Goal: Information Seeking & Learning: Compare options

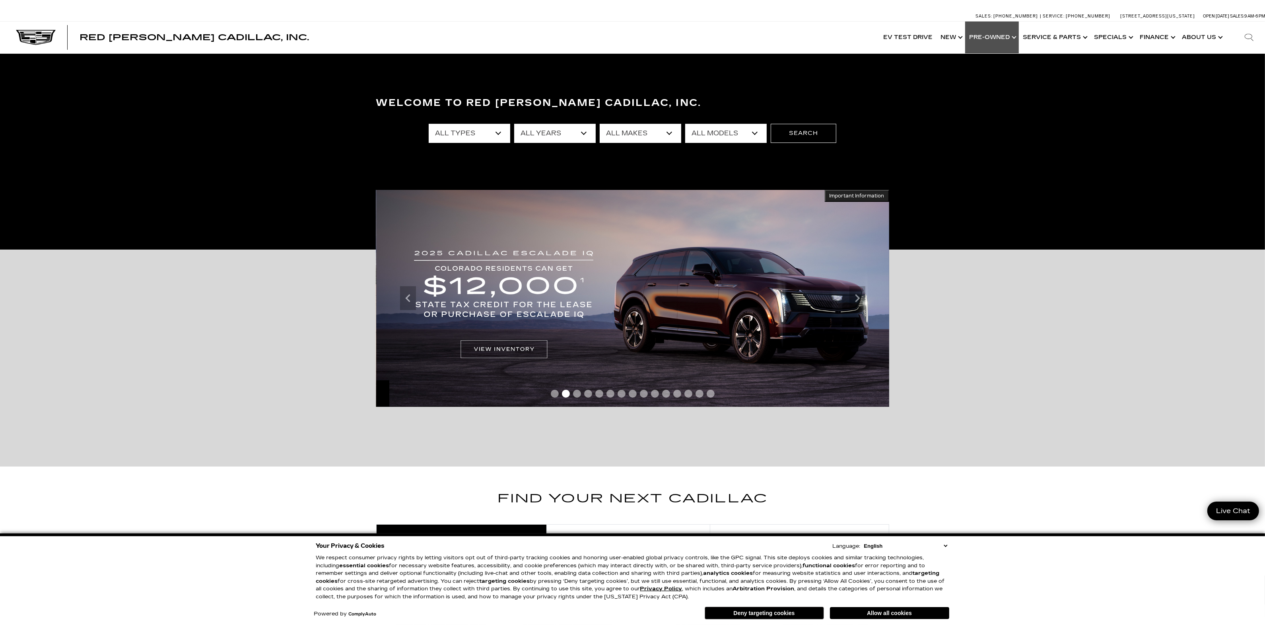
click at [1000, 33] on link "Show Pre-Owned" at bounding box center [992, 37] width 54 height 32
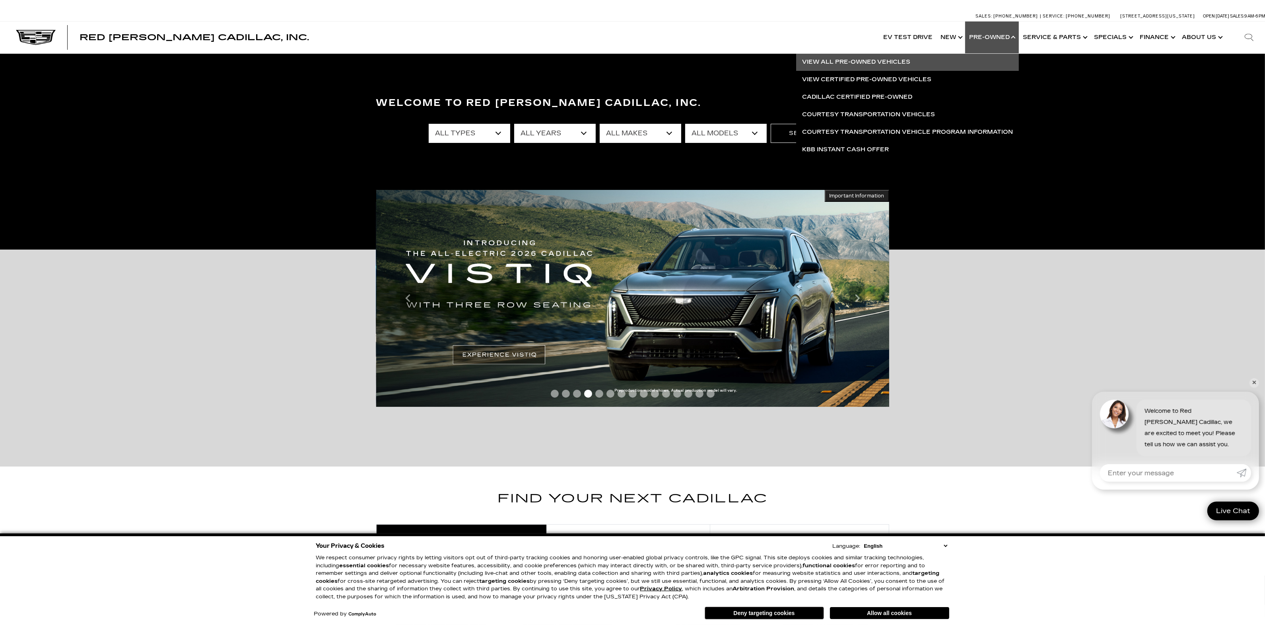
click at [904, 60] on link "View All Pre-Owned Vehicles" at bounding box center [907, 62] width 223 height 18
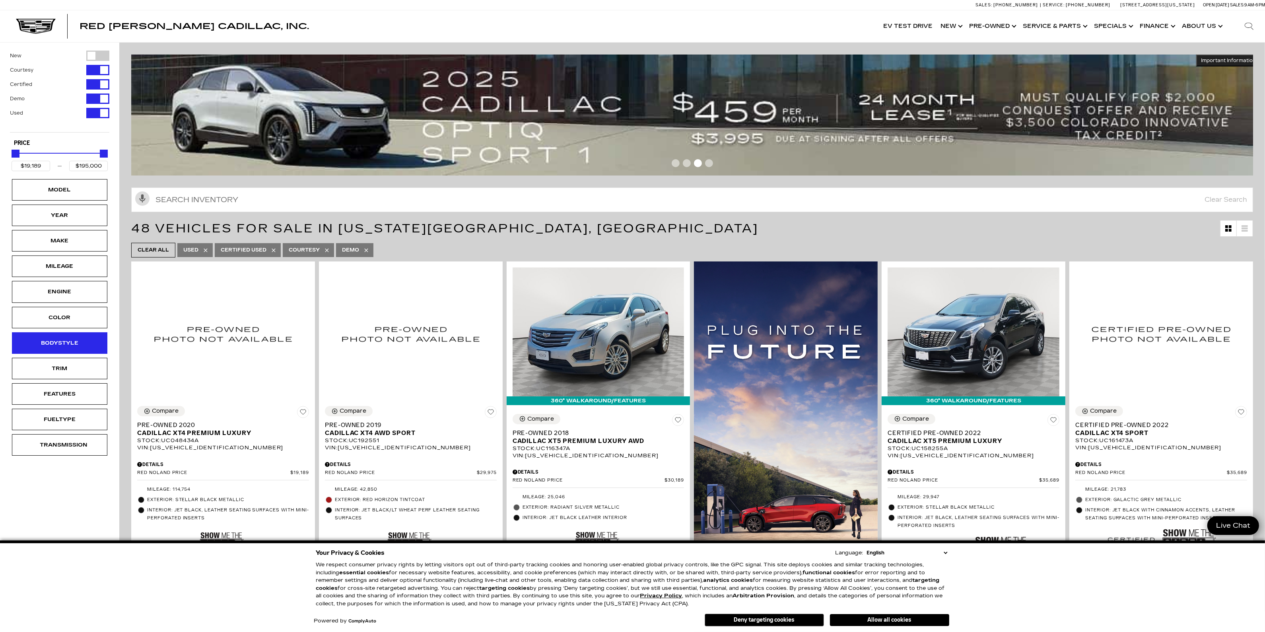
click at [80, 339] on div "Bodystyle" at bounding box center [59, 342] width 95 height 21
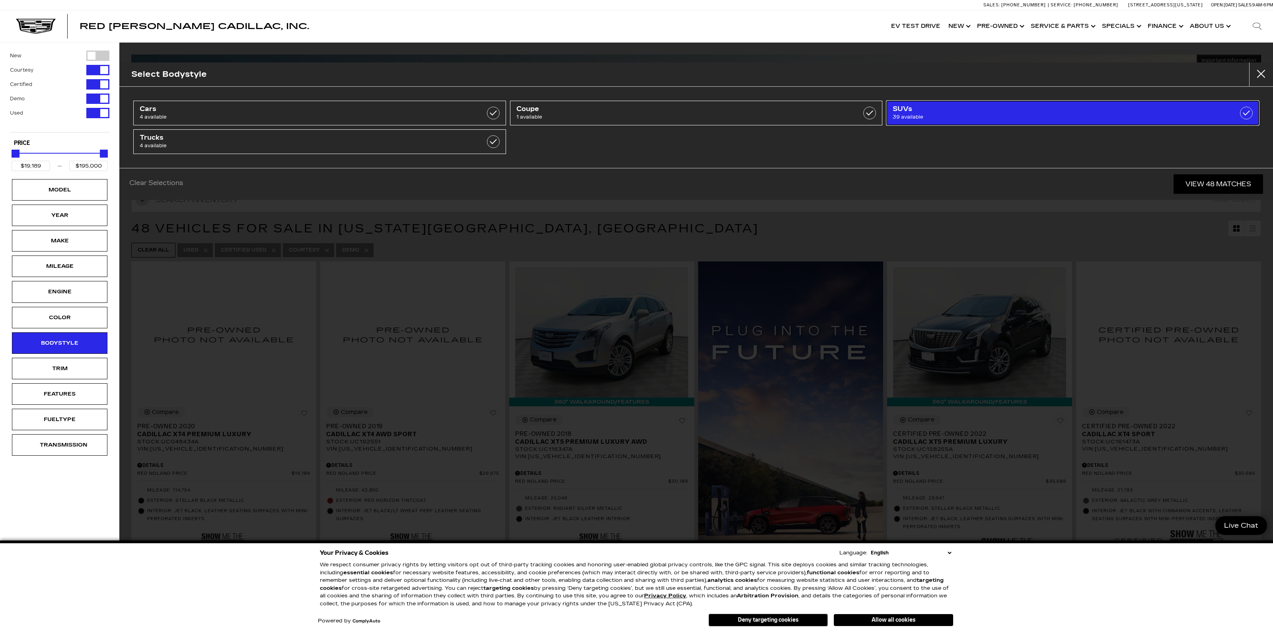
click at [917, 115] on span "39 available" at bounding box center [1046, 117] width 306 height 8
click at [1245, 109] on label at bounding box center [1246, 113] width 13 height 13
click at [1245, 114] on label at bounding box center [1246, 113] width 13 height 13
click at [1111, 118] on span "39 available" at bounding box center [1046, 117] width 306 height 8
checkbox input "false"
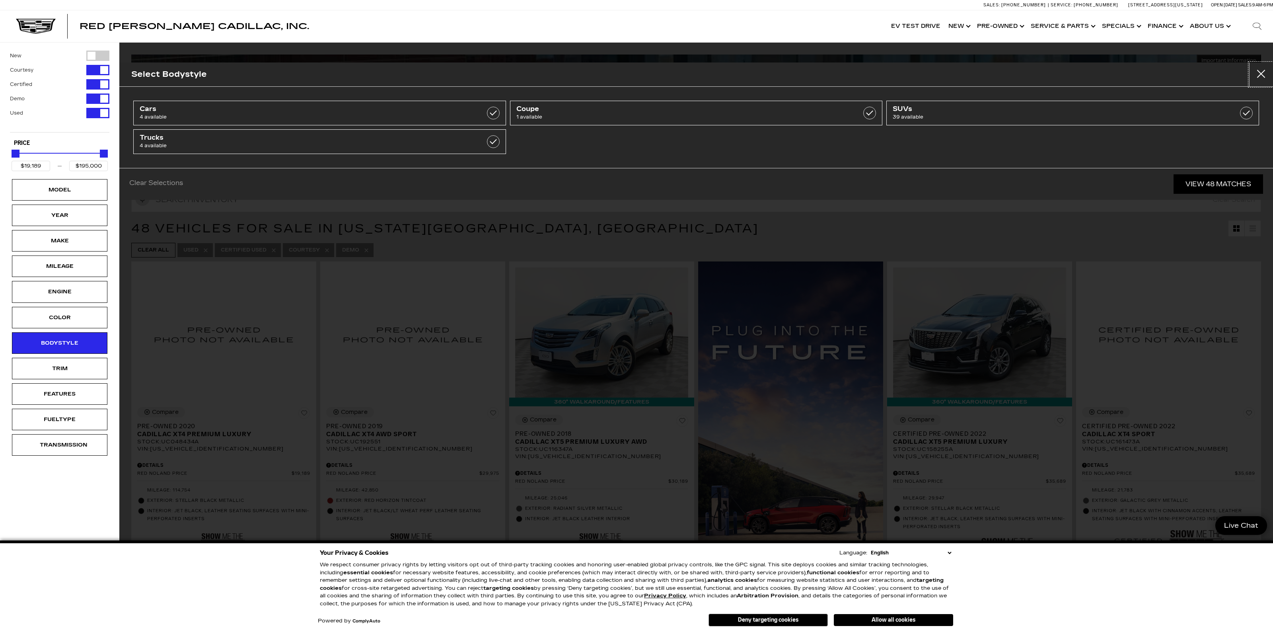
click at [1260, 68] on button "Close" at bounding box center [1261, 74] width 24 height 24
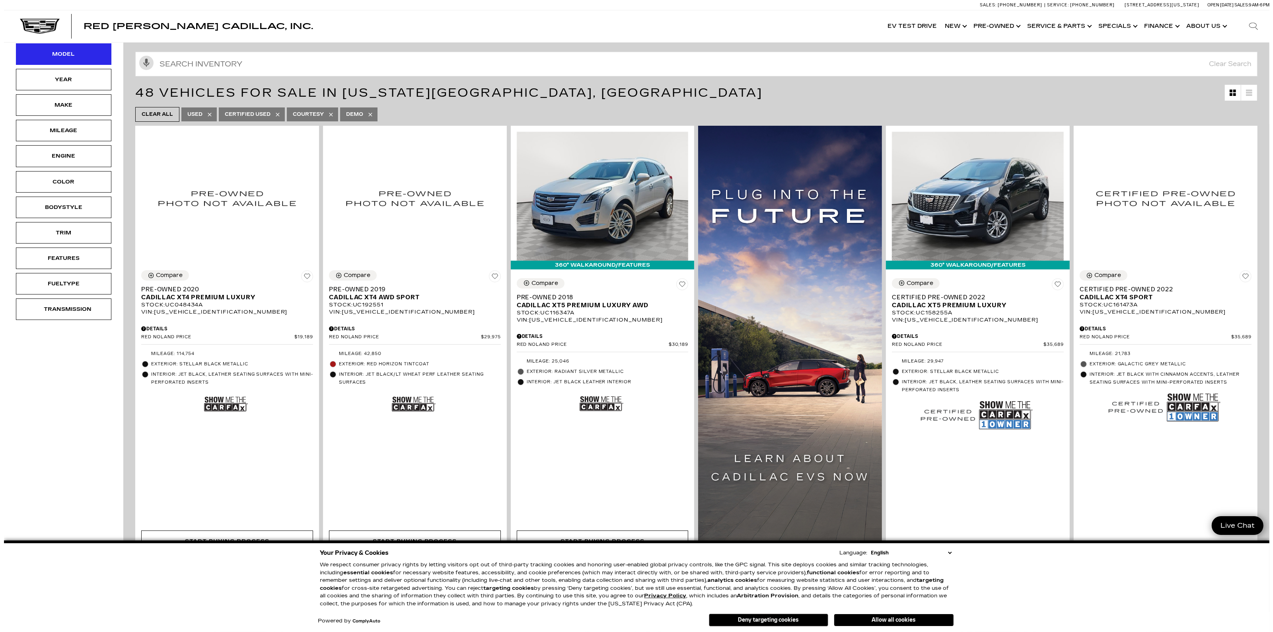
scroll to position [50, 0]
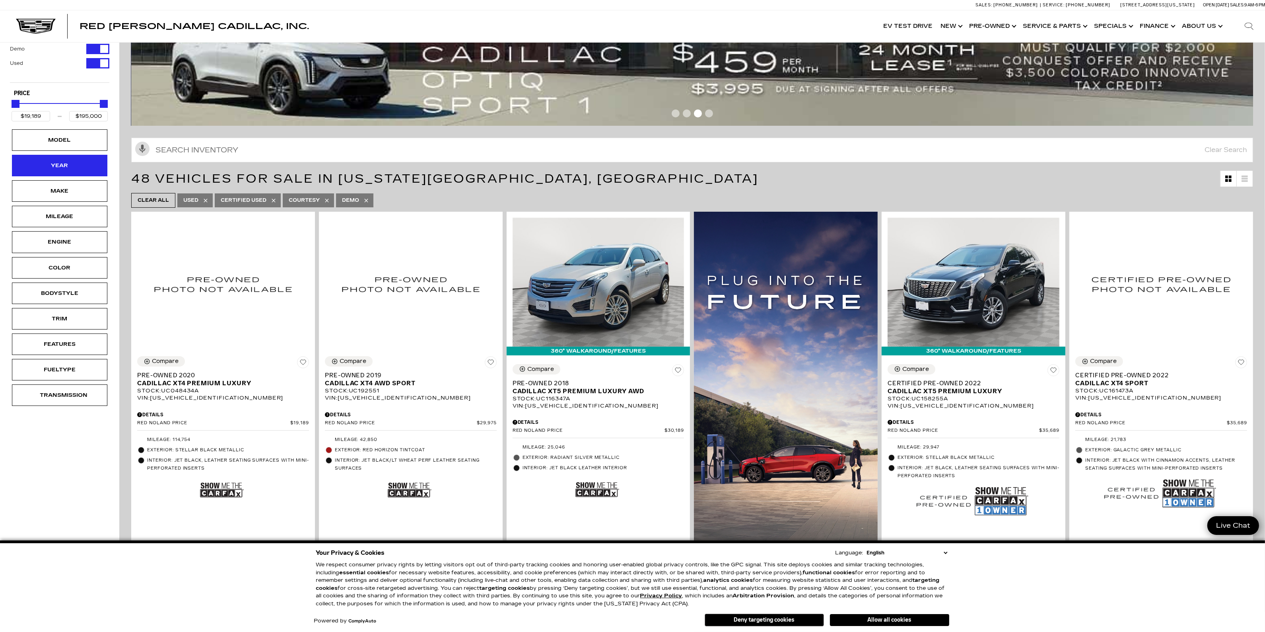
click at [75, 165] on div "Year" at bounding box center [60, 165] width 40 height 9
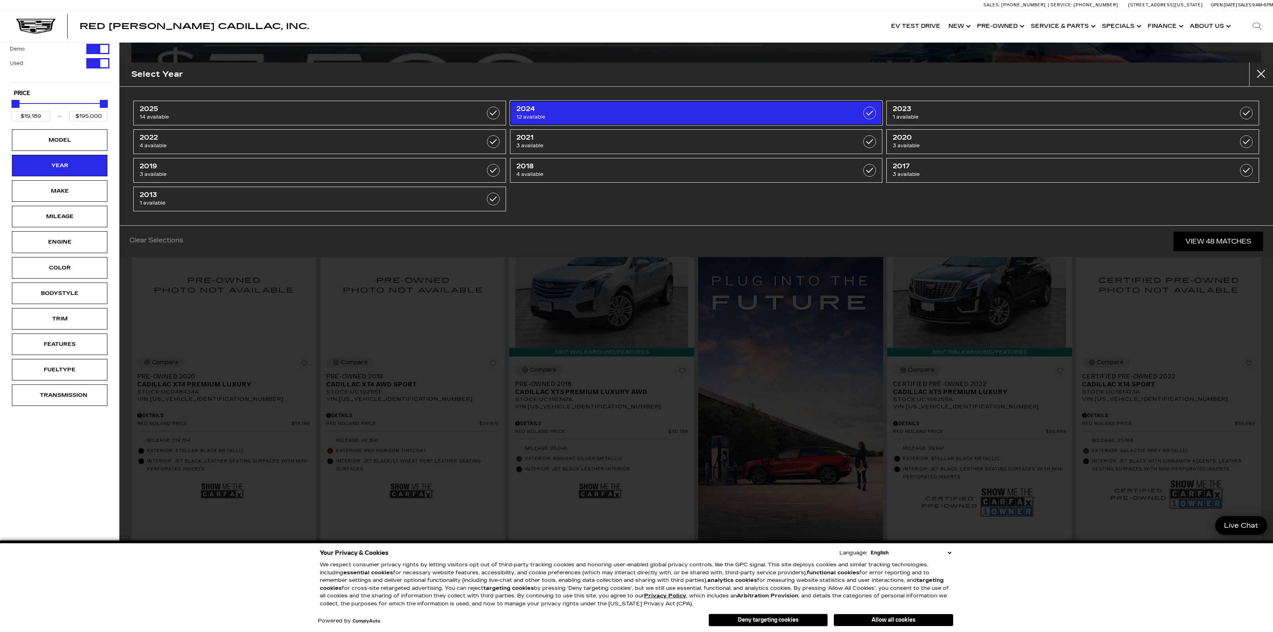
click at [692, 115] on span "12 available" at bounding box center [669, 117] width 306 height 8
type input "$26,639"
type input "$97,689"
checkbox input "true"
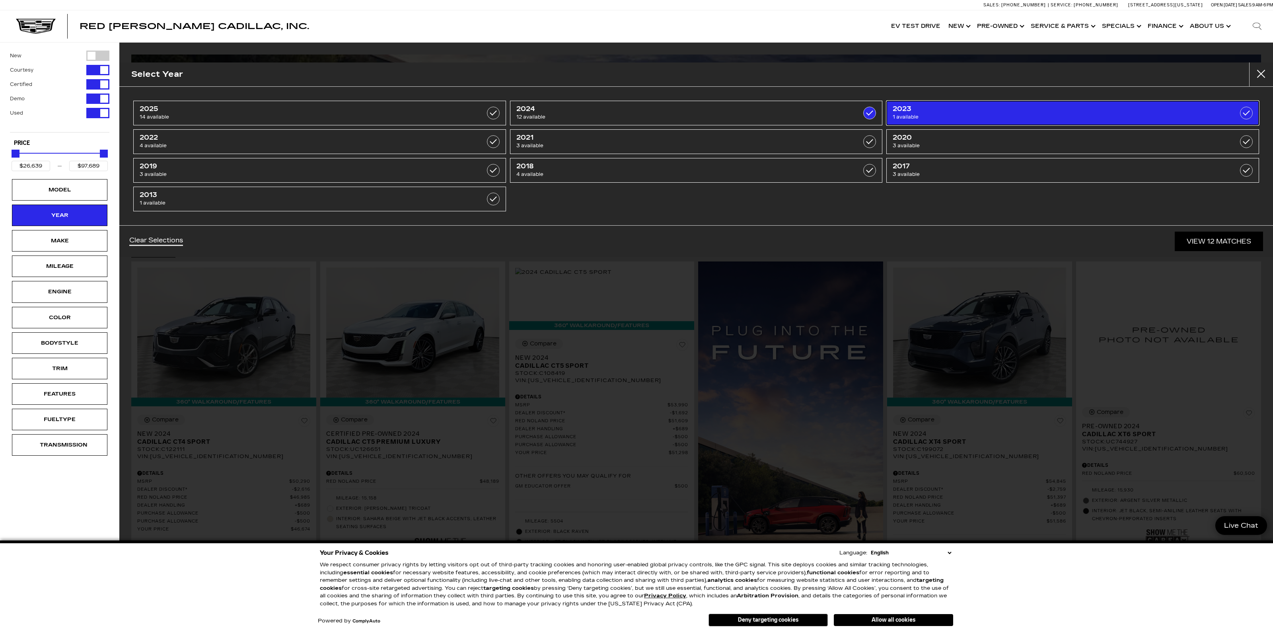
click at [932, 107] on span "2023" at bounding box center [1046, 109] width 306 height 8
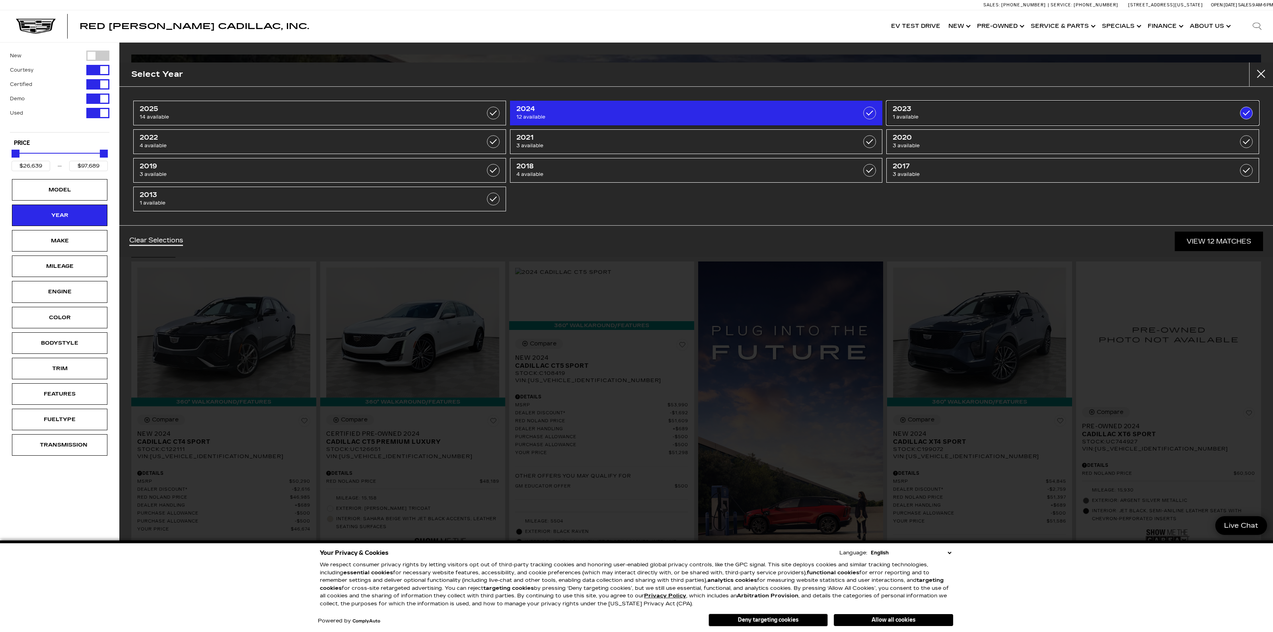
checkbox input "true"
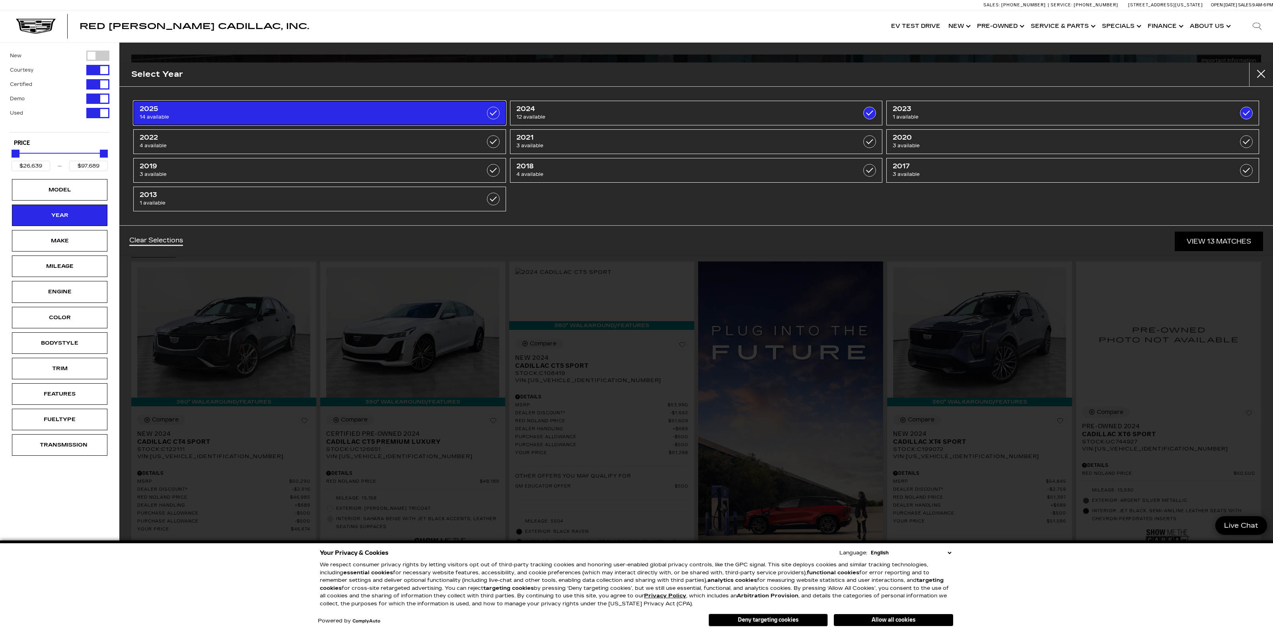
drag, startPoint x: 448, startPoint y: 119, endPoint x: 447, endPoint y: 123, distance: 4.3
click at [448, 120] on link "2025 14 available" at bounding box center [319, 113] width 373 height 25
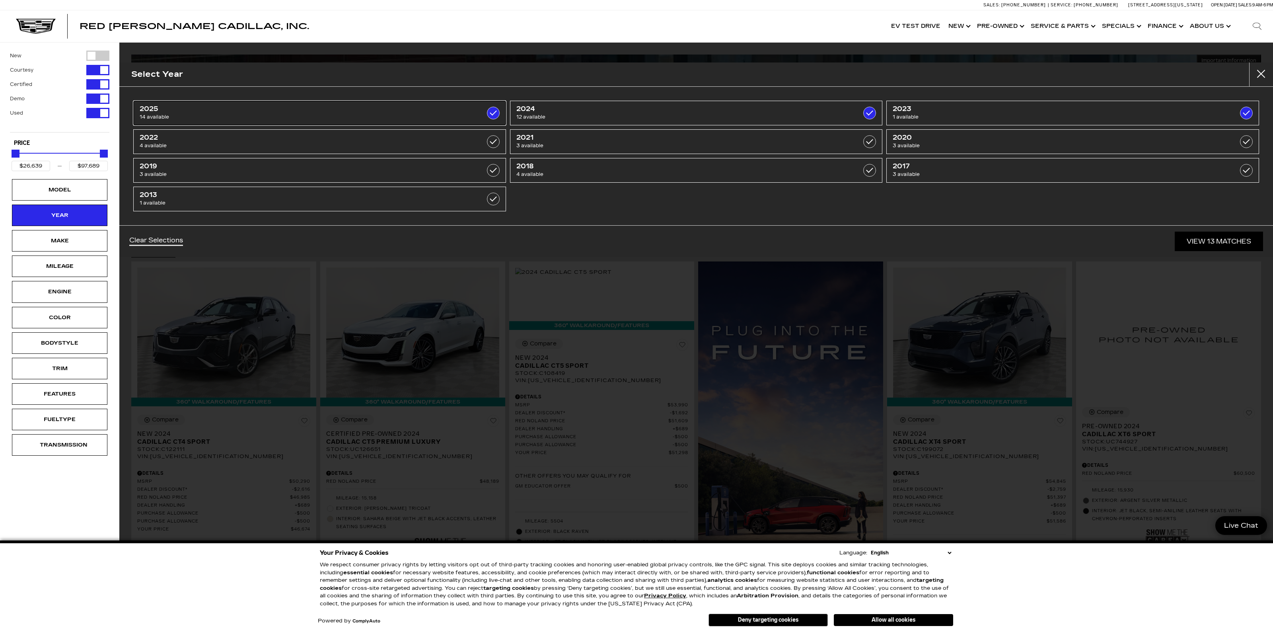
type input "$195,000"
checkbox input "true"
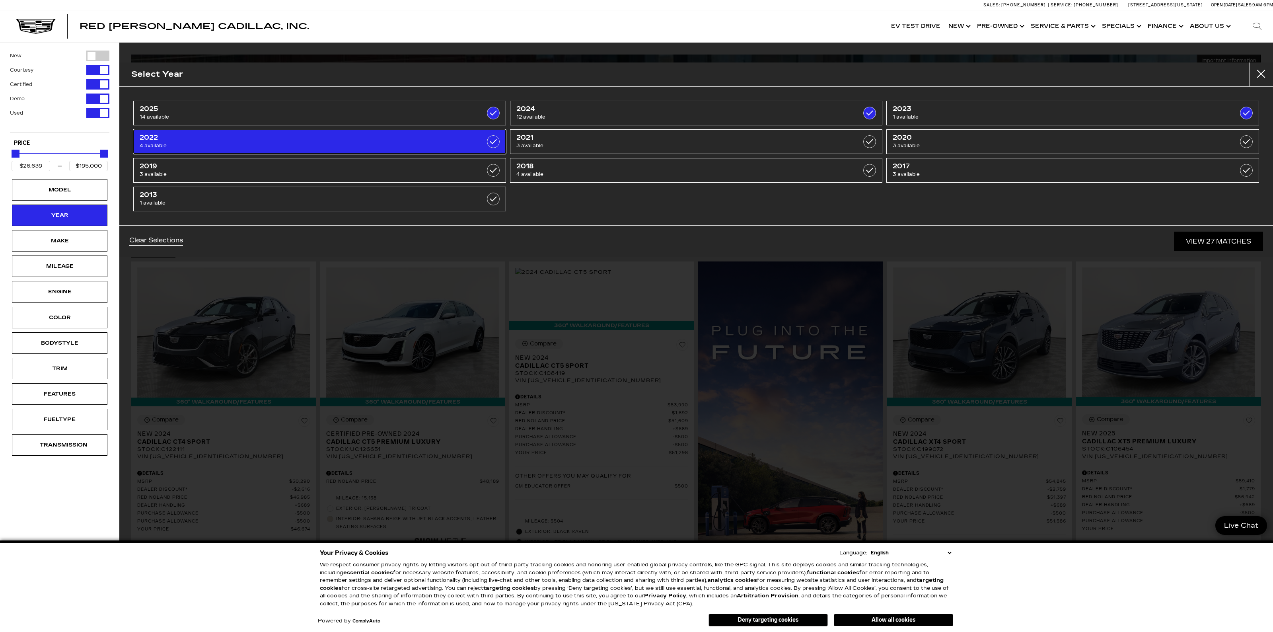
click at [442, 136] on span "2022" at bounding box center [293, 138] width 306 height 8
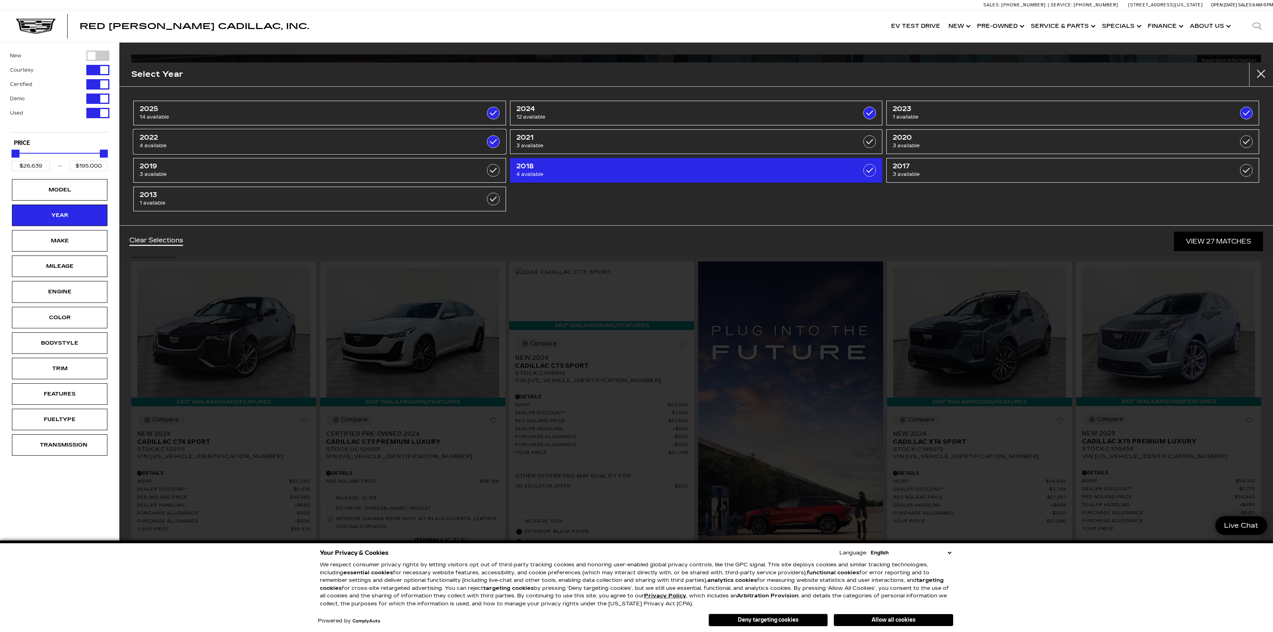
checkbox input "true"
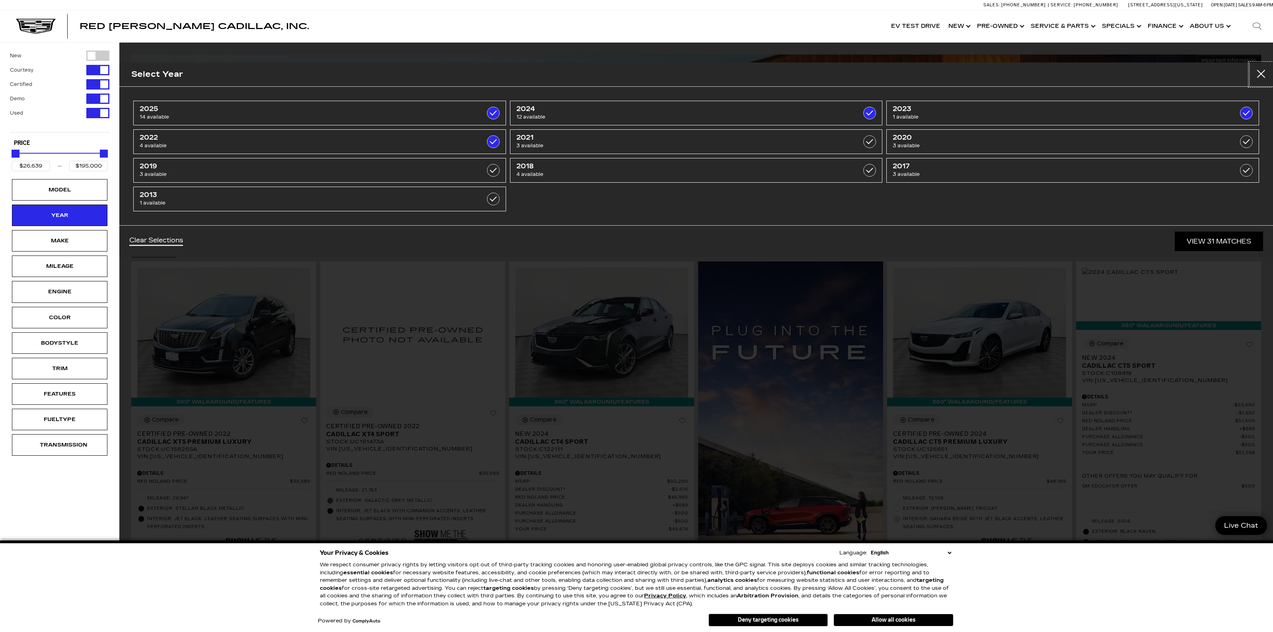
click at [1260, 76] on button "Close" at bounding box center [1261, 74] width 24 height 24
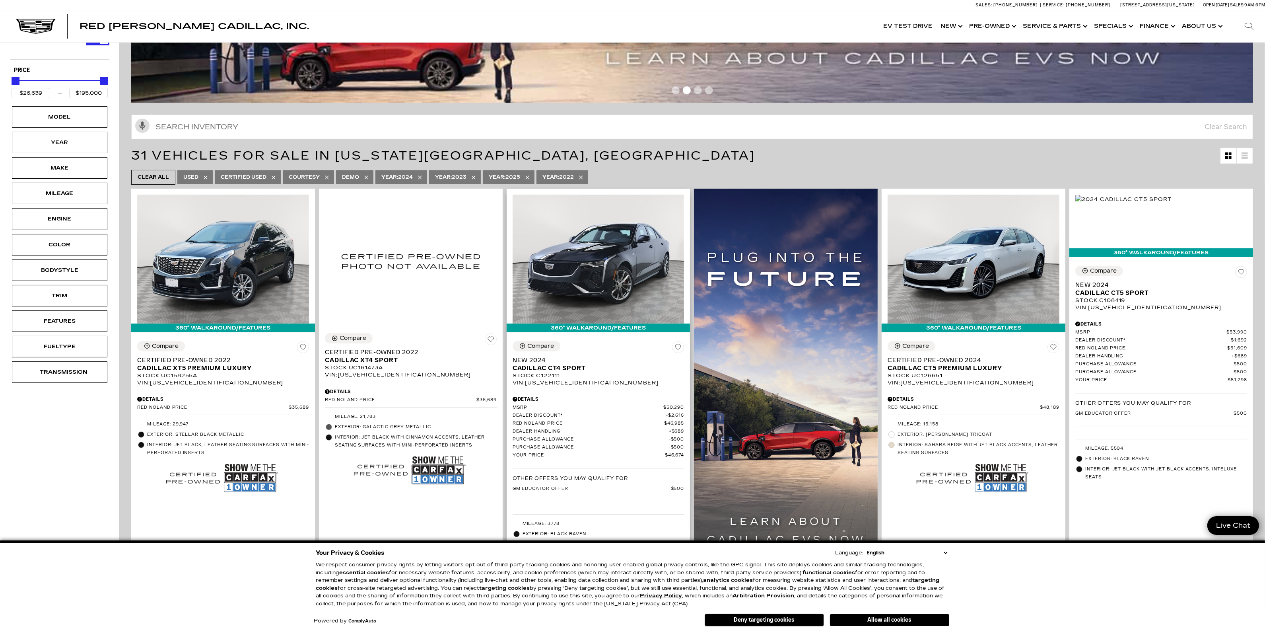
scroll to position [99, 0]
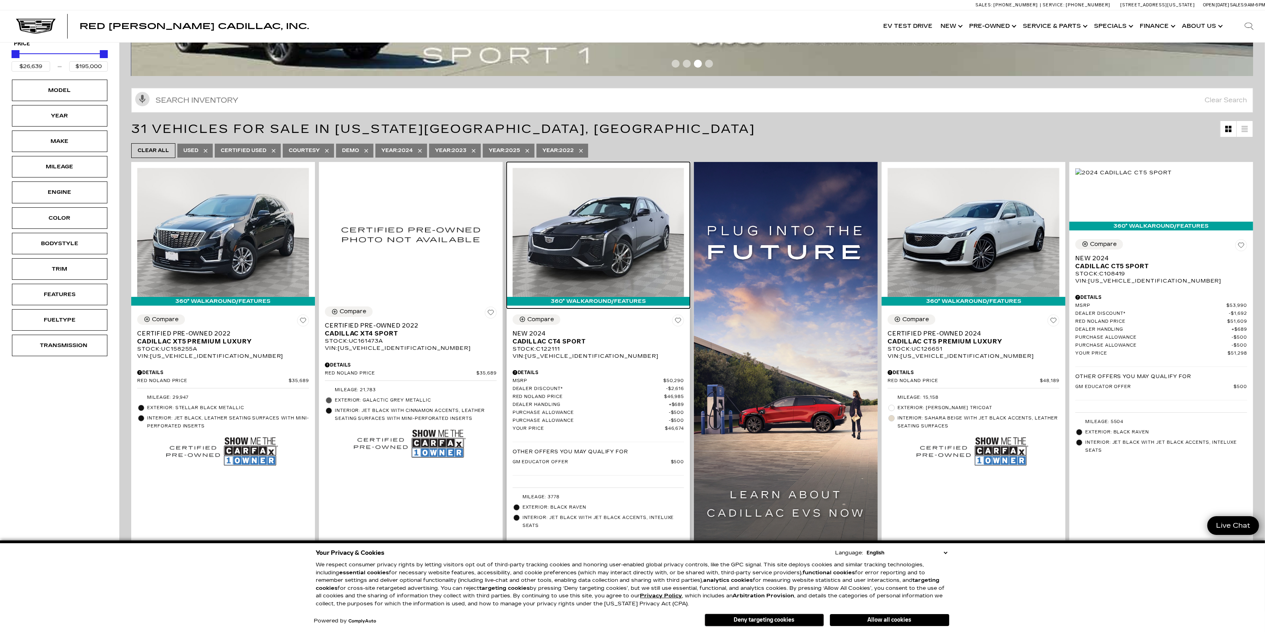
click at [604, 222] on img at bounding box center [599, 232] width 172 height 129
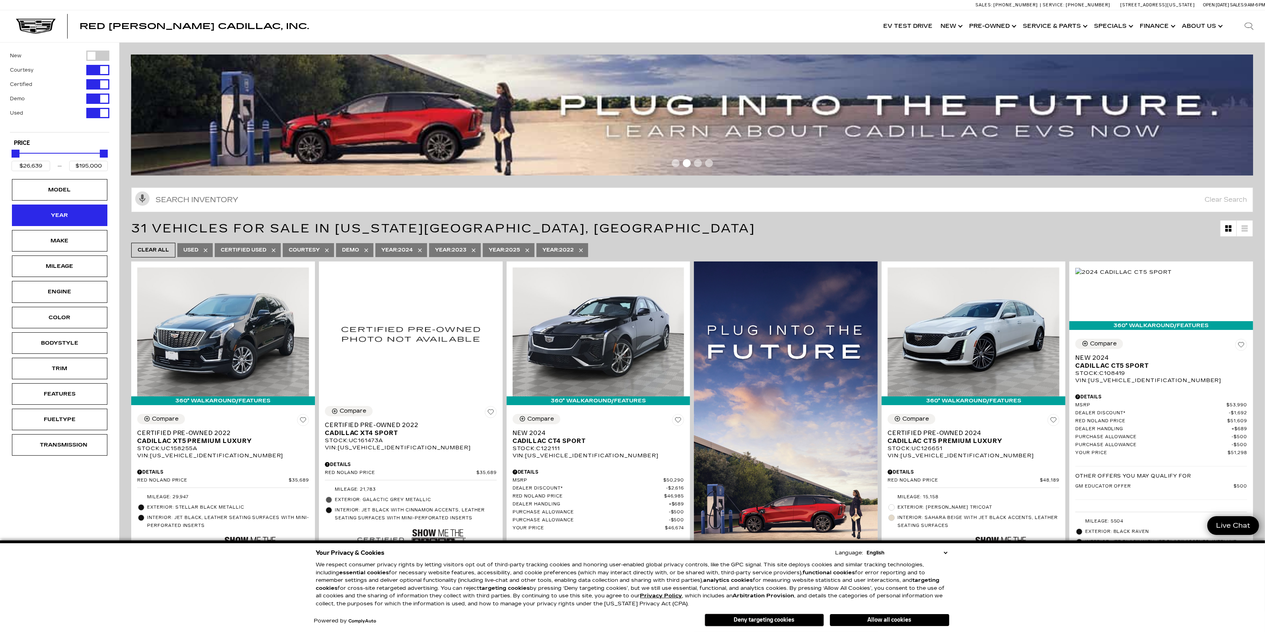
click at [84, 214] on div "Year" at bounding box center [59, 214] width 95 height 21
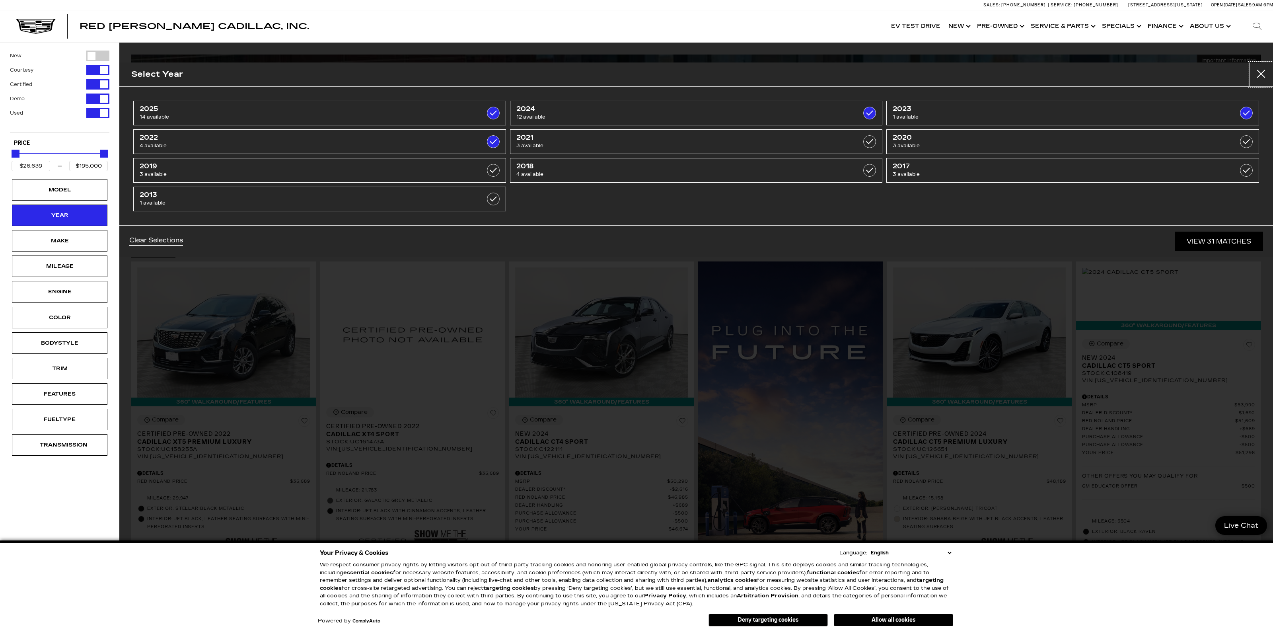
click at [1257, 74] on button "close" at bounding box center [1261, 74] width 24 height 24
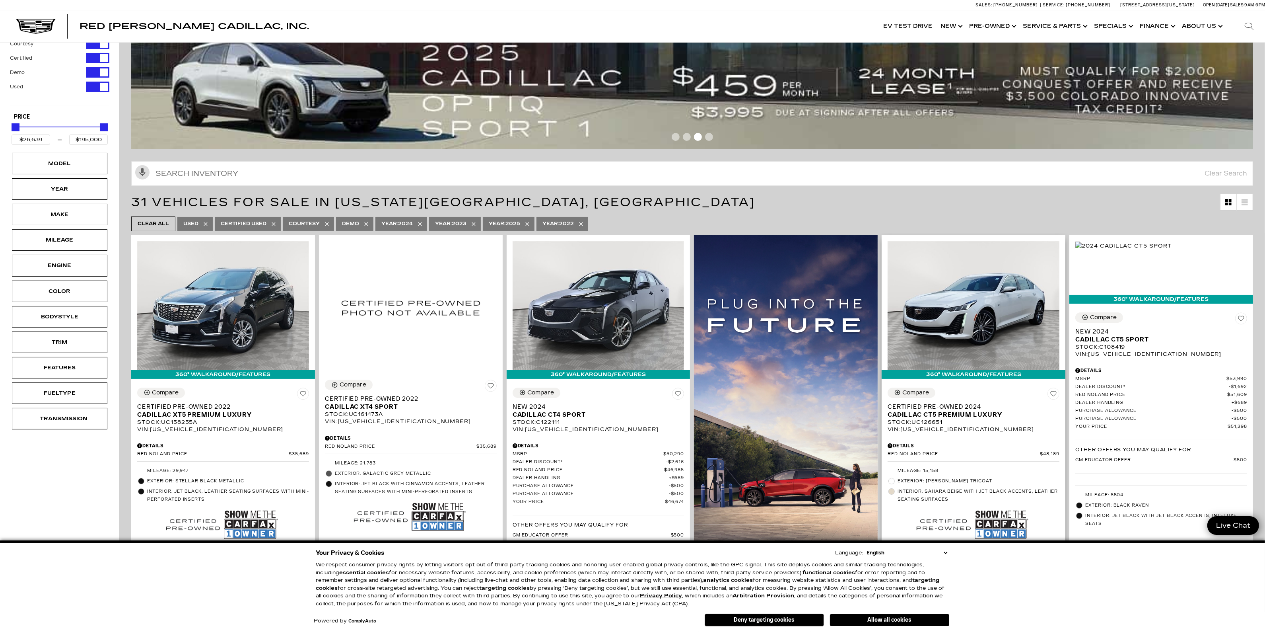
scroll to position [99, 0]
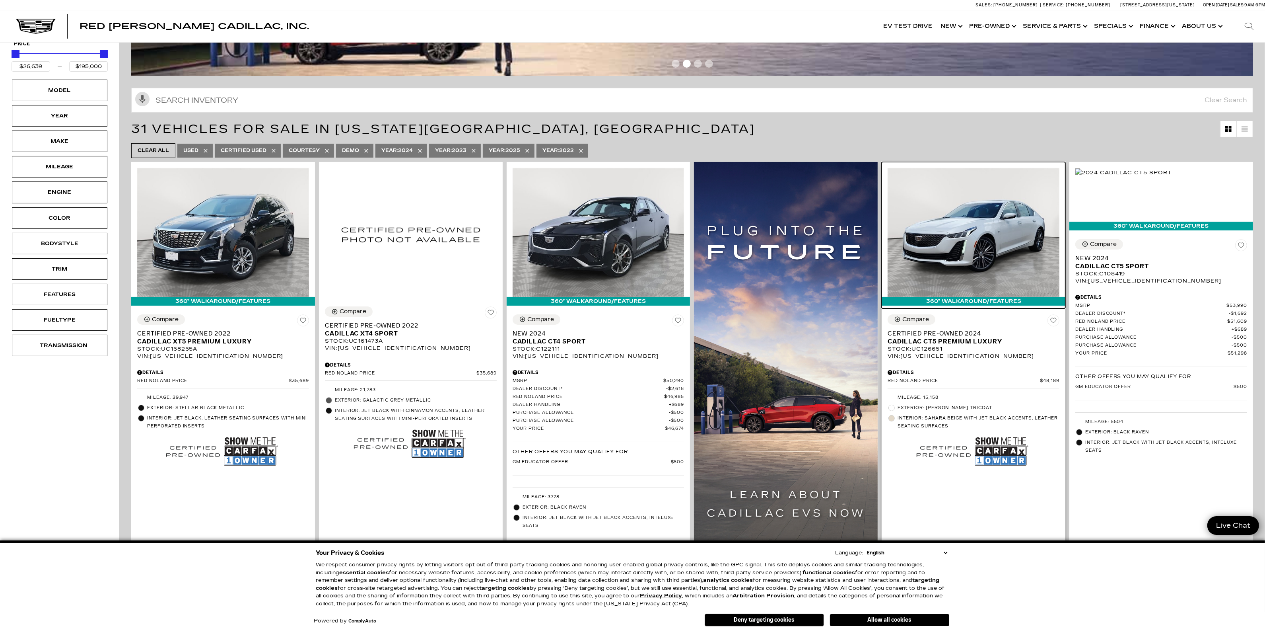
click at [974, 237] on img at bounding box center [974, 232] width 172 height 129
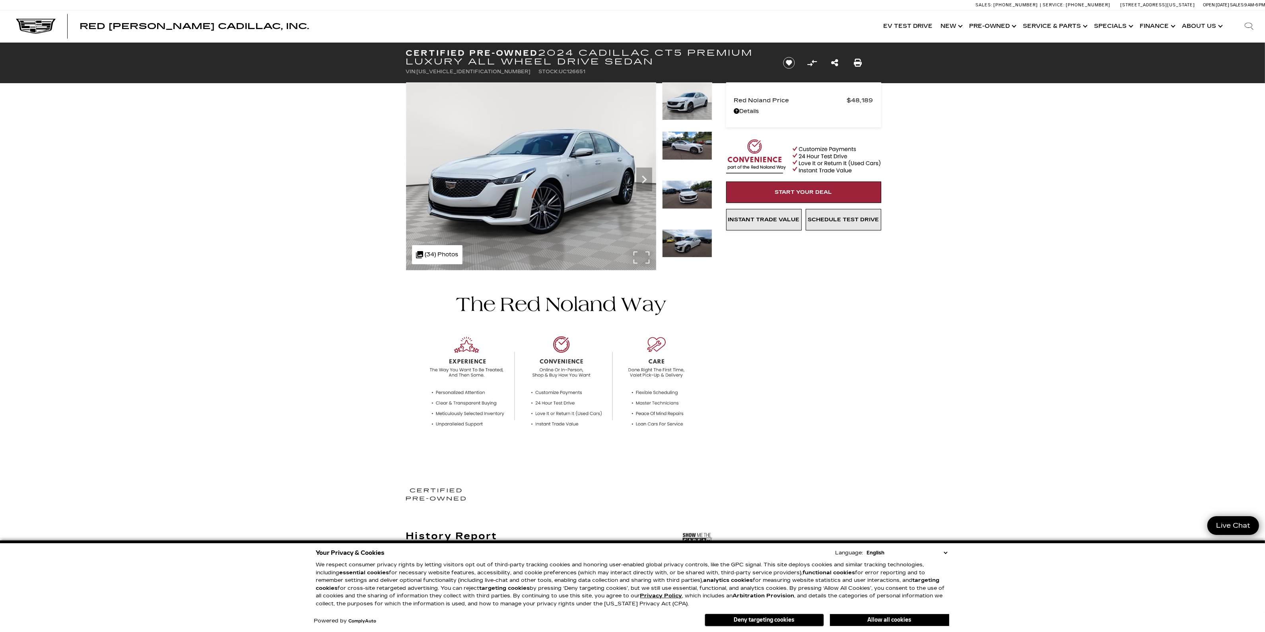
click at [571, 162] on img at bounding box center [531, 176] width 250 height 188
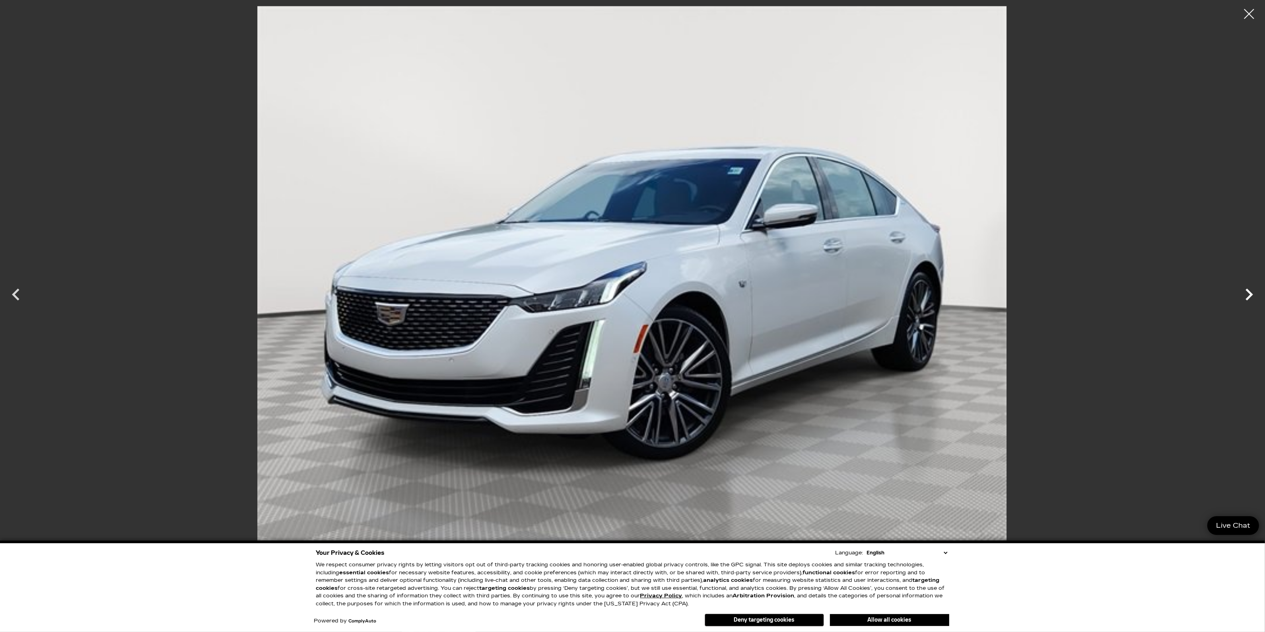
click at [1253, 297] on icon "Next" at bounding box center [1250, 294] width 24 height 24
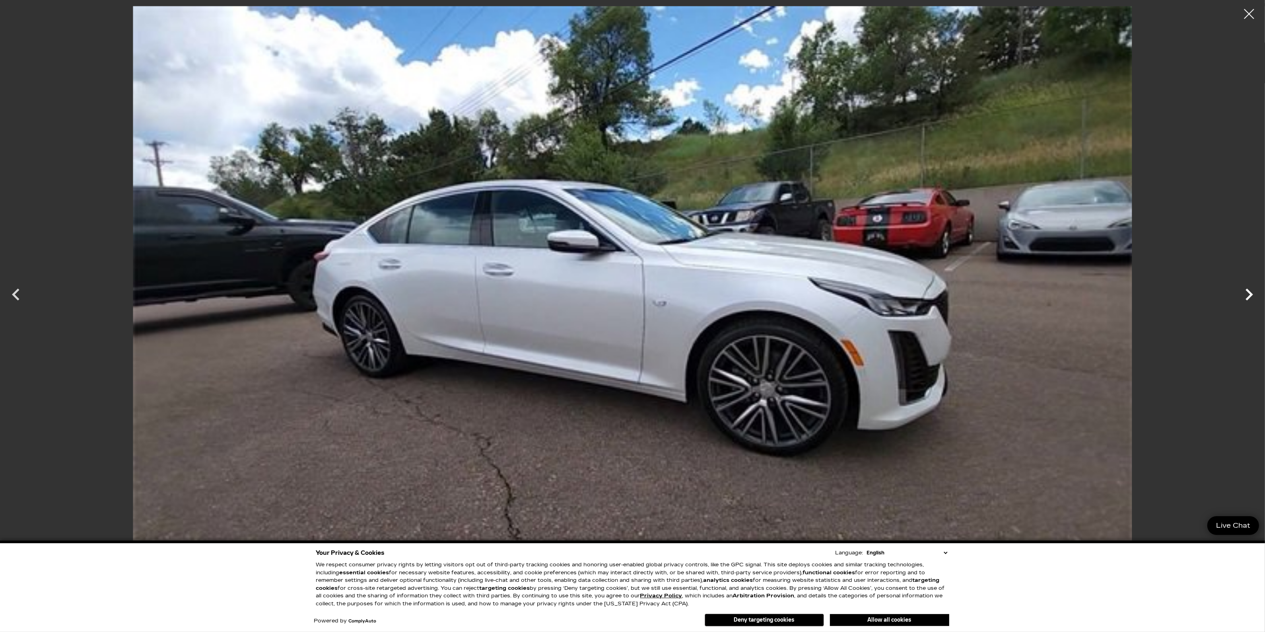
click at [1253, 297] on icon "Next" at bounding box center [1250, 294] width 24 height 24
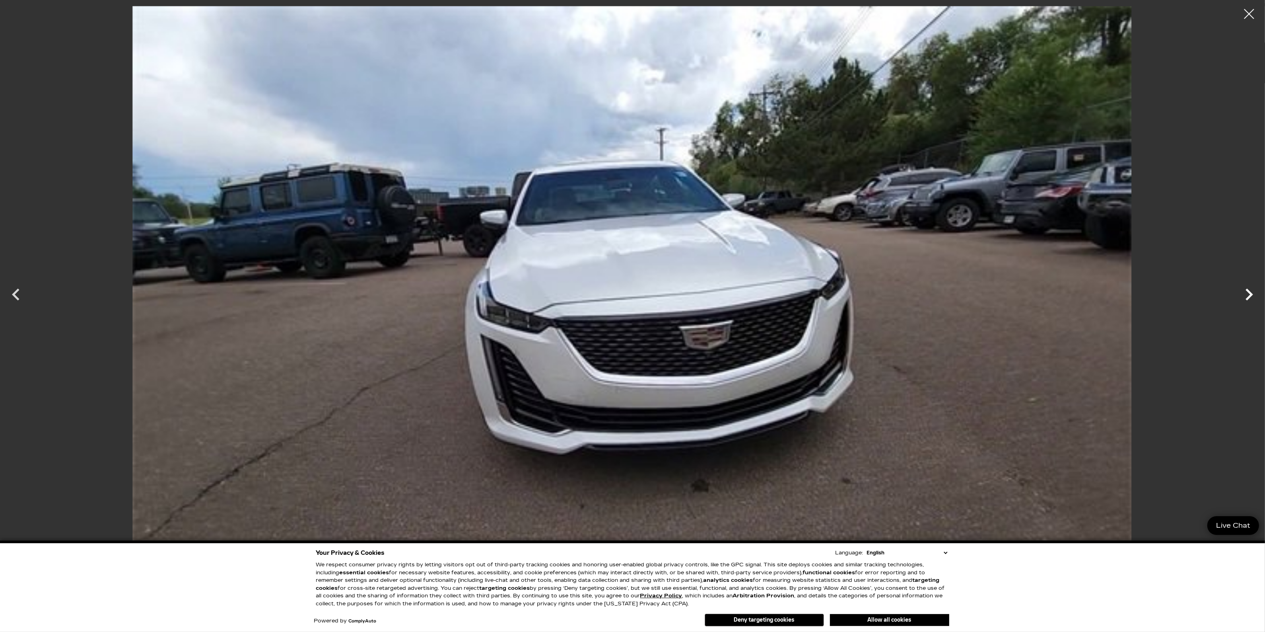
click at [1252, 298] on icon "Next" at bounding box center [1250, 294] width 24 height 24
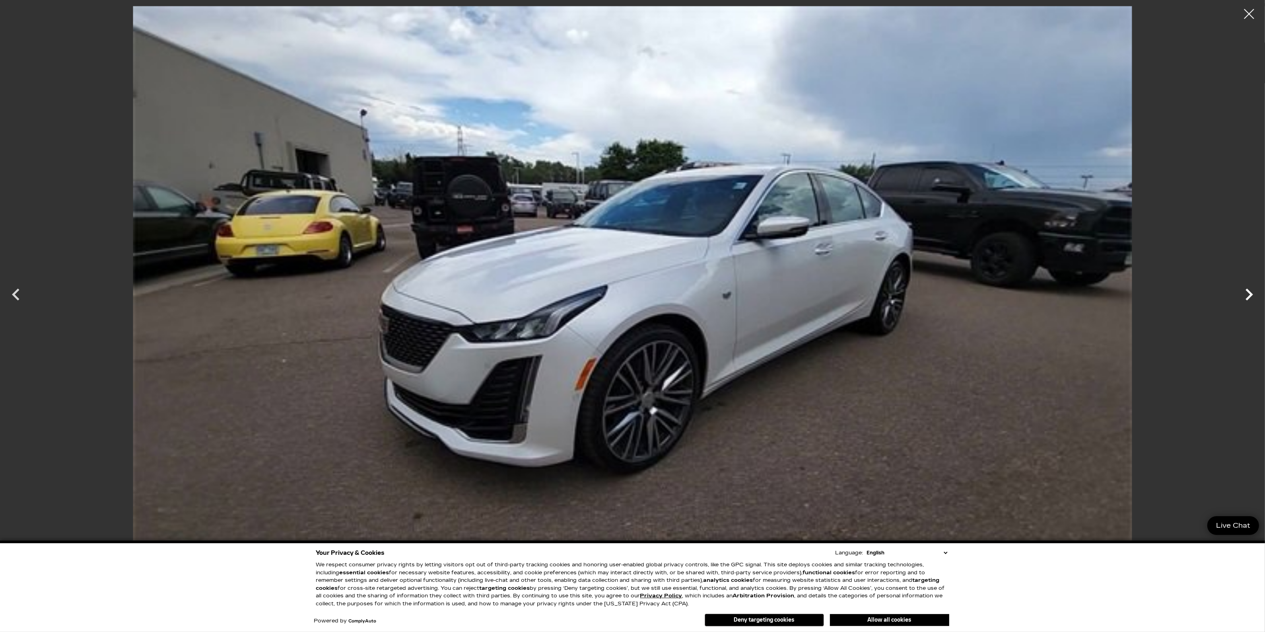
click at [1252, 299] on icon "Next" at bounding box center [1250, 294] width 24 height 24
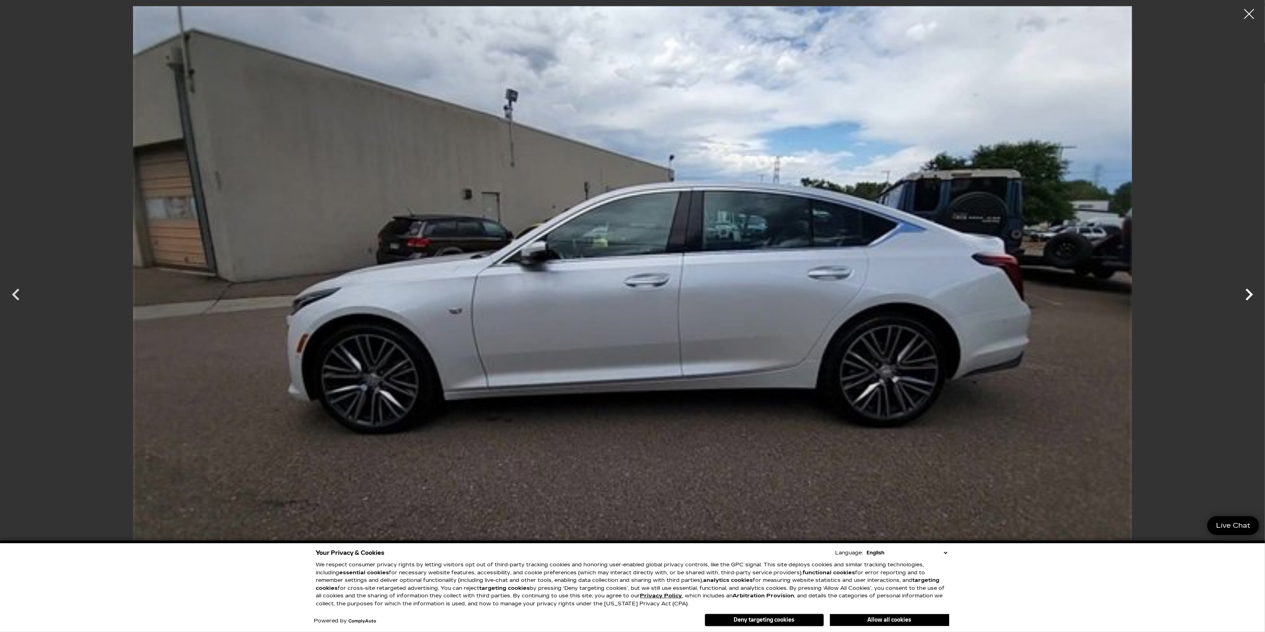
click at [1252, 299] on icon "Next" at bounding box center [1250, 294] width 24 height 24
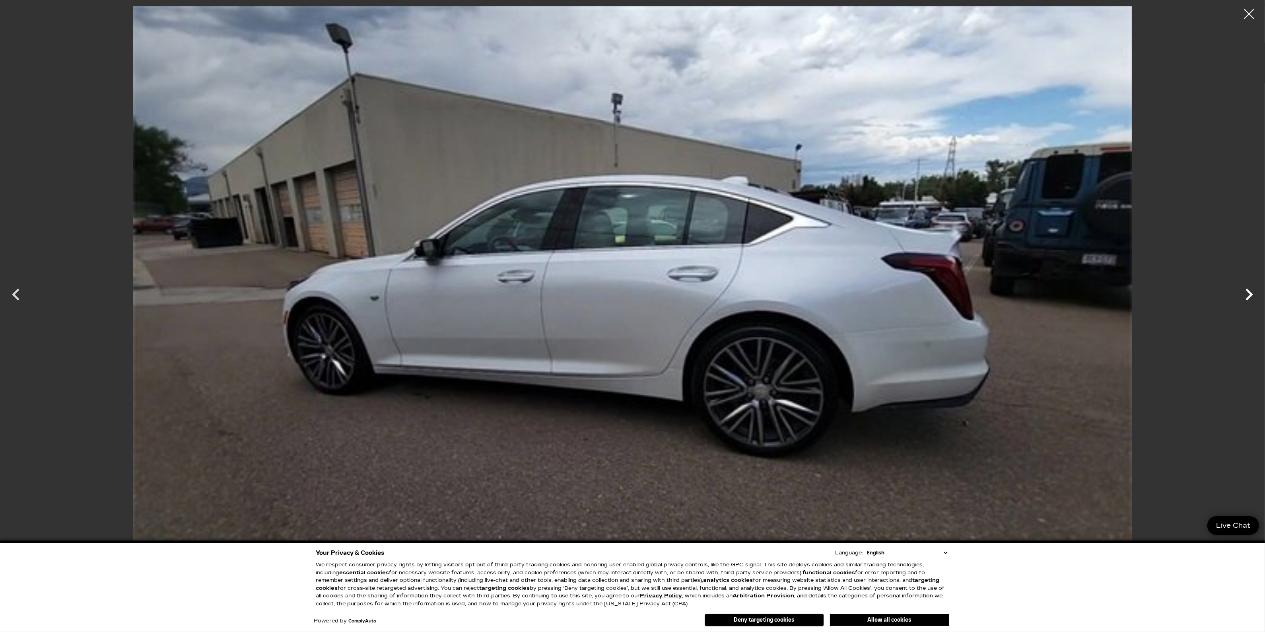
click at [1252, 299] on icon "Next" at bounding box center [1250, 294] width 24 height 24
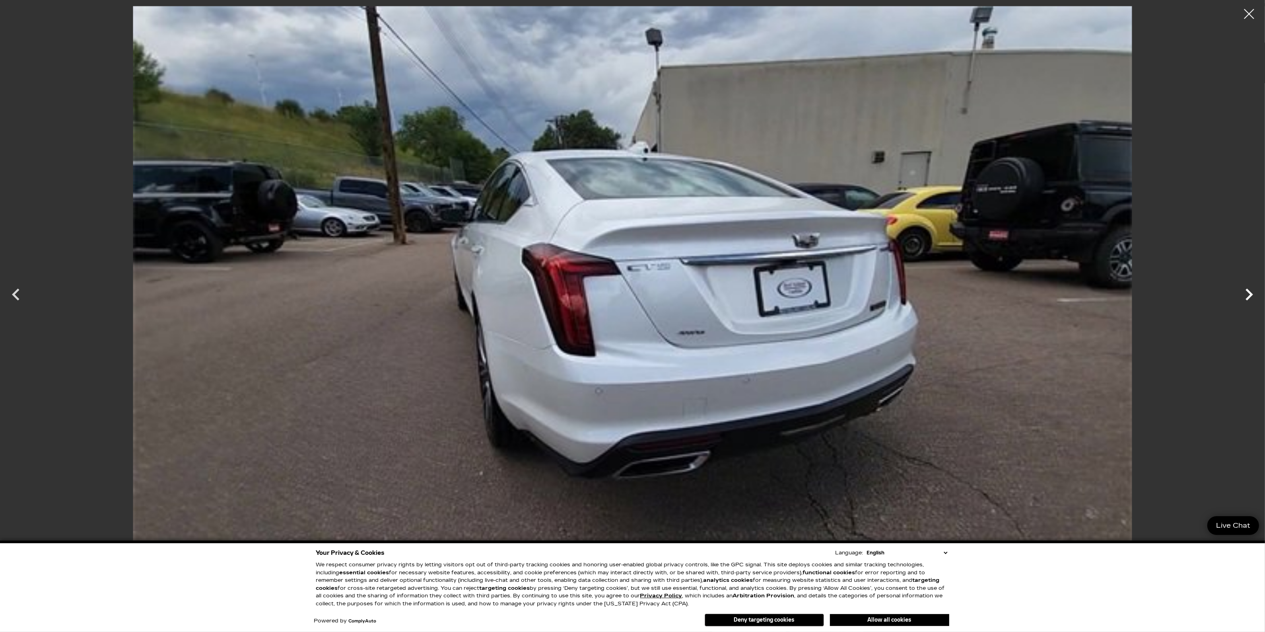
click at [1252, 300] on icon "Next" at bounding box center [1250, 294] width 24 height 24
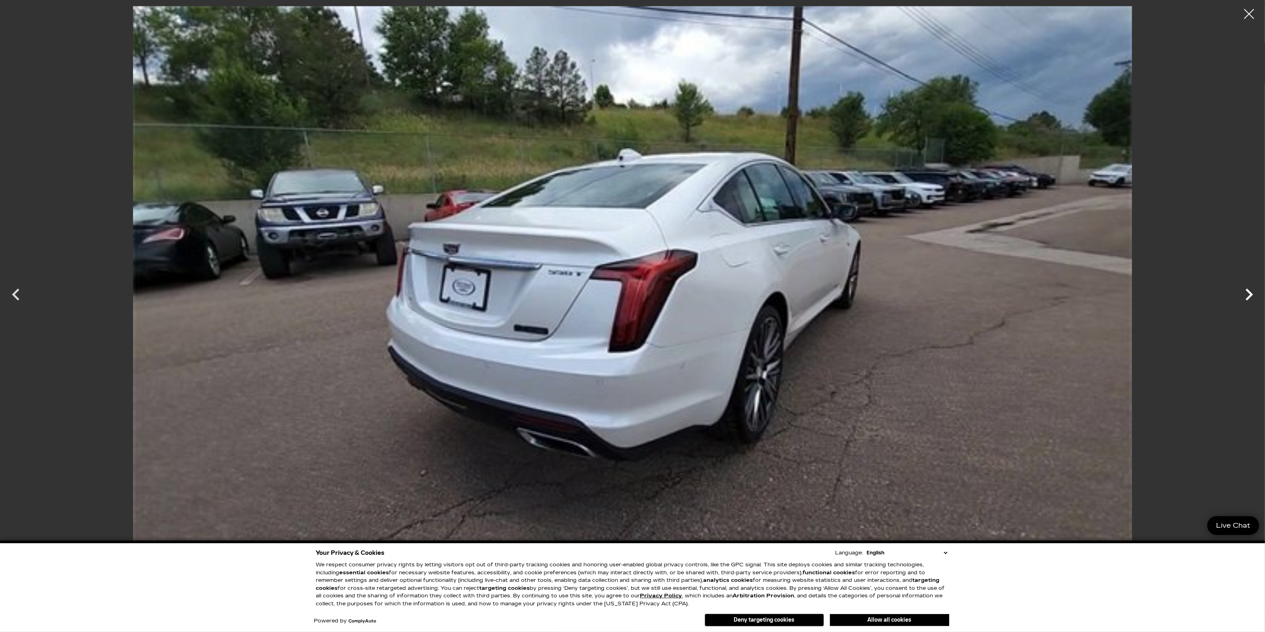
click at [1252, 300] on icon "Next" at bounding box center [1250, 294] width 24 height 24
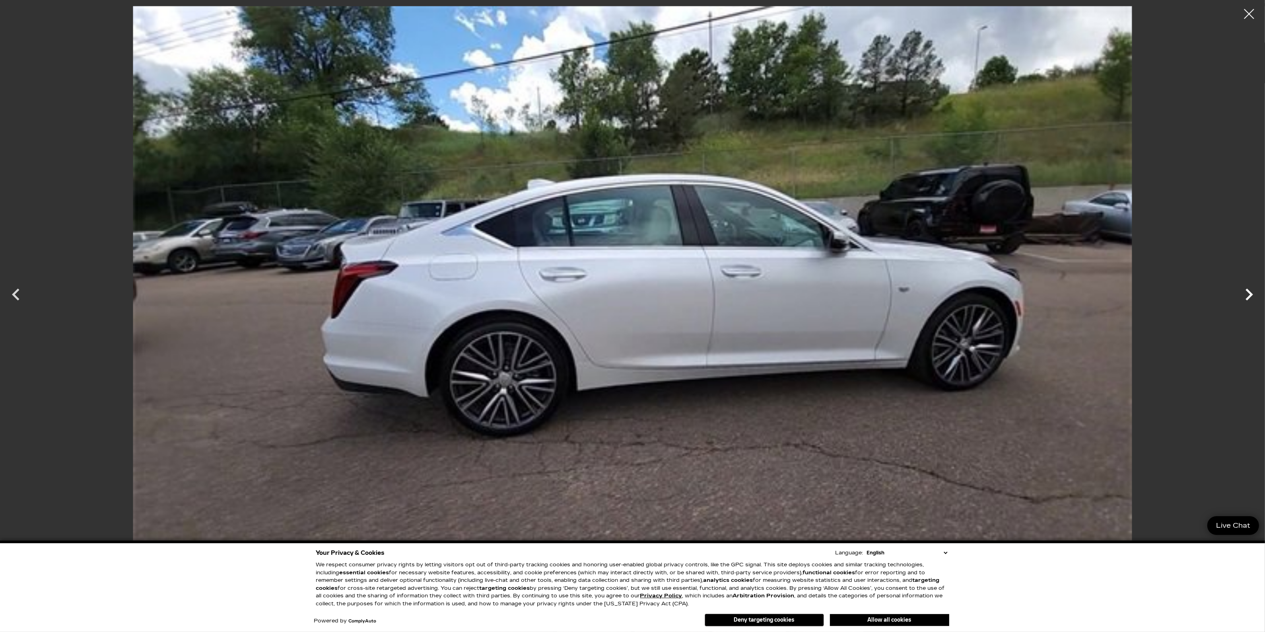
click at [1252, 300] on icon "Next" at bounding box center [1250, 294] width 24 height 24
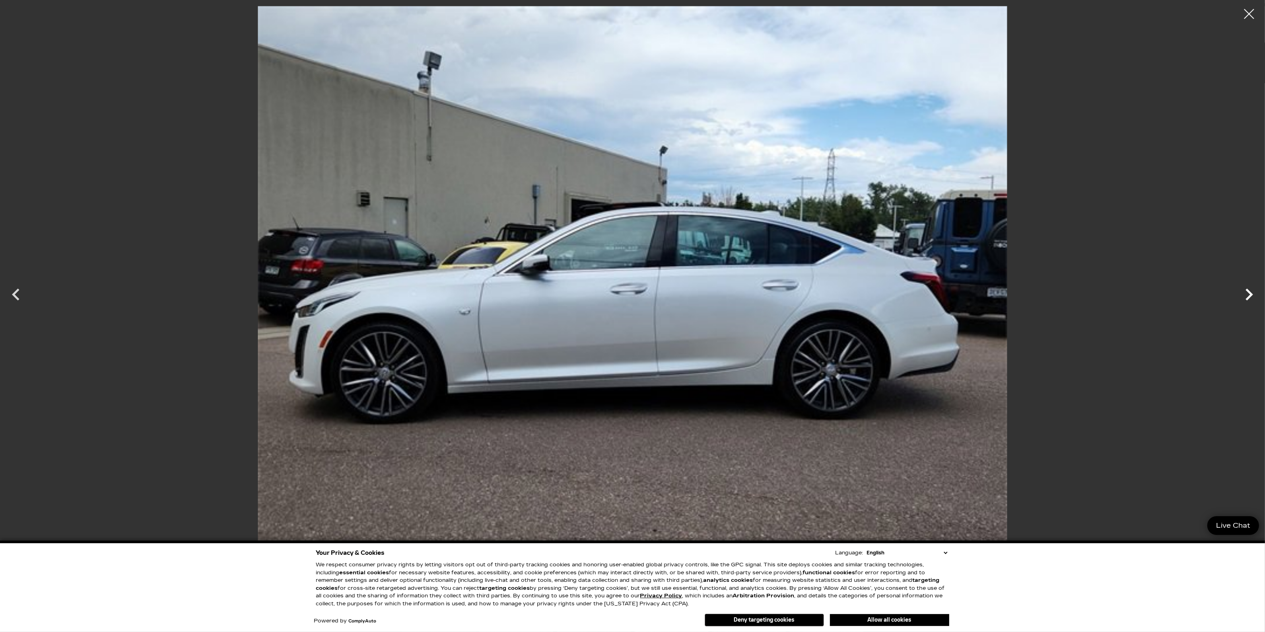
click at [1252, 300] on icon "Next" at bounding box center [1250, 294] width 24 height 24
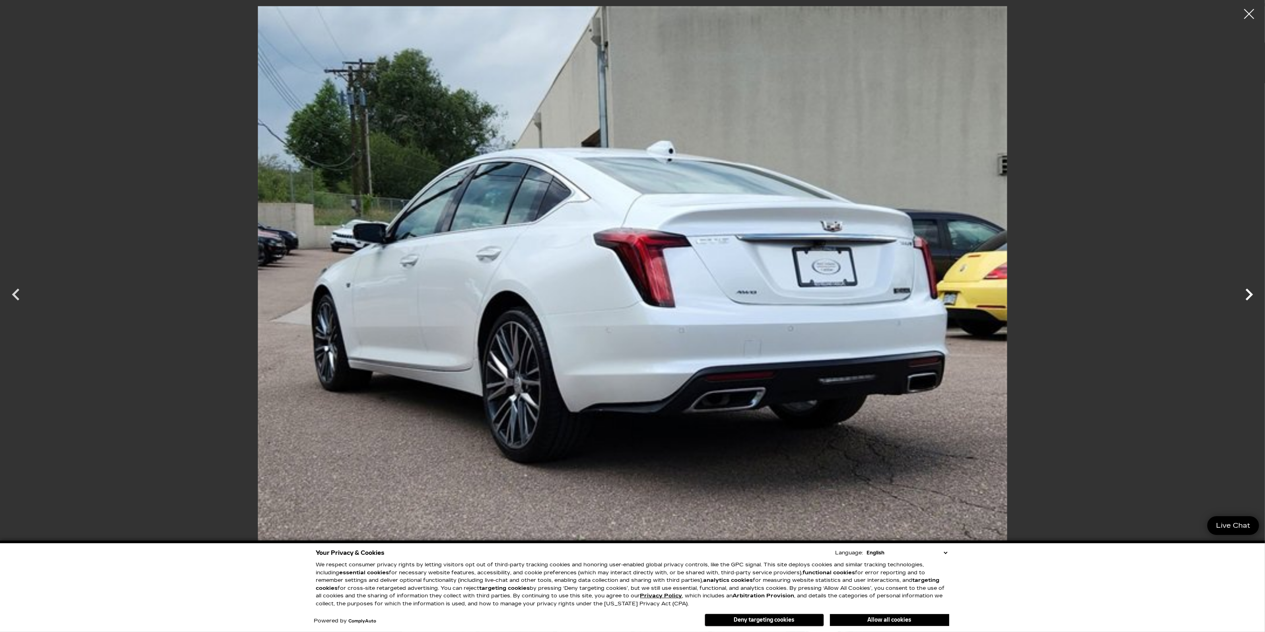
click at [1252, 300] on icon "Next" at bounding box center [1250, 294] width 24 height 24
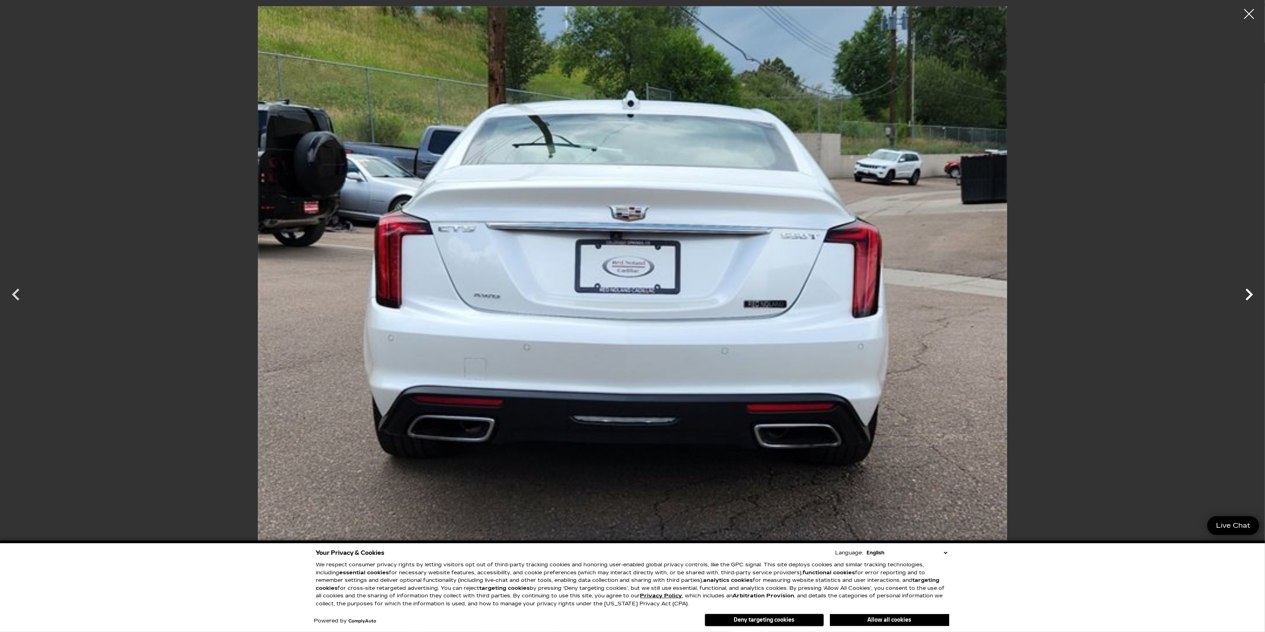
click at [1252, 299] on icon "Next" at bounding box center [1250, 294] width 24 height 24
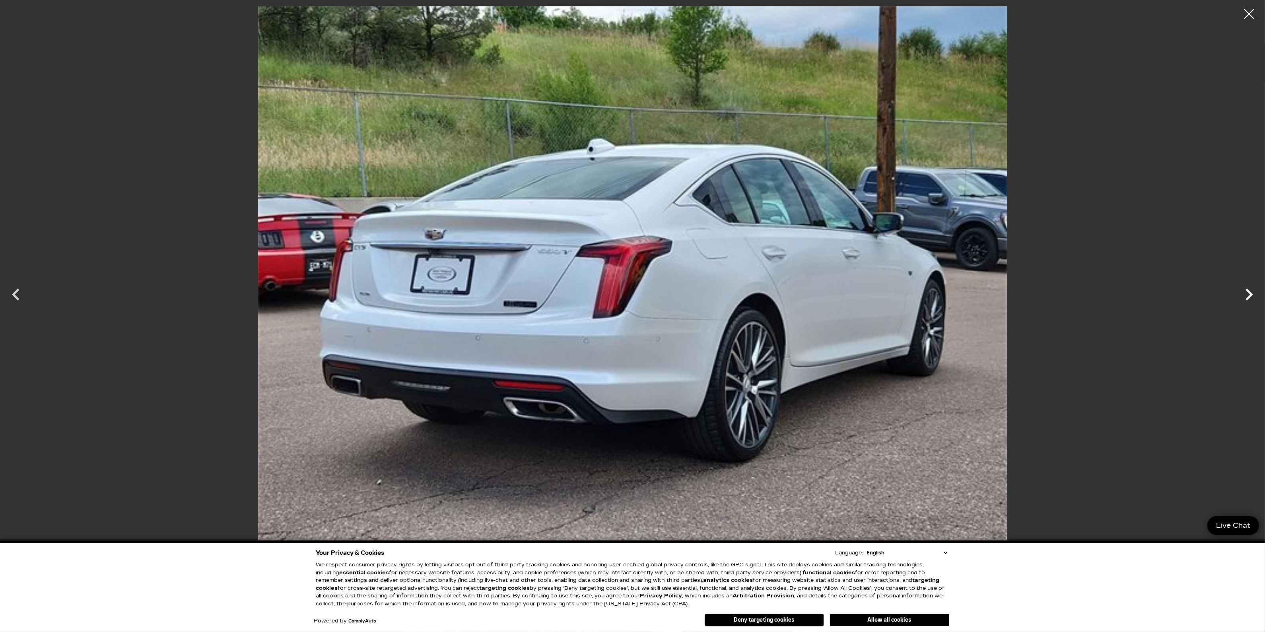
click at [1252, 299] on icon "Next" at bounding box center [1250, 294] width 24 height 24
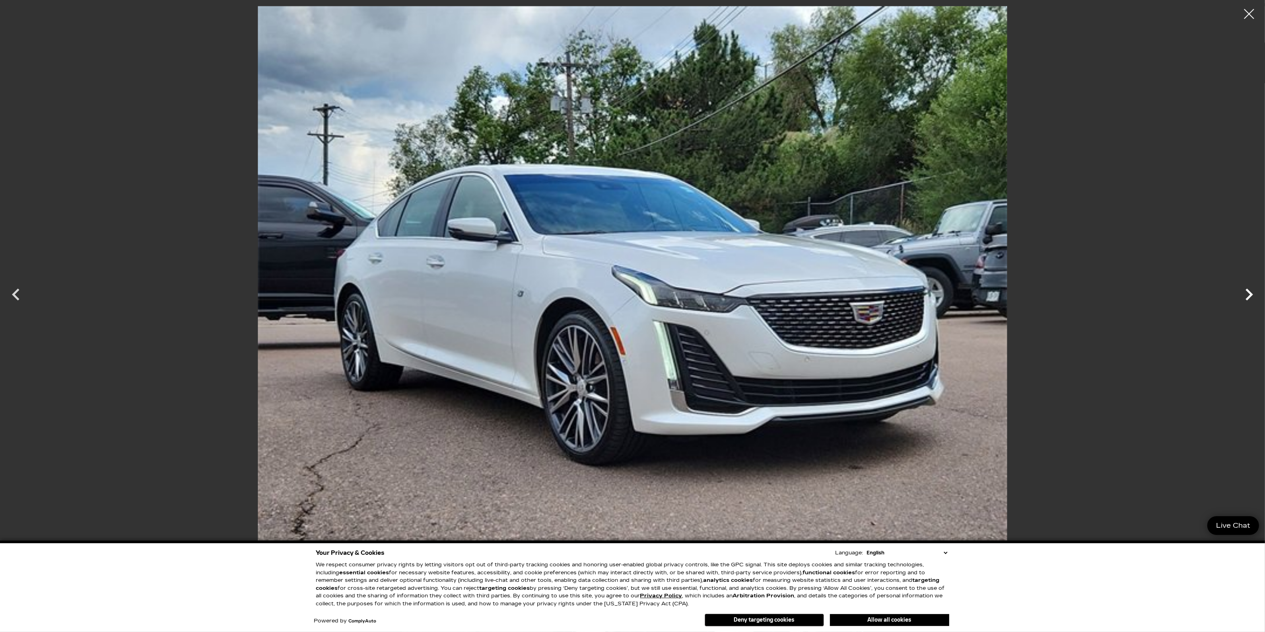
click at [1252, 299] on icon "Next" at bounding box center [1250, 294] width 24 height 24
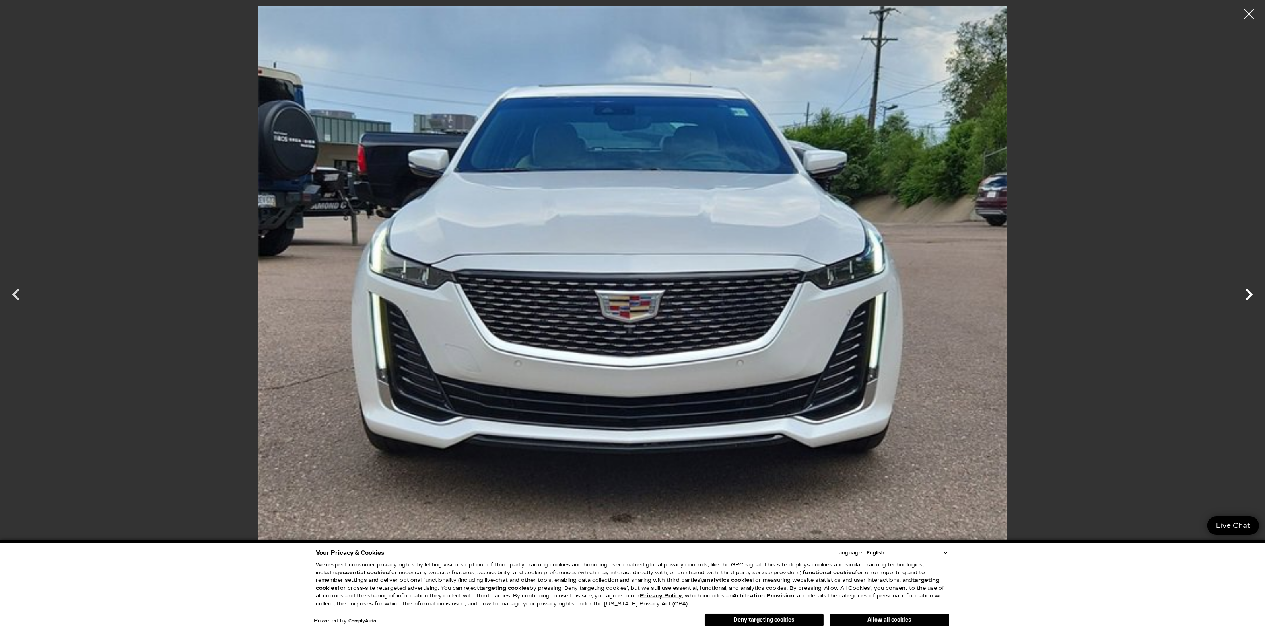
click at [1252, 299] on icon "Next" at bounding box center [1250, 294] width 24 height 24
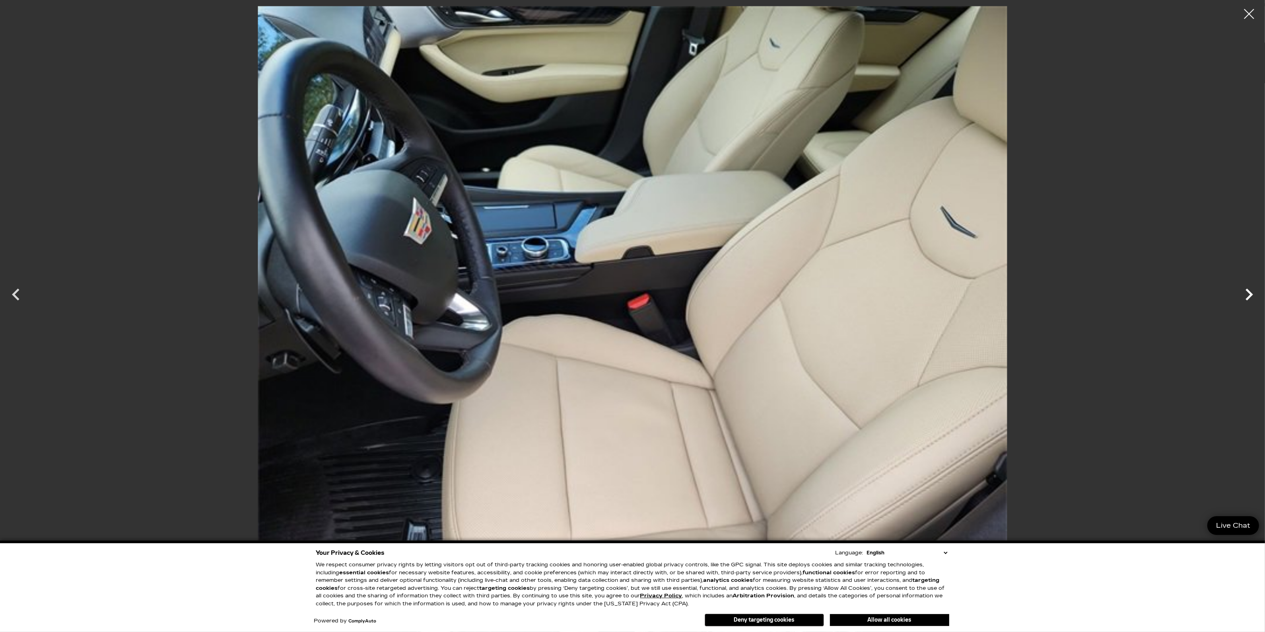
click at [1252, 299] on icon "Next" at bounding box center [1250, 294] width 24 height 24
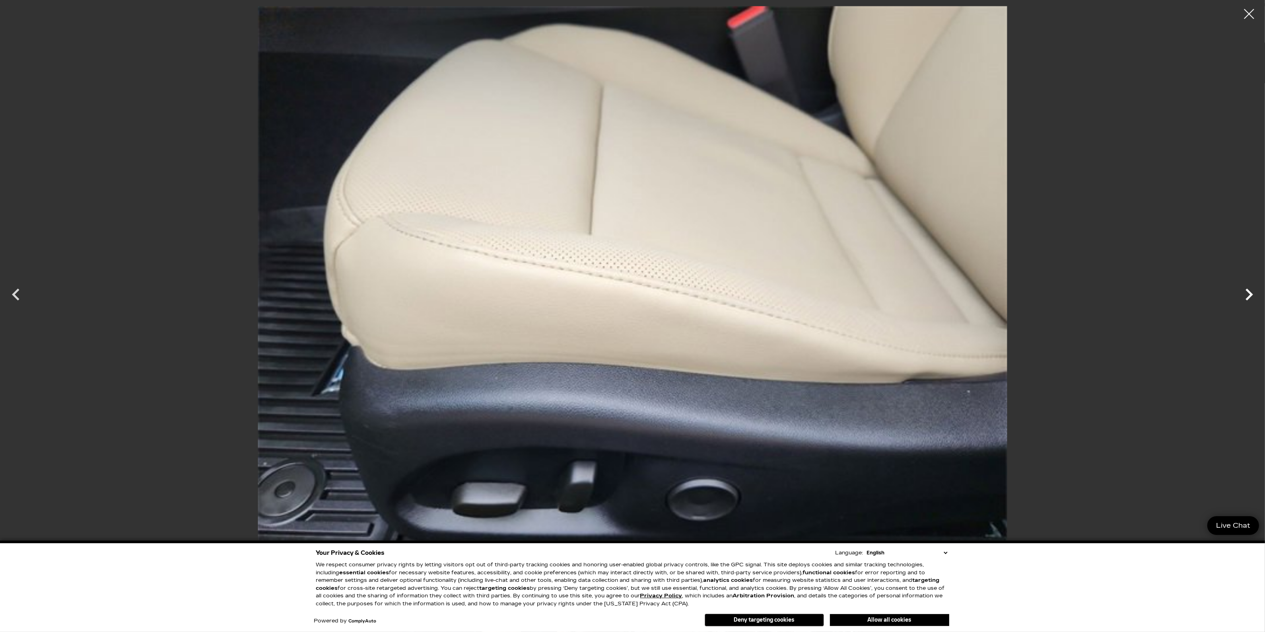
click at [1252, 299] on icon "Next" at bounding box center [1250, 294] width 24 height 24
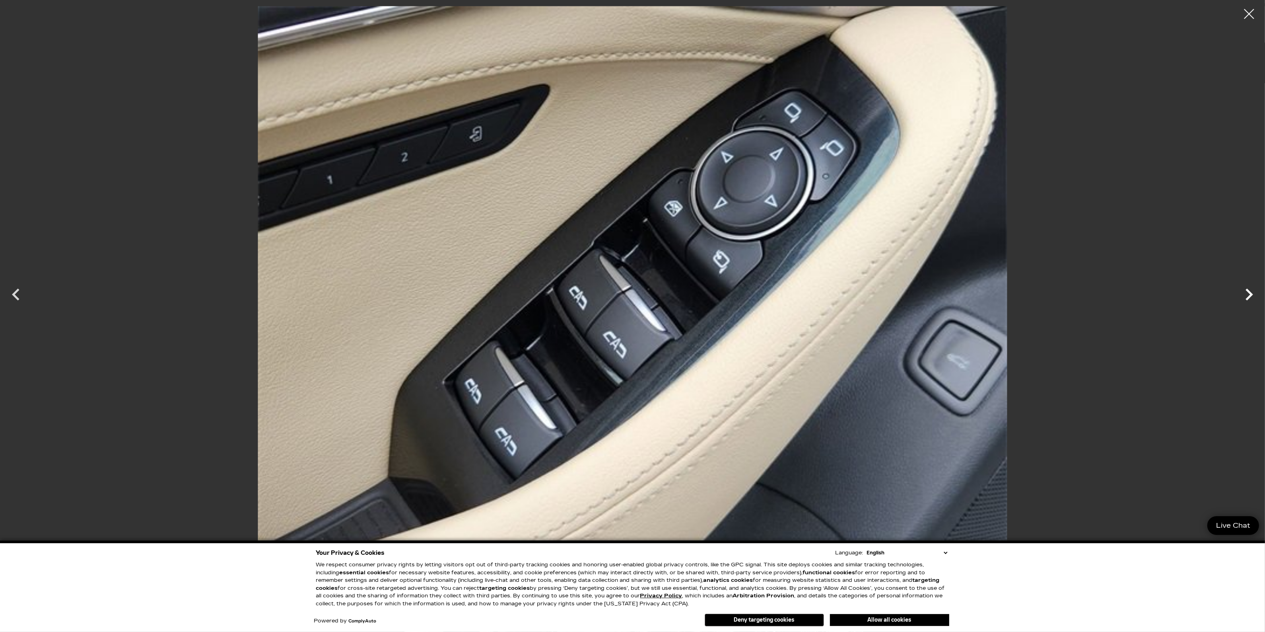
click at [1252, 299] on icon "Next" at bounding box center [1250, 294] width 24 height 24
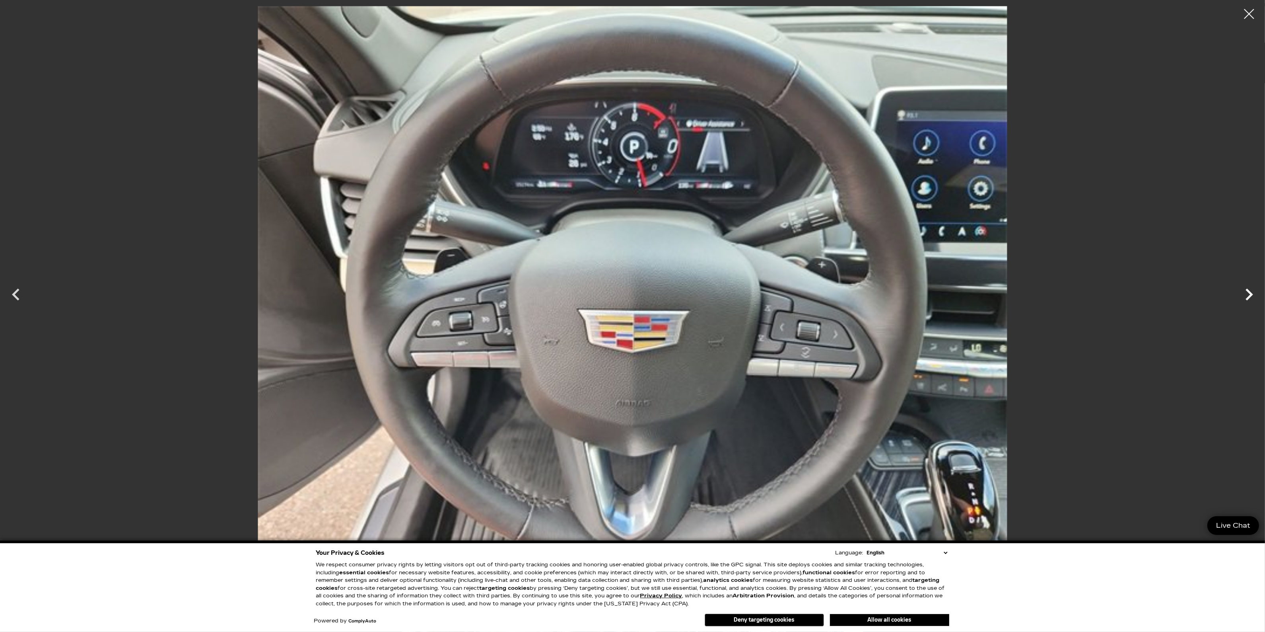
click at [1252, 299] on icon "Next" at bounding box center [1250, 294] width 24 height 24
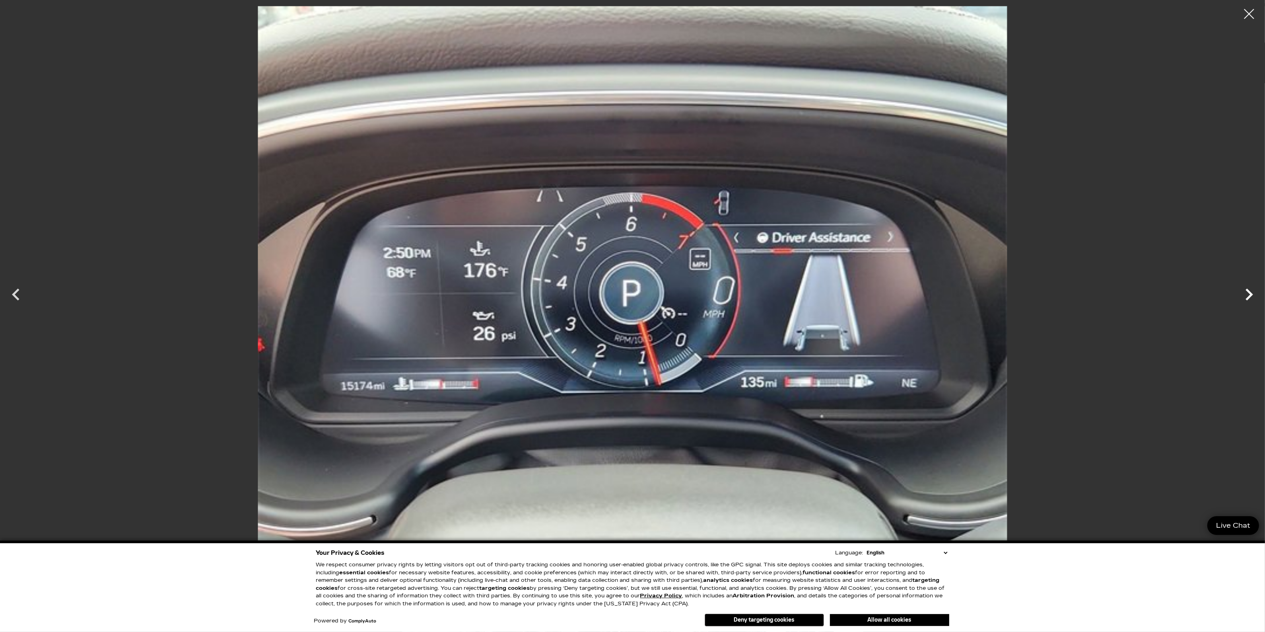
click at [1252, 299] on icon "Next" at bounding box center [1250, 294] width 24 height 24
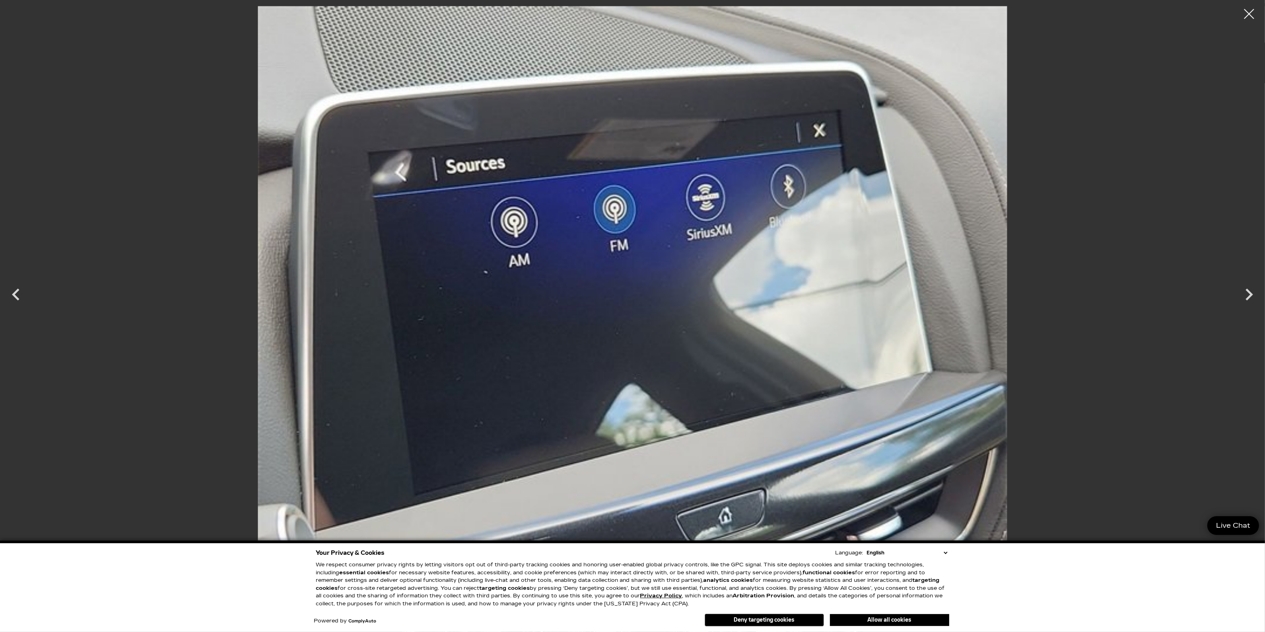
click at [1250, 12] on div at bounding box center [1249, 14] width 20 height 20
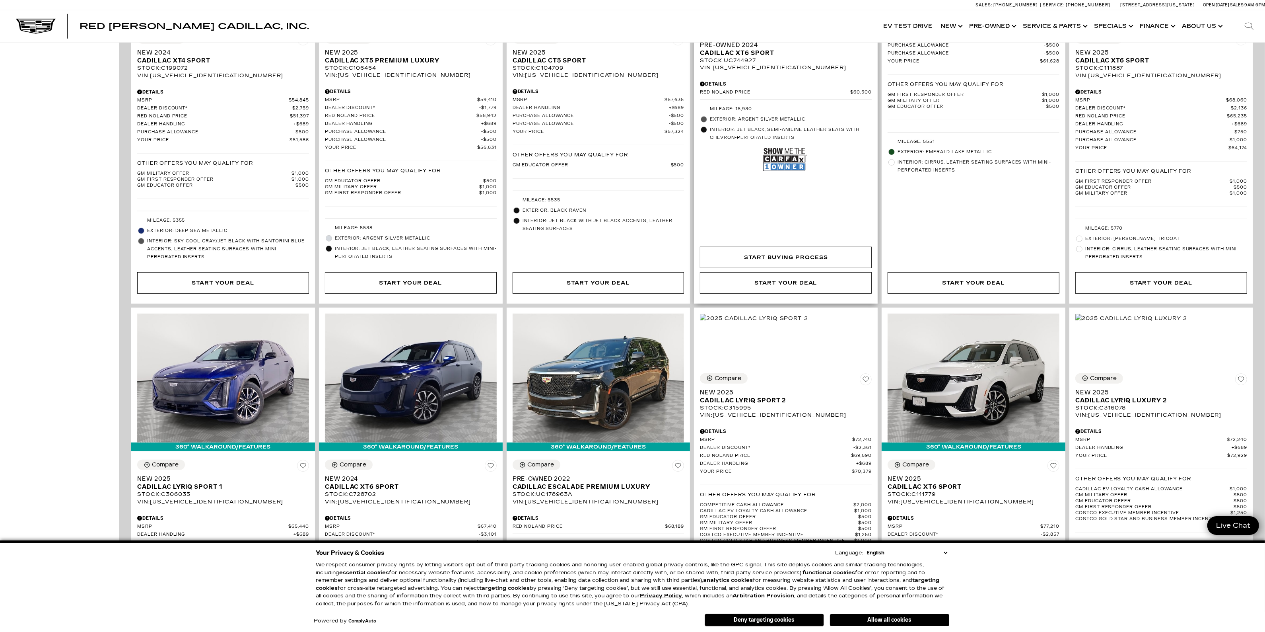
scroll to position [945, 0]
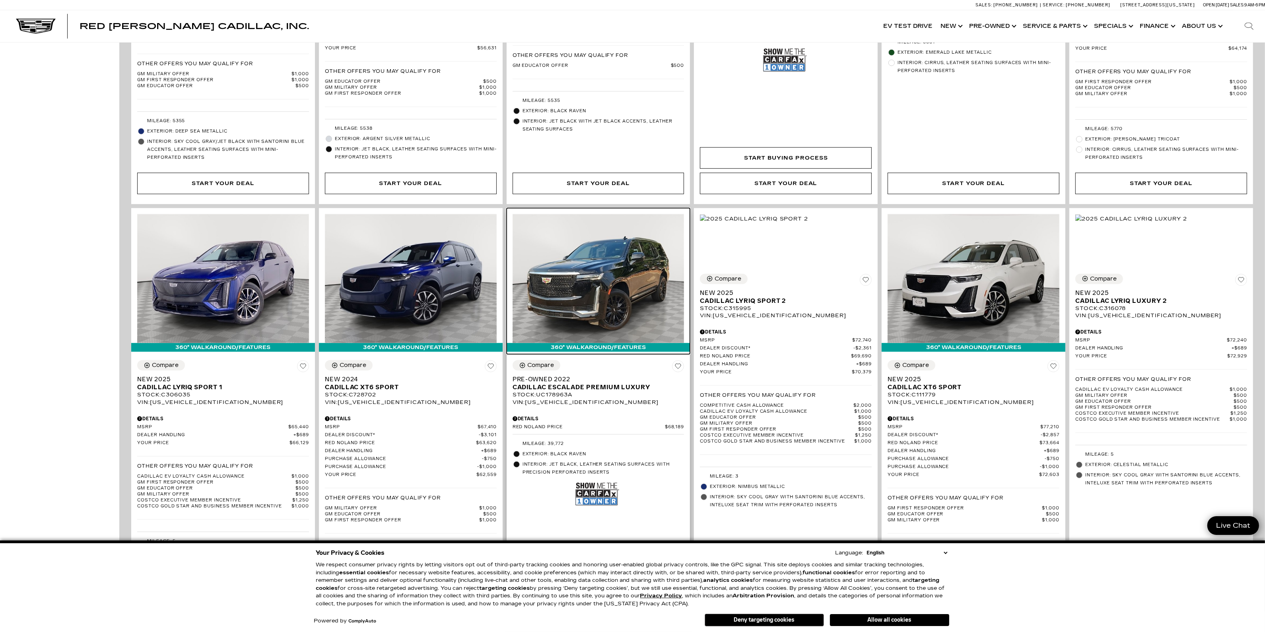
click at [607, 279] on img at bounding box center [599, 278] width 172 height 129
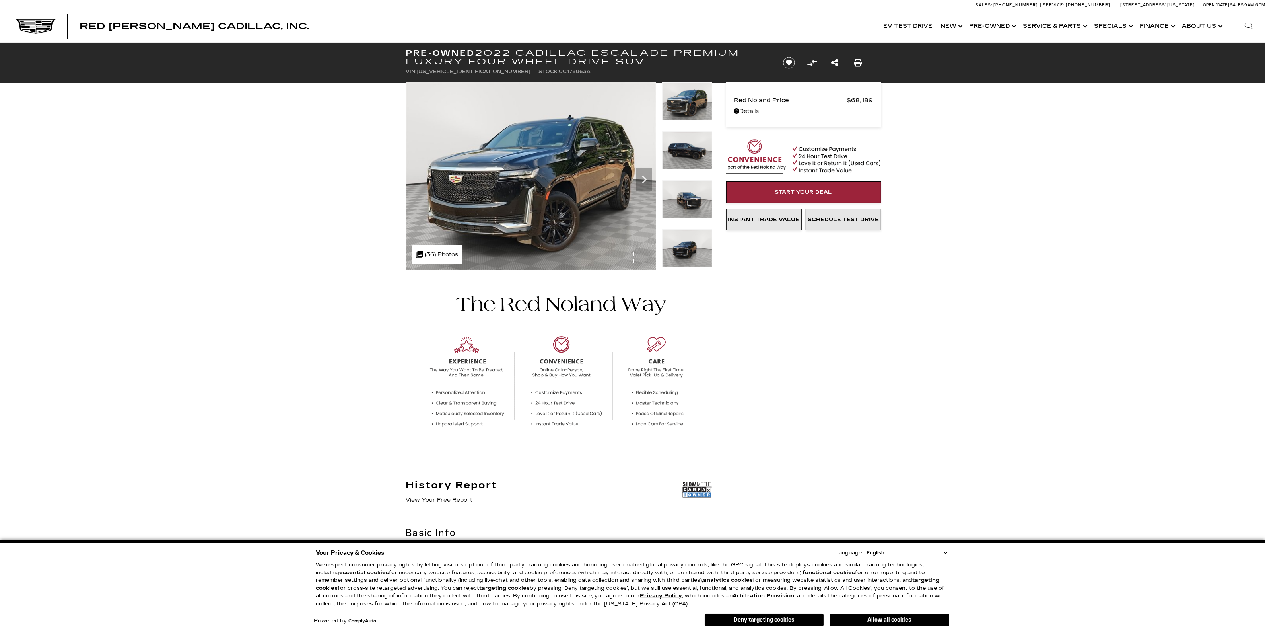
click at [557, 214] on img at bounding box center [531, 176] width 250 height 188
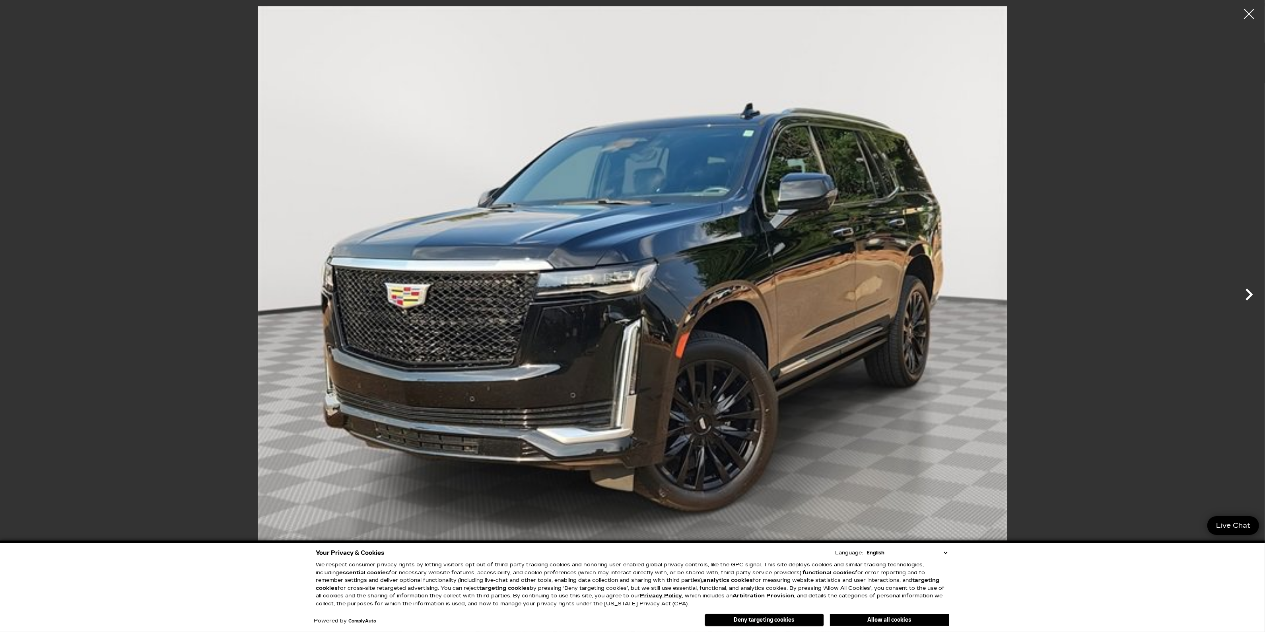
click at [1245, 292] on icon "Next" at bounding box center [1250, 294] width 24 height 24
click at [1248, 292] on icon "Next" at bounding box center [1250, 294] width 24 height 24
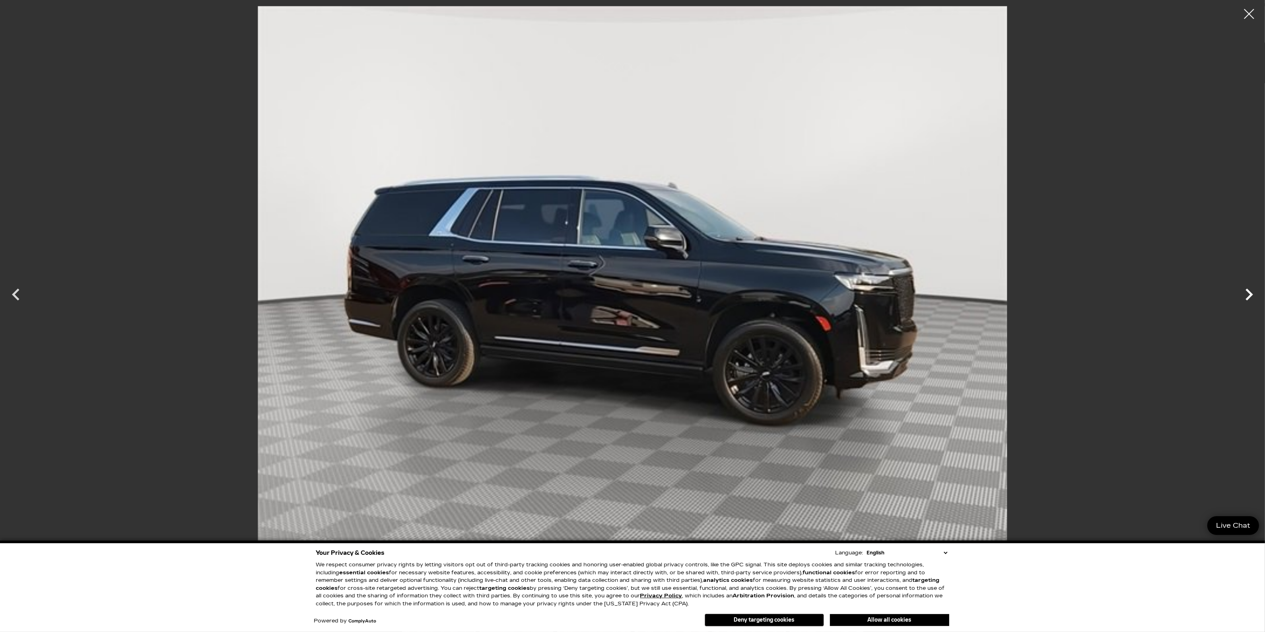
click at [1248, 292] on icon "Next" at bounding box center [1250, 294] width 24 height 24
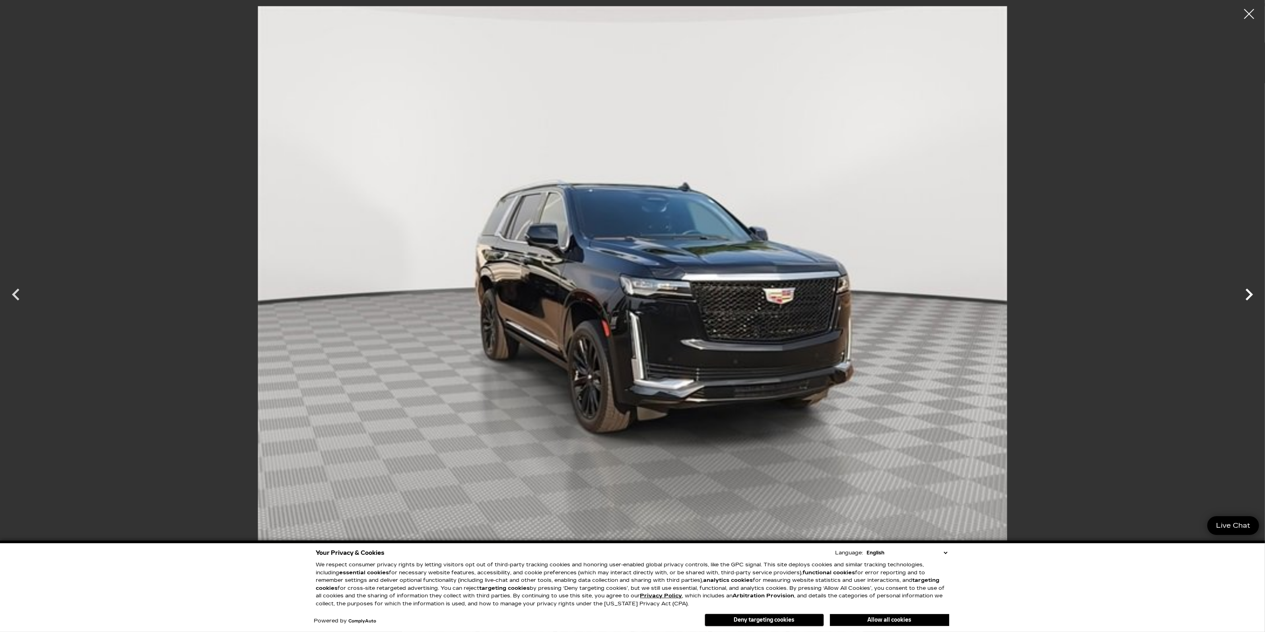
click at [1248, 293] on icon "Next" at bounding box center [1250, 294] width 24 height 24
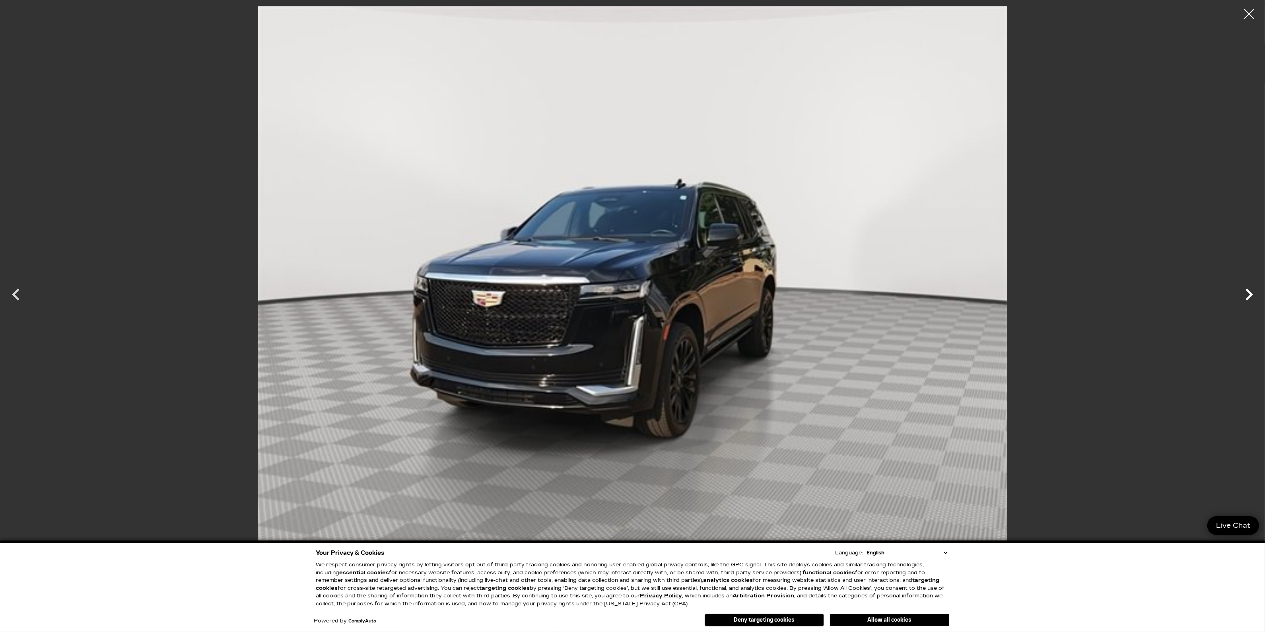
click at [1248, 294] on icon "Next" at bounding box center [1250, 294] width 24 height 24
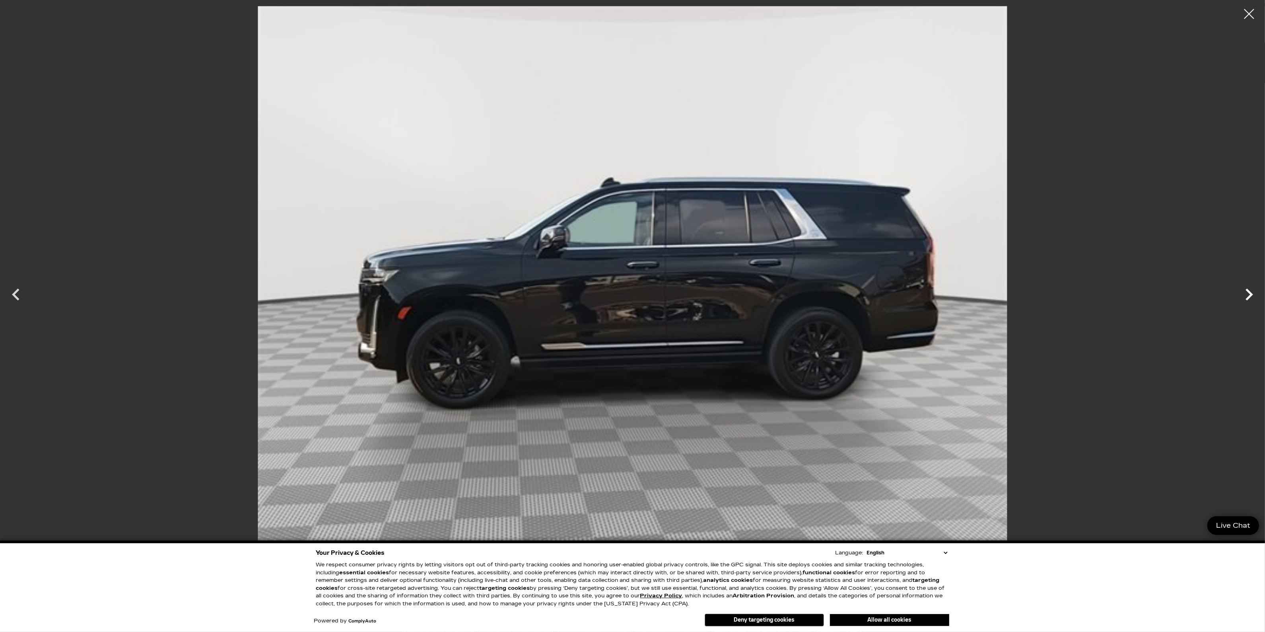
click at [1247, 294] on icon "Next" at bounding box center [1250, 294] width 24 height 24
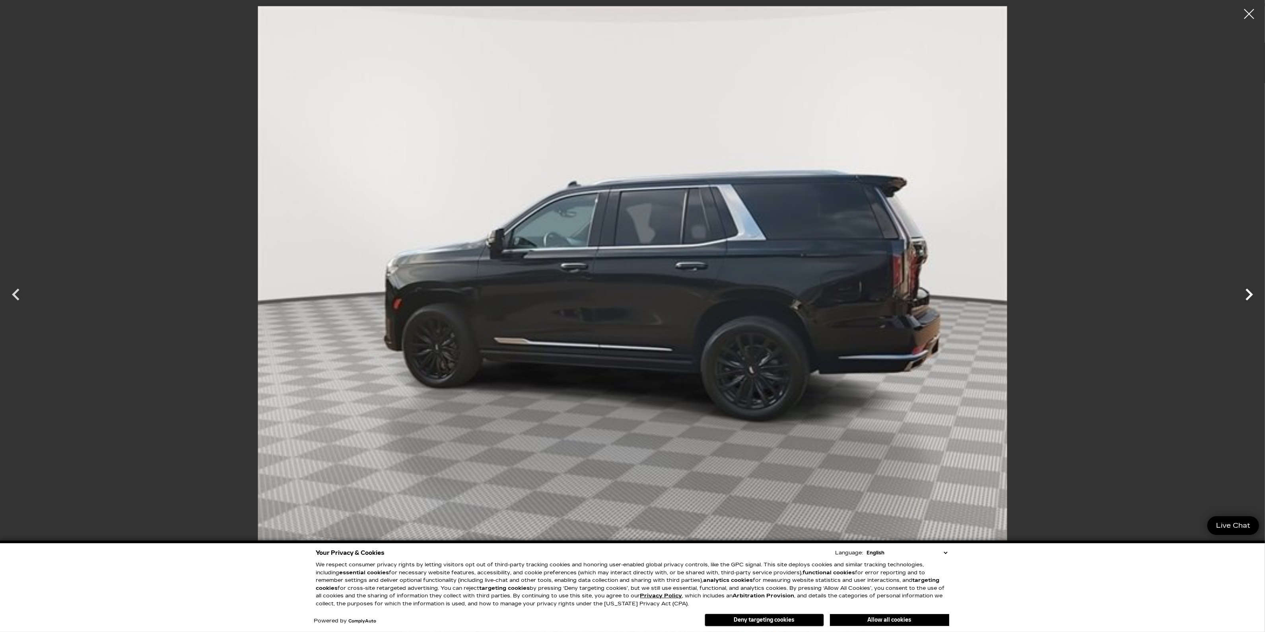
click at [1247, 294] on icon "Next" at bounding box center [1250, 294] width 24 height 24
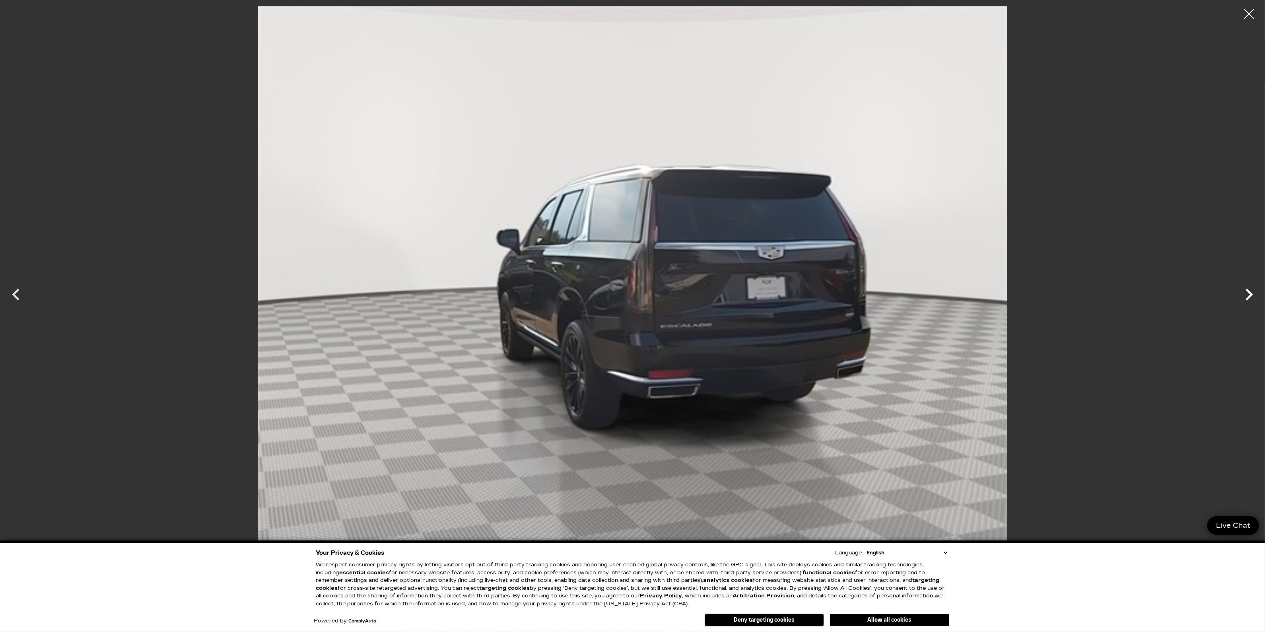
click at [1247, 295] on icon "Next" at bounding box center [1250, 294] width 24 height 24
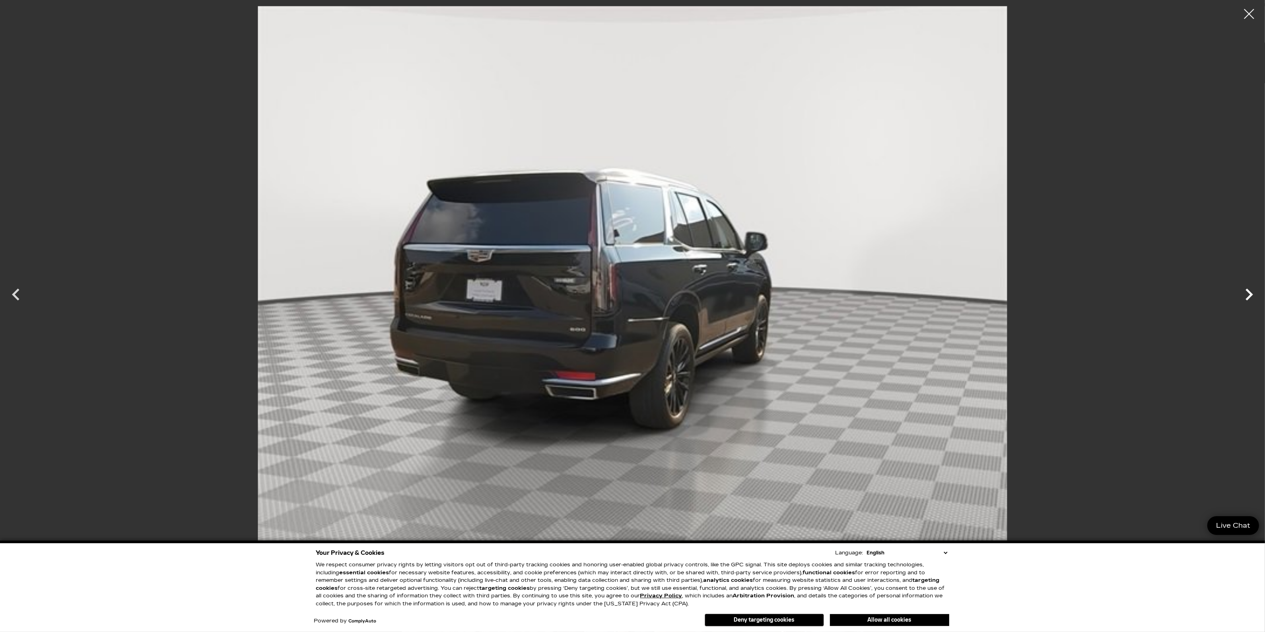
click at [1247, 295] on icon "Next" at bounding box center [1250, 294] width 24 height 24
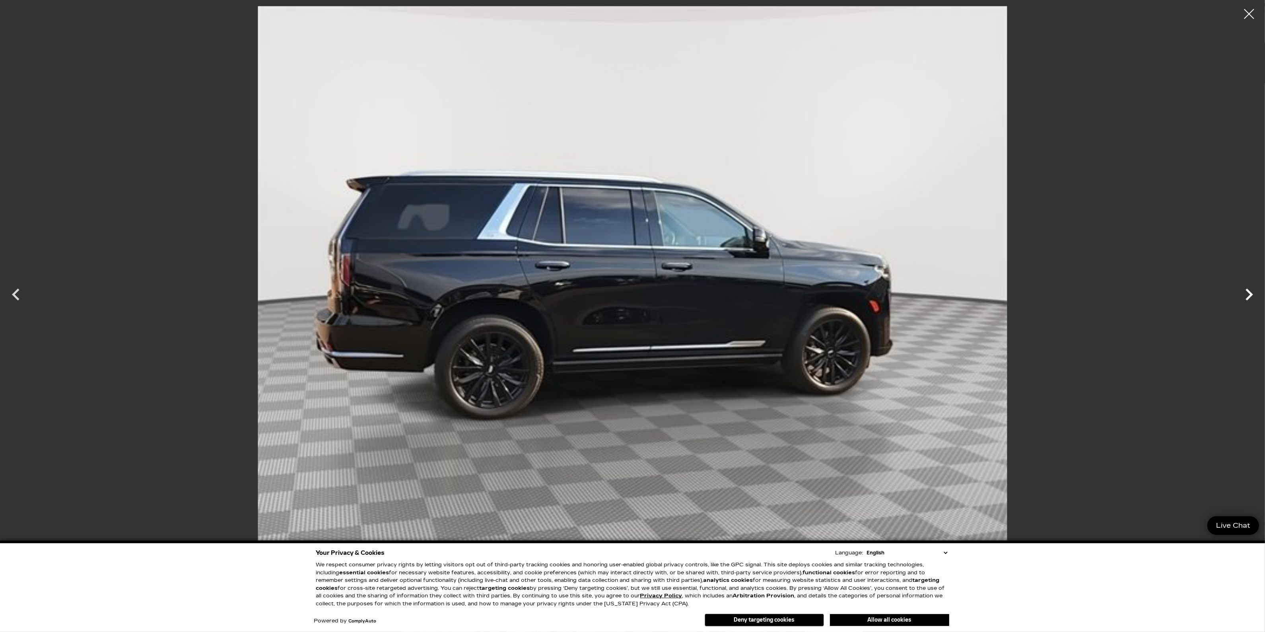
click at [1246, 296] on icon "Next" at bounding box center [1250, 294] width 24 height 24
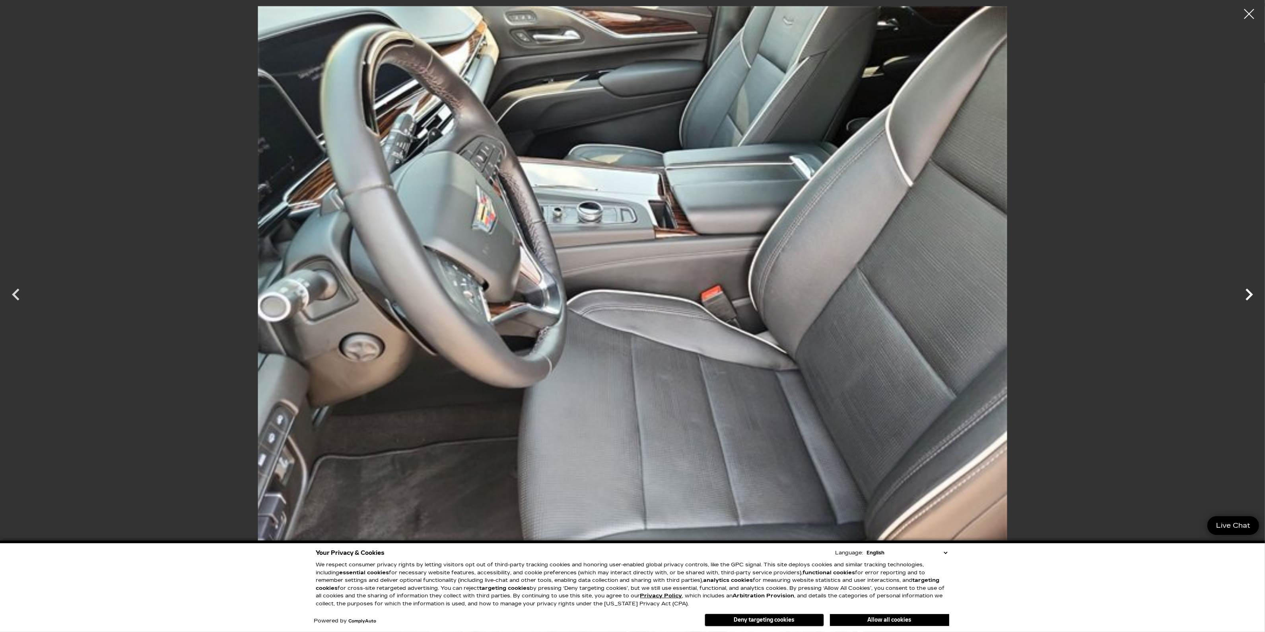
click at [1246, 295] on icon "Next" at bounding box center [1250, 294] width 24 height 24
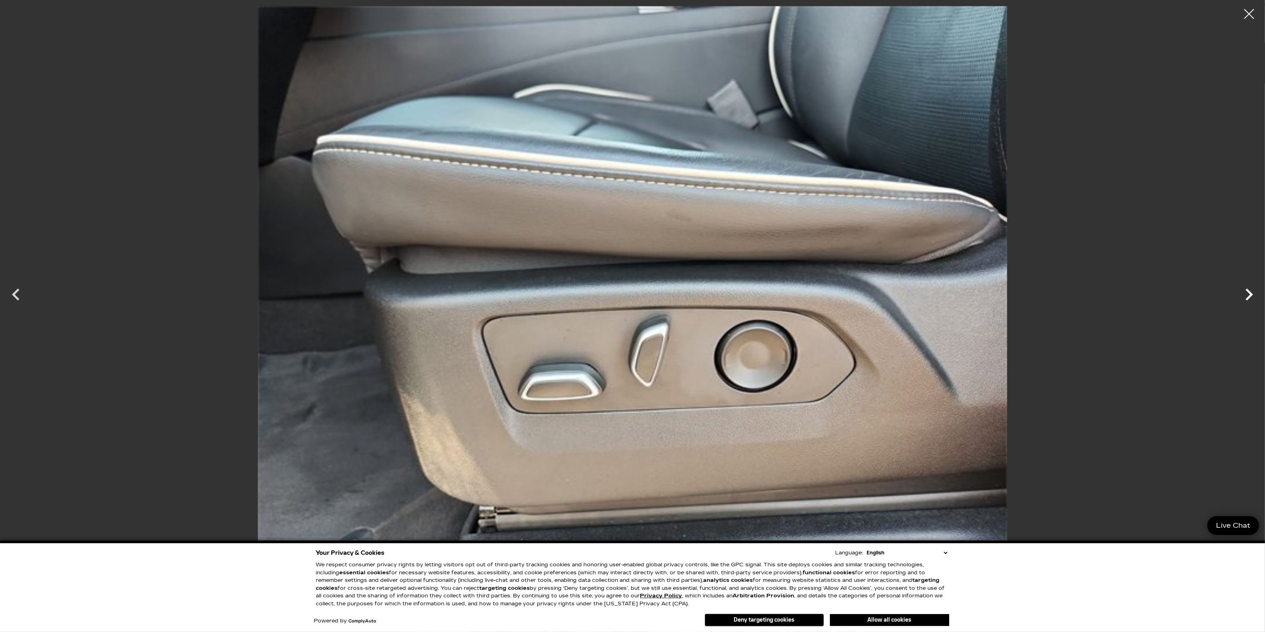
click at [1246, 295] on icon "Next" at bounding box center [1250, 294] width 24 height 24
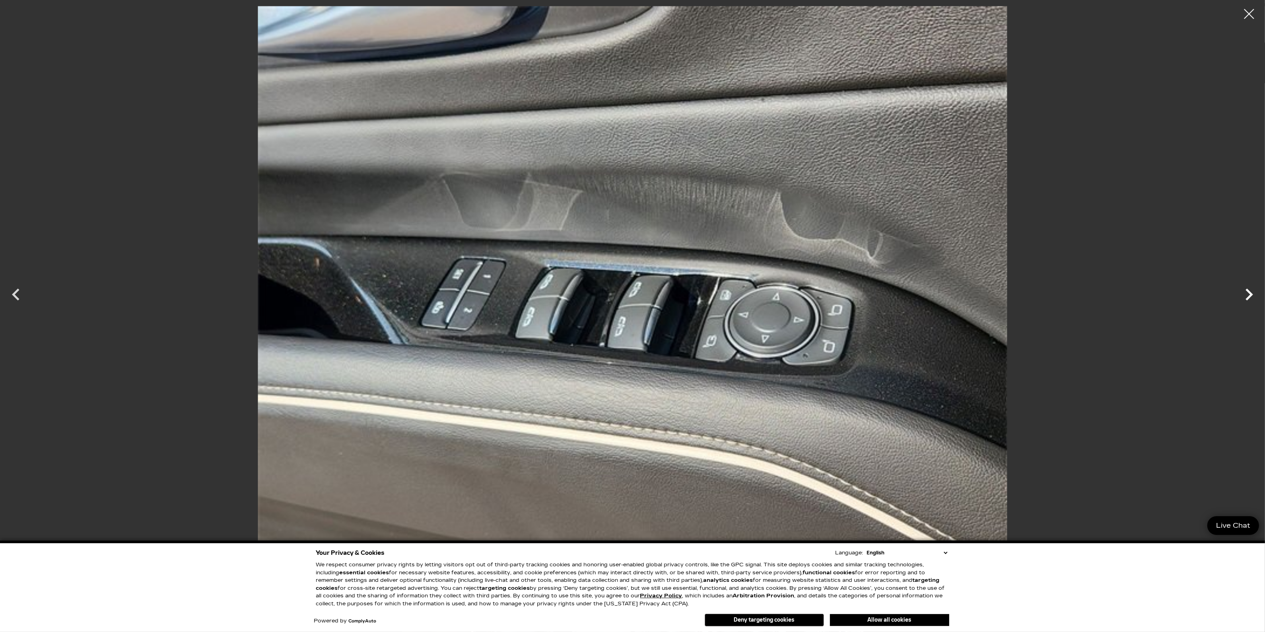
click at [1246, 295] on icon "Next" at bounding box center [1250, 294] width 24 height 24
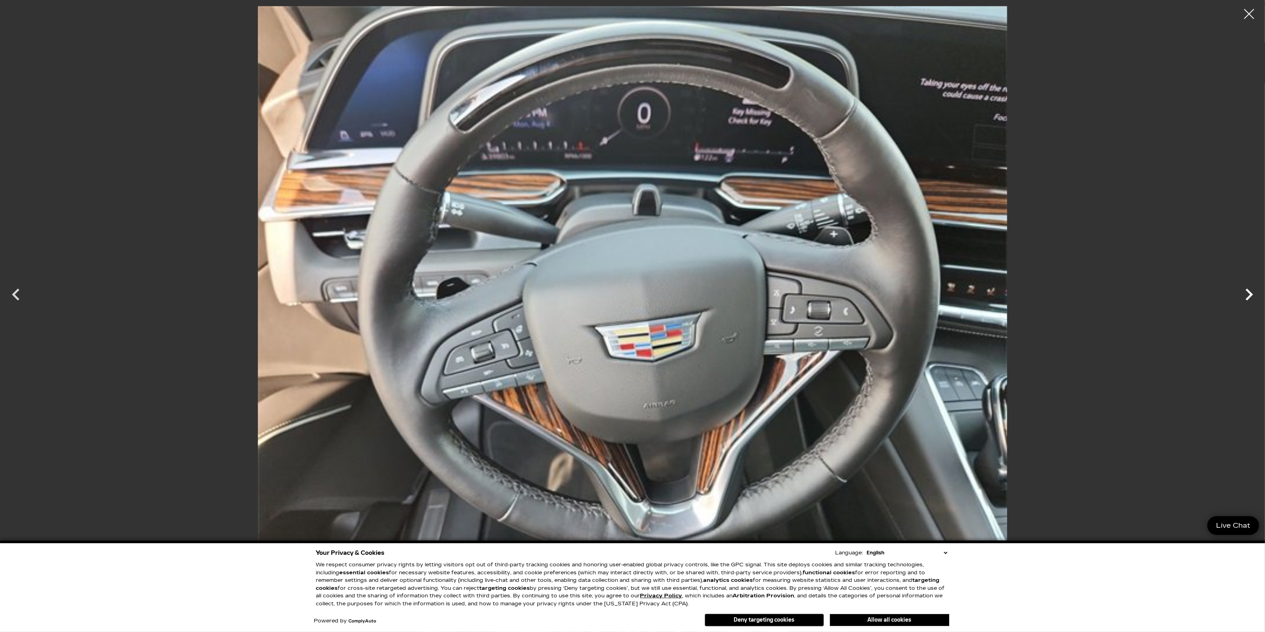
click at [1247, 294] on icon "Next" at bounding box center [1250, 294] width 24 height 24
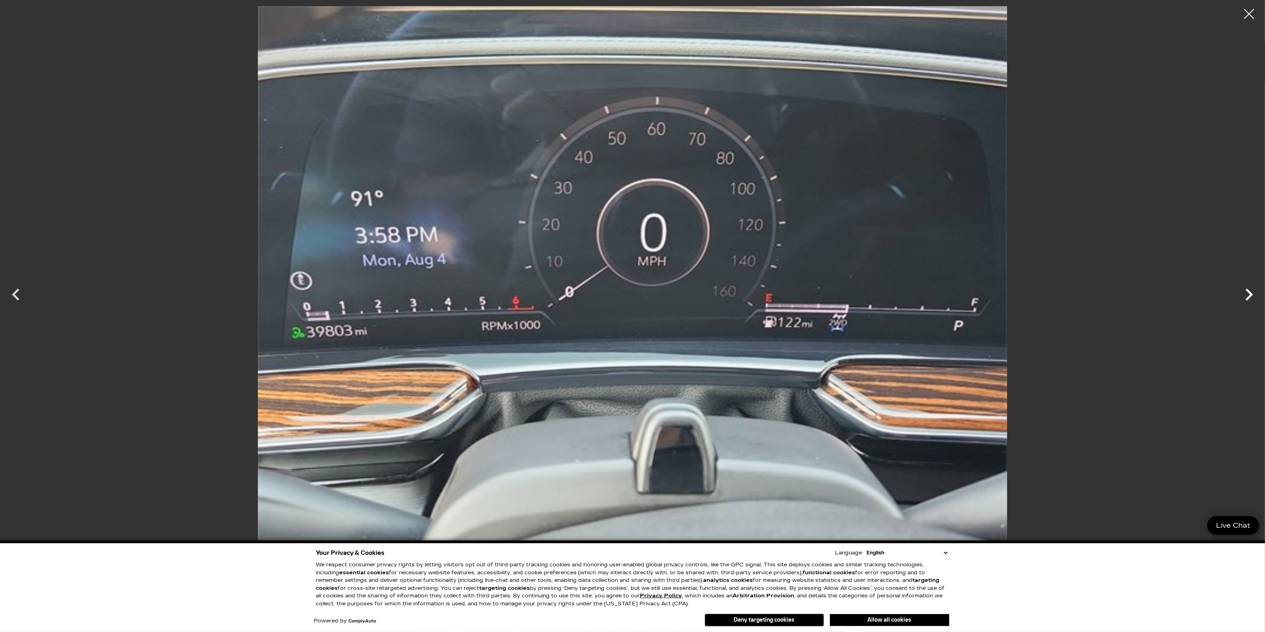
click at [1247, 295] on icon "Next" at bounding box center [1250, 294] width 24 height 24
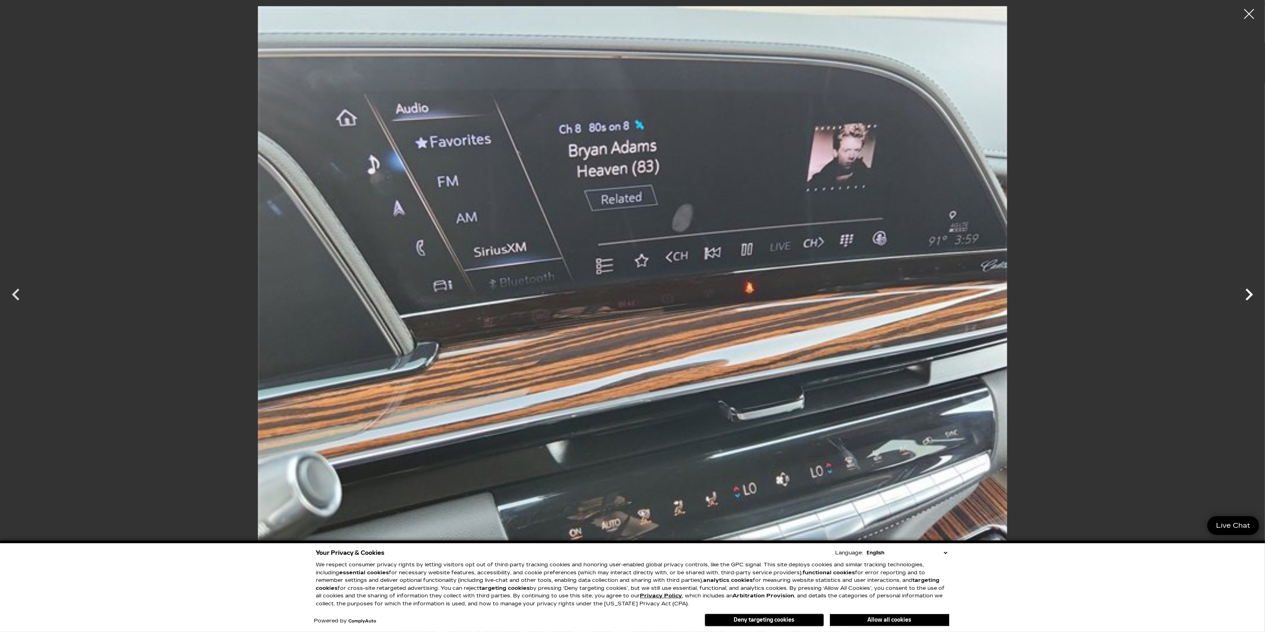
click at [1247, 295] on icon "Next" at bounding box center [1250, 294] width 24 height 24
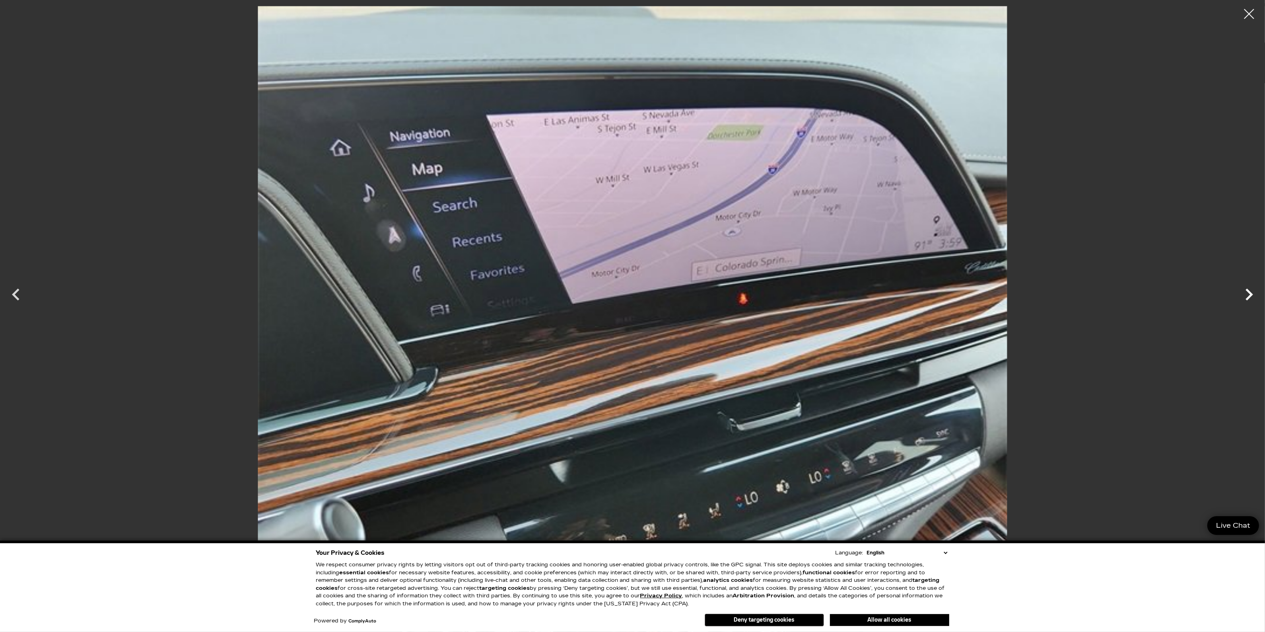
click at [1247, 295] on icon "Next" at bounding box center [1250, 294] width 24 height 24
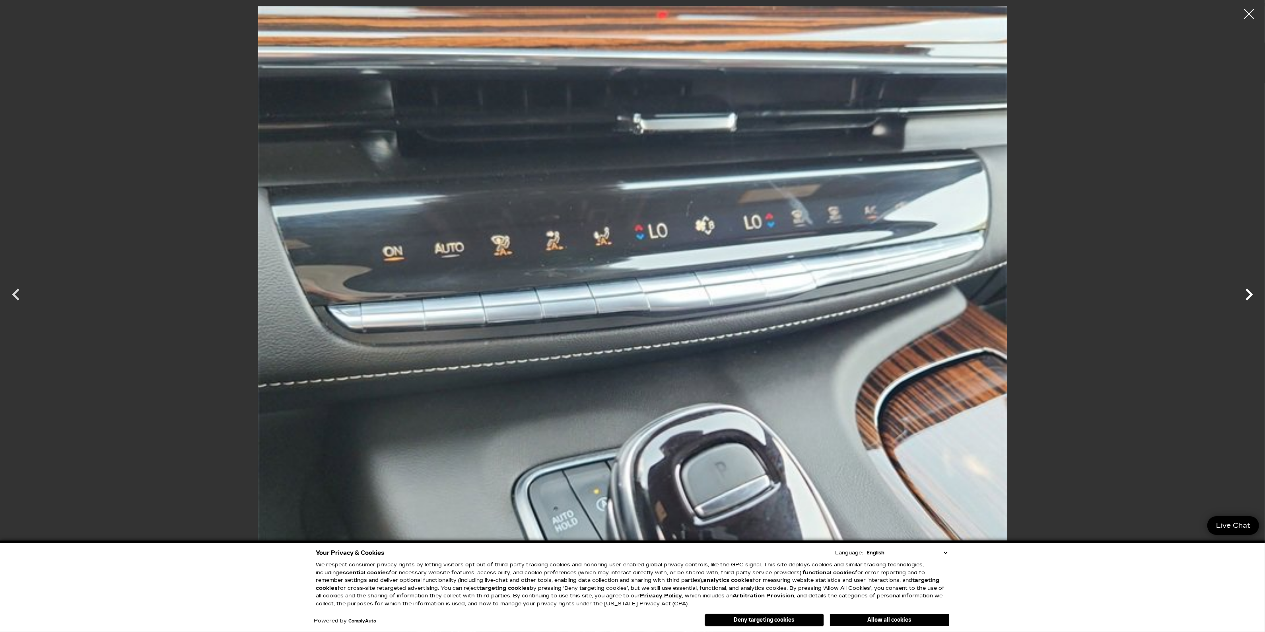
click at [1247, 295] on icon "Next" at bounding box center [1250, 294] width 24 height 24
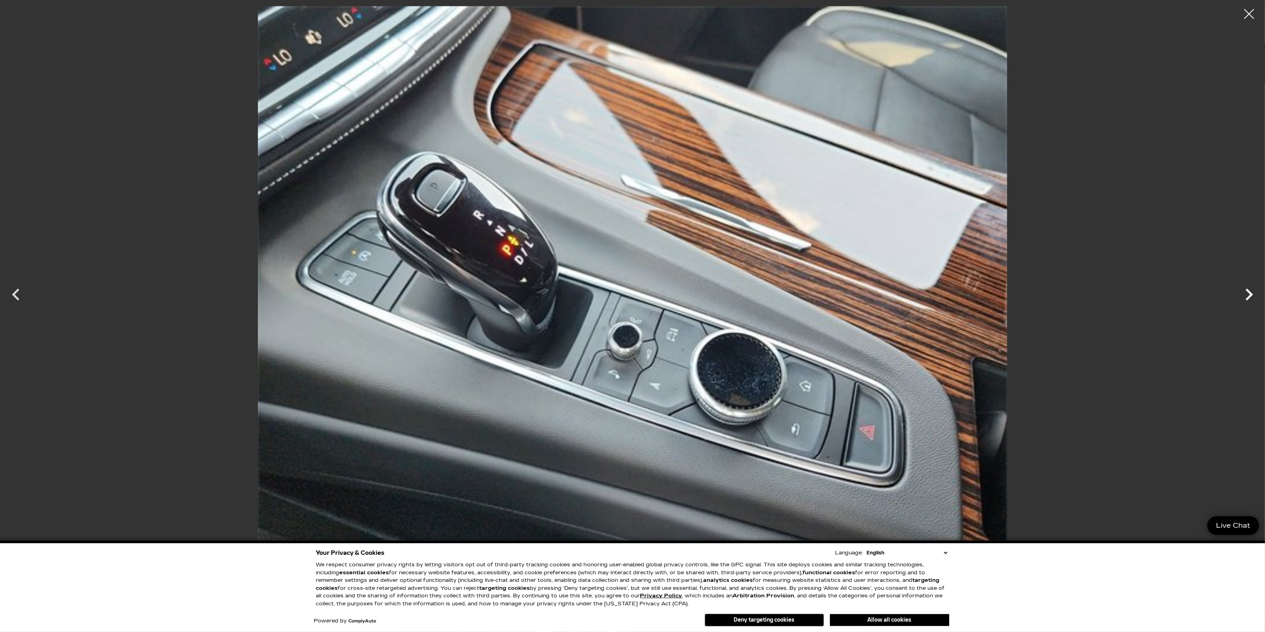
click at [1247, 295] on icon "Next" at bounding box center [1250, 294] width 24 height 24
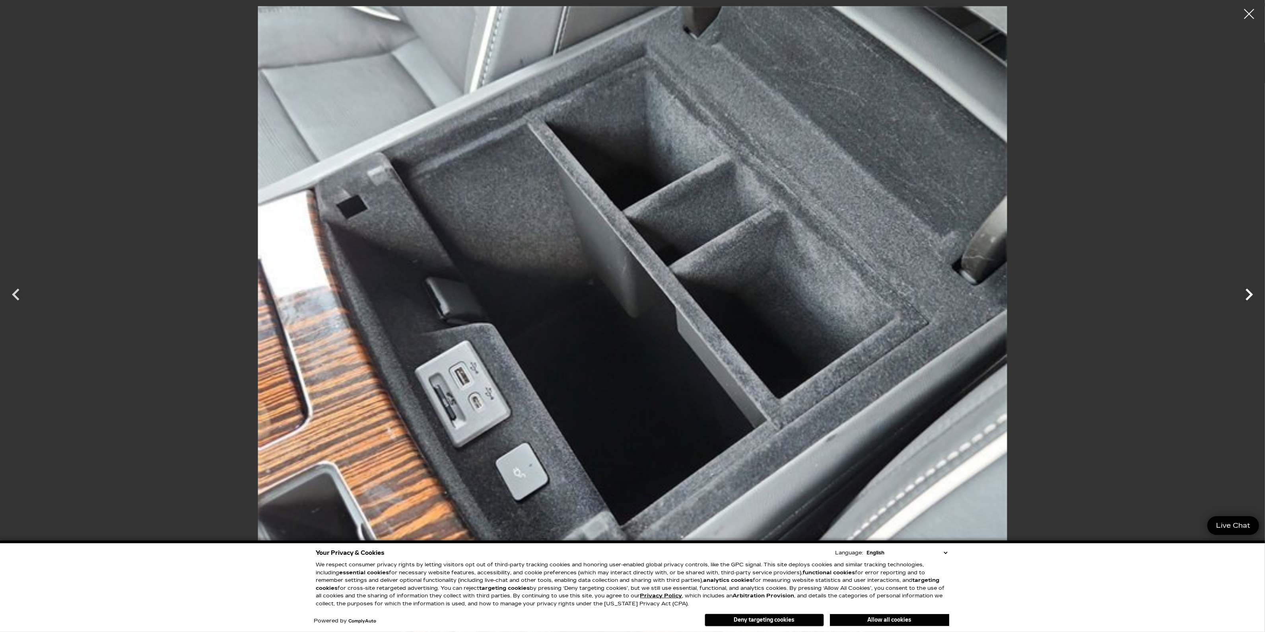
click at [1247, 295] on icon "Next" at bounding box center [1250, 294] width 24 height 24
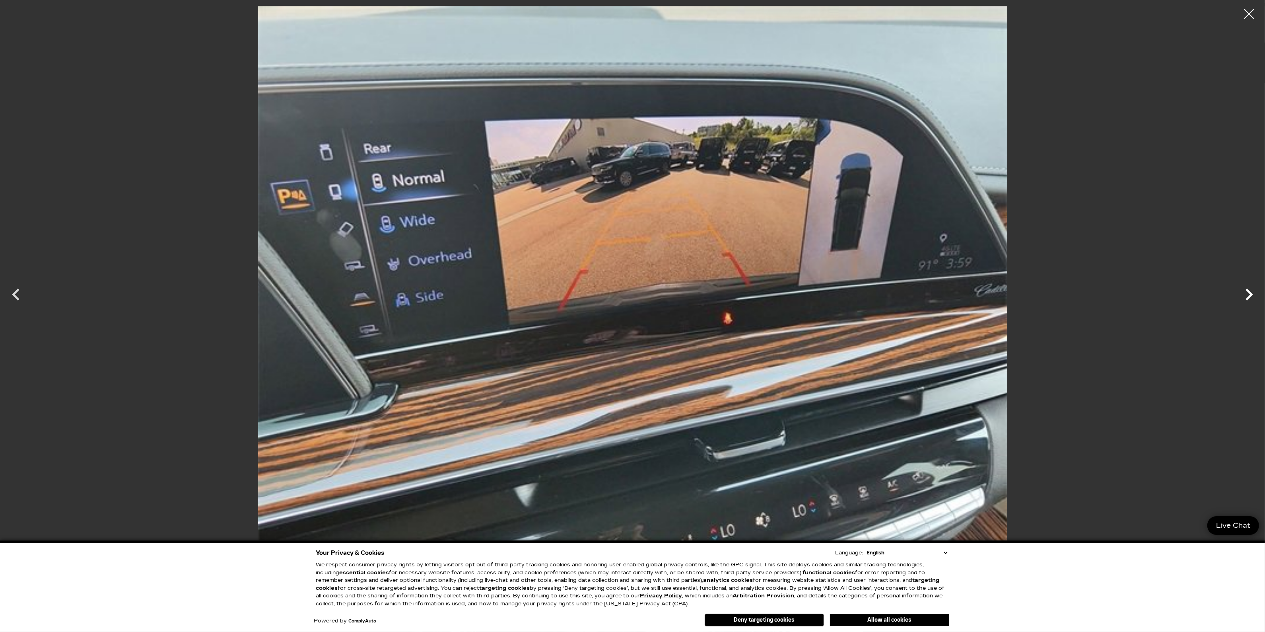
click at [1247, 295] on icon "Next" at bounding box center [1250, 294] width 24 height 24
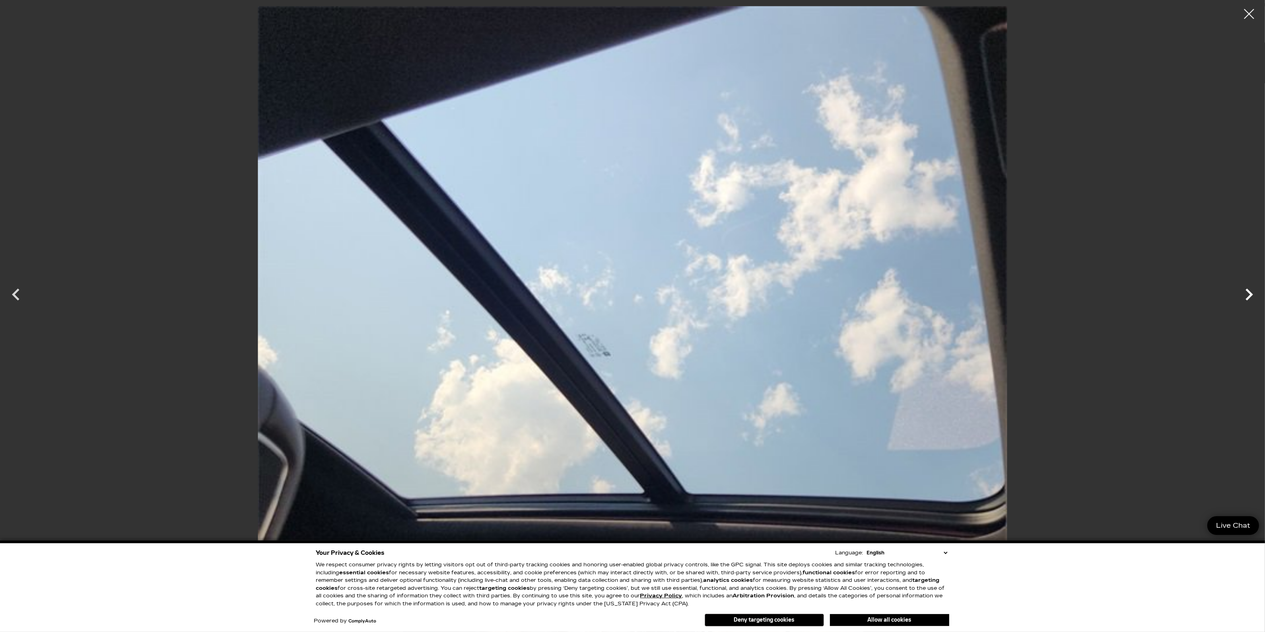
click at [1247, 295] on icon "Next" at bounding box center [1250, 294] width 24 height 24
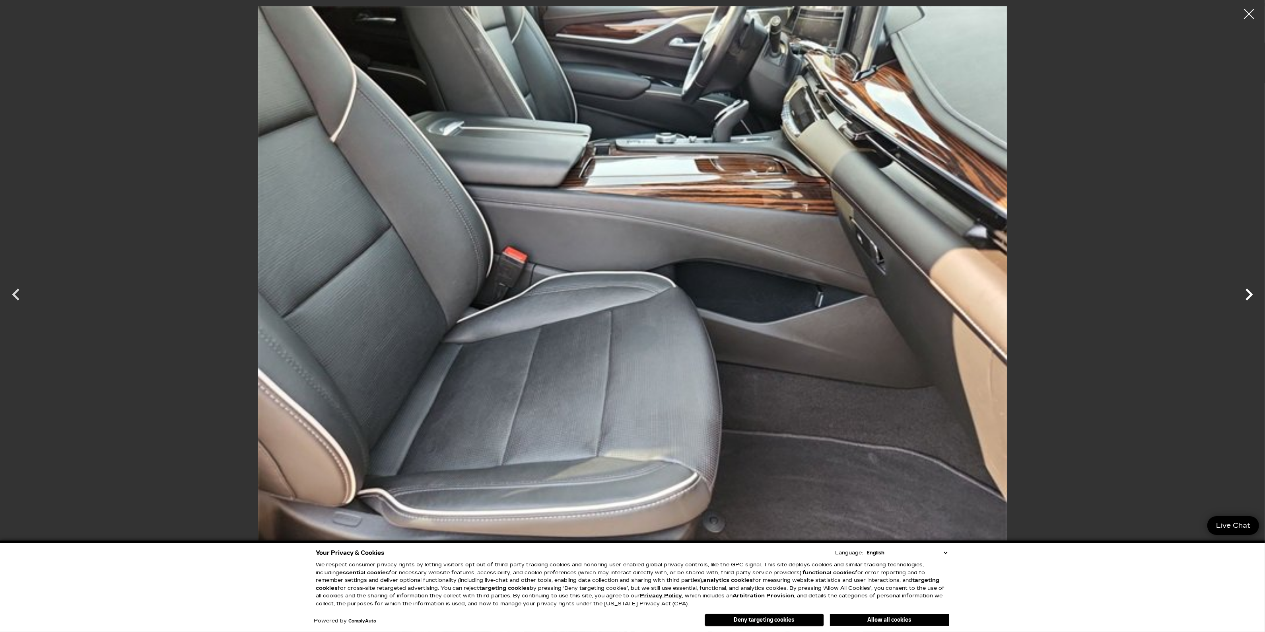
click at [1247, 296] on icon "Next" at bounding box center [1250, 294] width 24 height 24
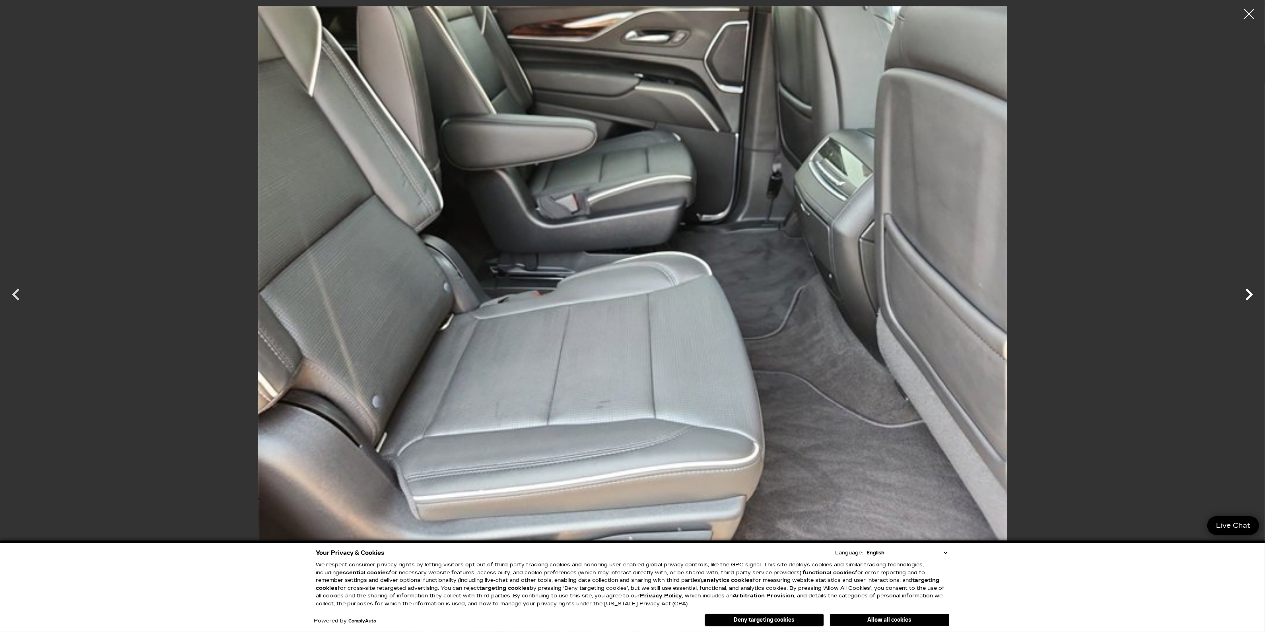
click at [1247, 296] on icon "Next" at bounding box center [1250, 294] width 24 height 24
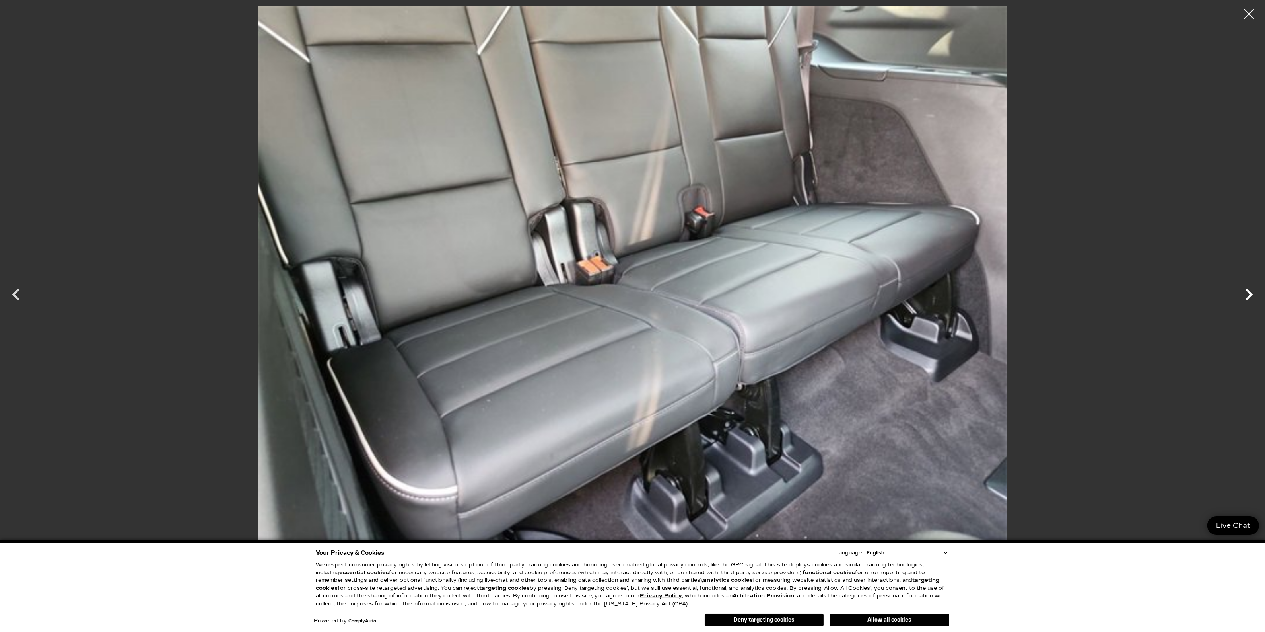
click at [1247, 296] on icon "Next" at bounding box center [1250, 294] width 24 height 24
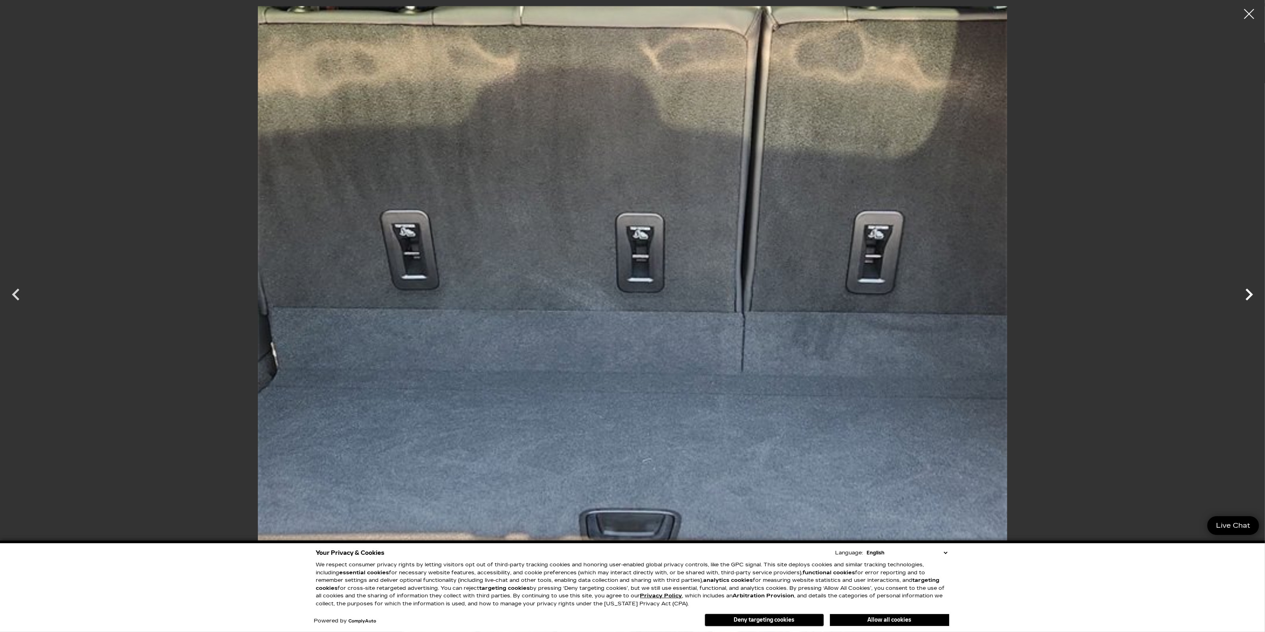
click at [1247, 296] on icon "Next" at bounding box center [1250, 294] width 24 height 24
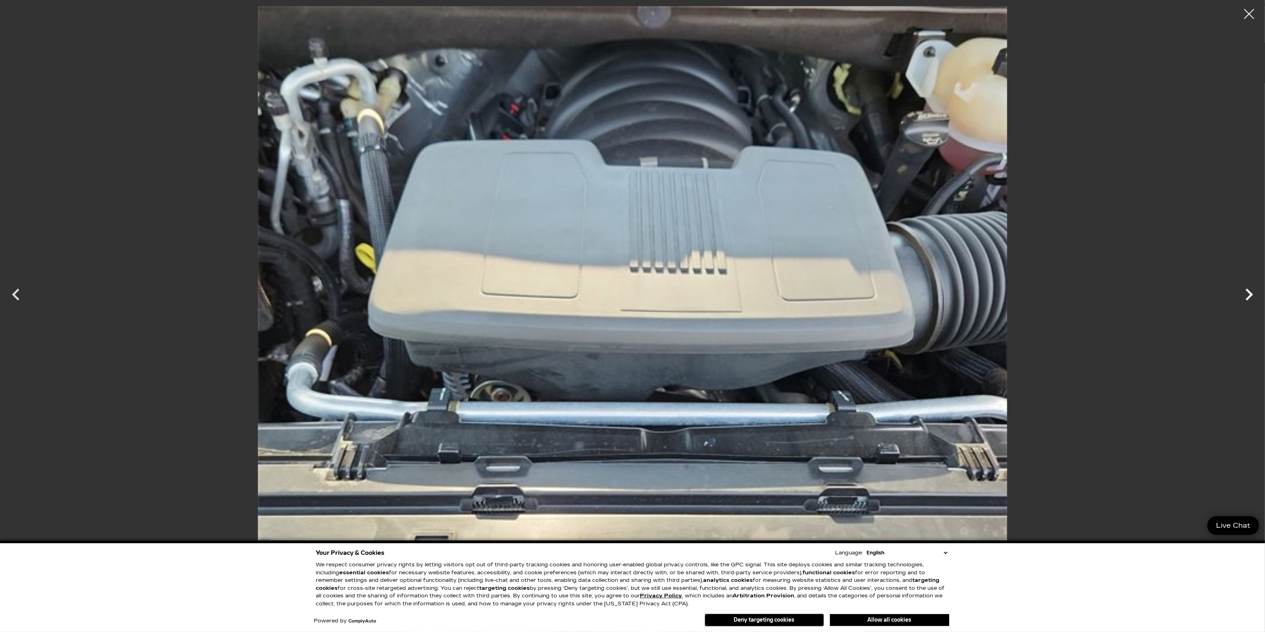
click at [1247, 297] on icon "Next" at bounding box center [1250, 294] width 24 height 24
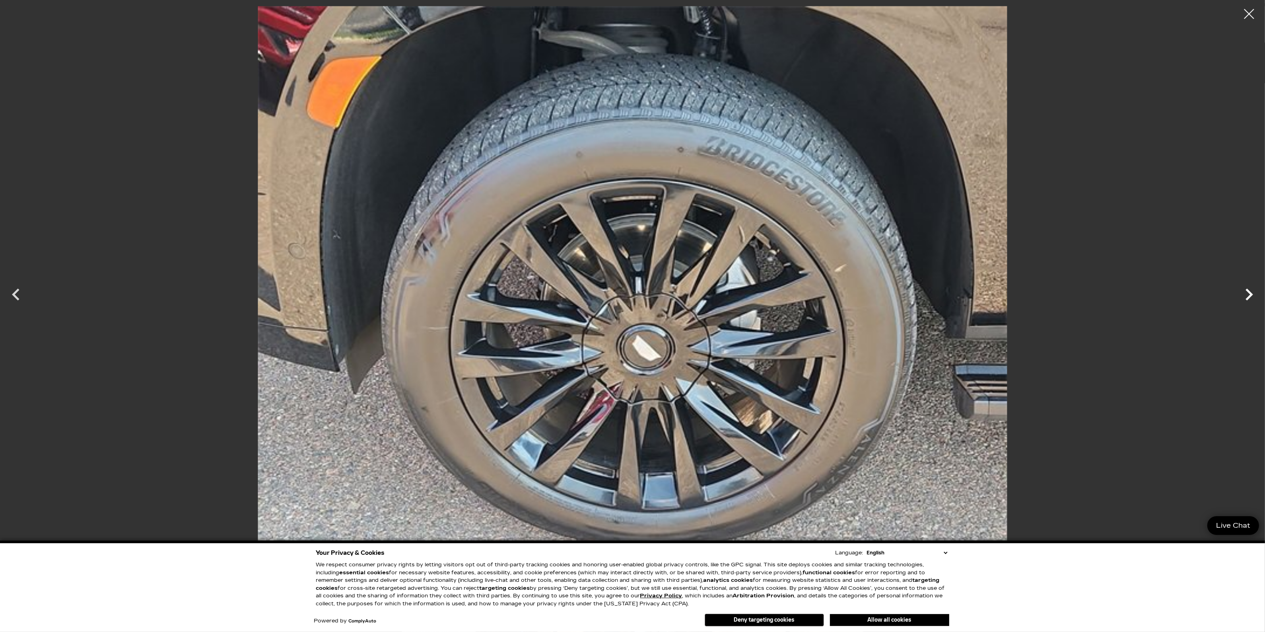
click at [1247, 298] on icon "Next" at bounding box center [1250, 294] width 24 height 24
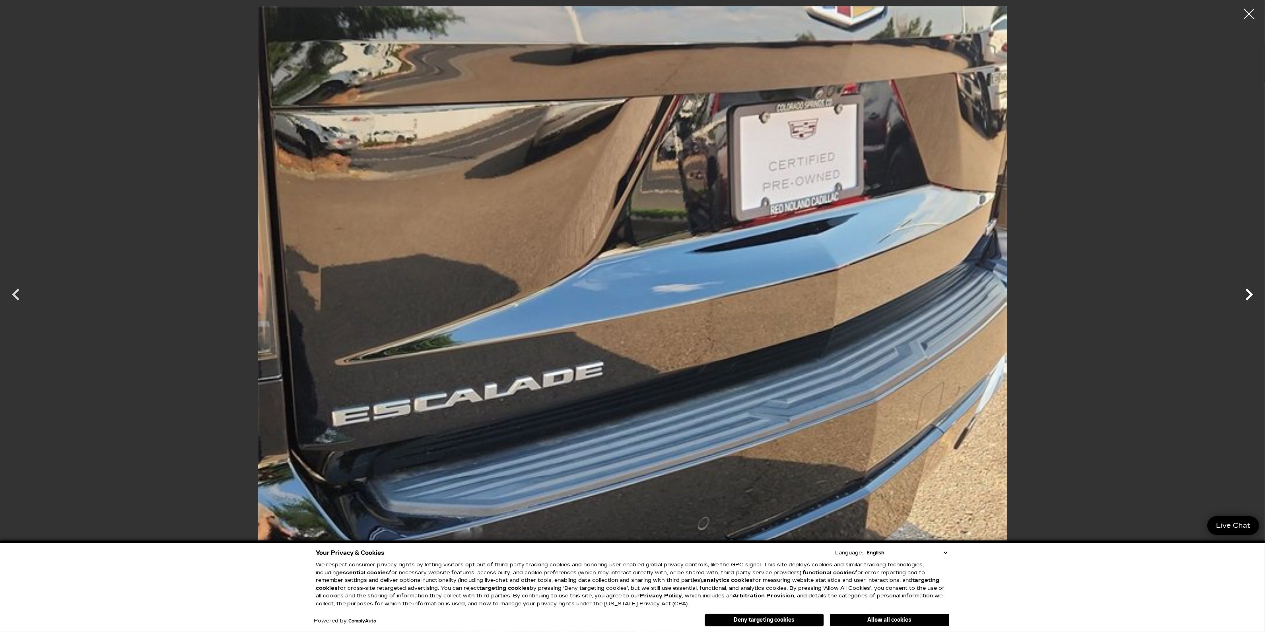
click at [1247, 298] on icon "Next" at bounding box center [1250, 294] width 24 height 24
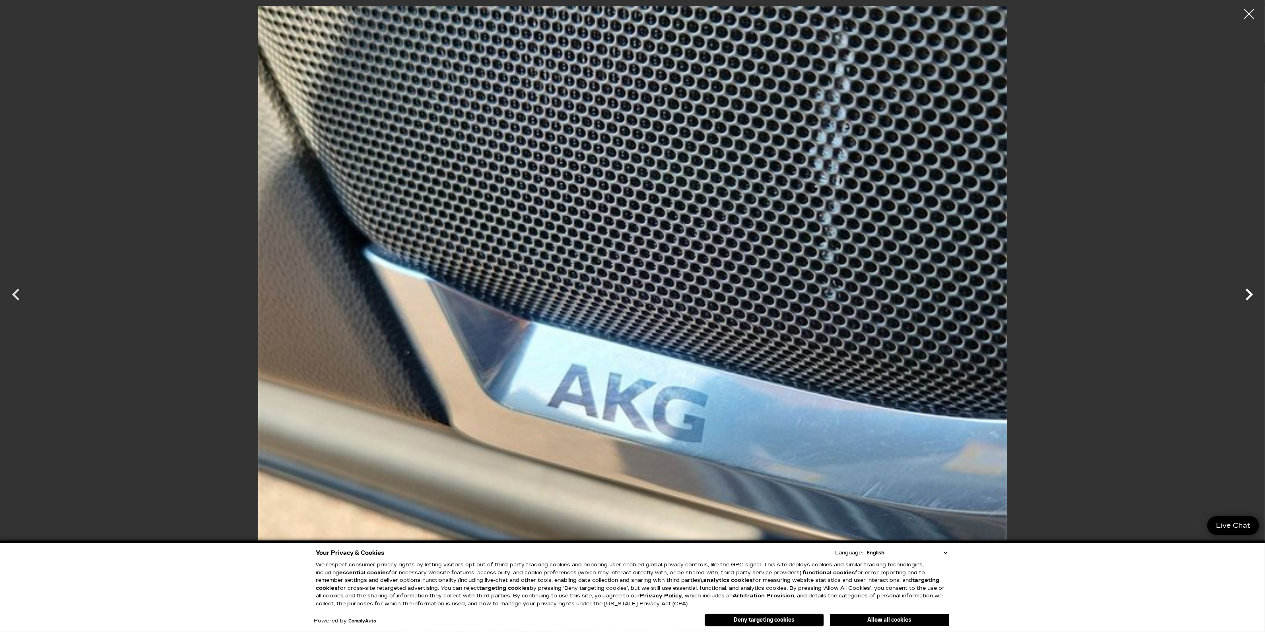
click at [1247, 298] on icon "Next" at bounding box center [1250, 294] width 24 height 24
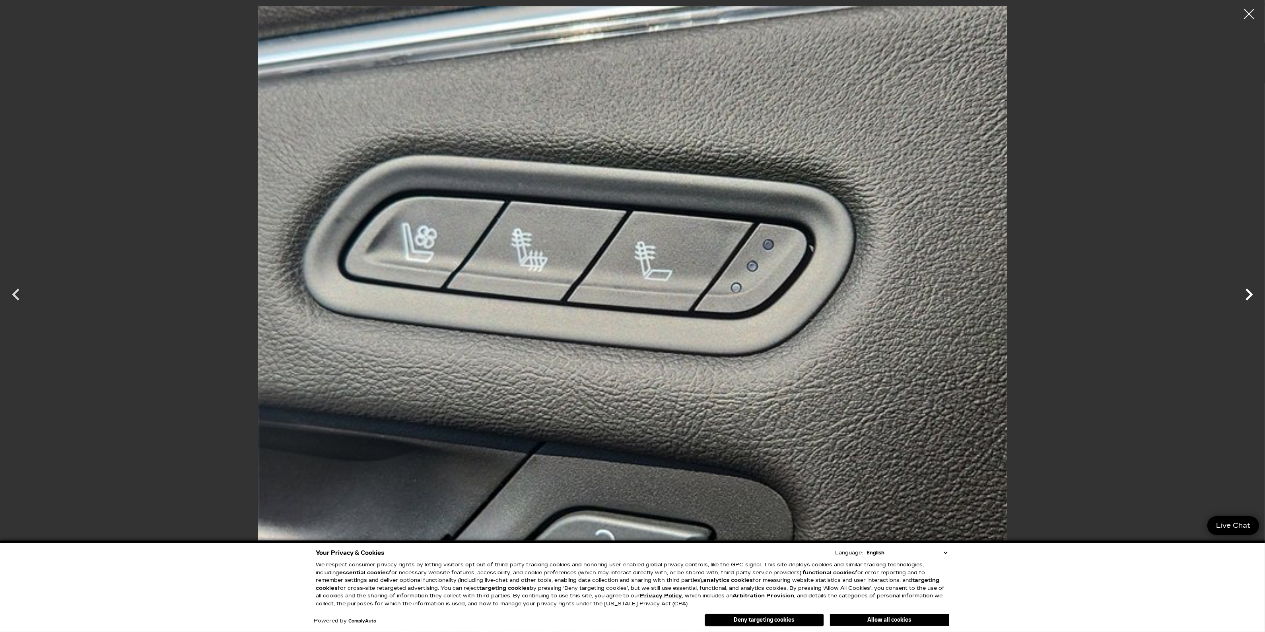
click at [1247, 298] on icon "Next" at bounding box center [1250, 294] width 24 height 24
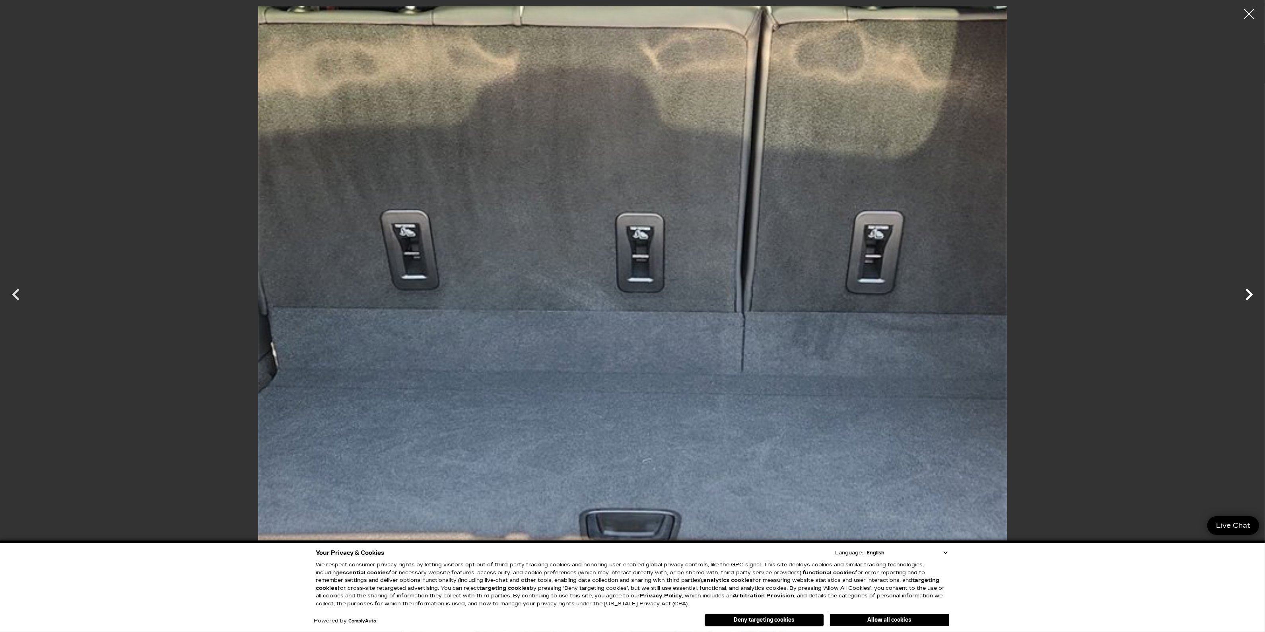
click at [1247, 298] on icon "Next" at bounding box center [1250, 294] width 24 height 24
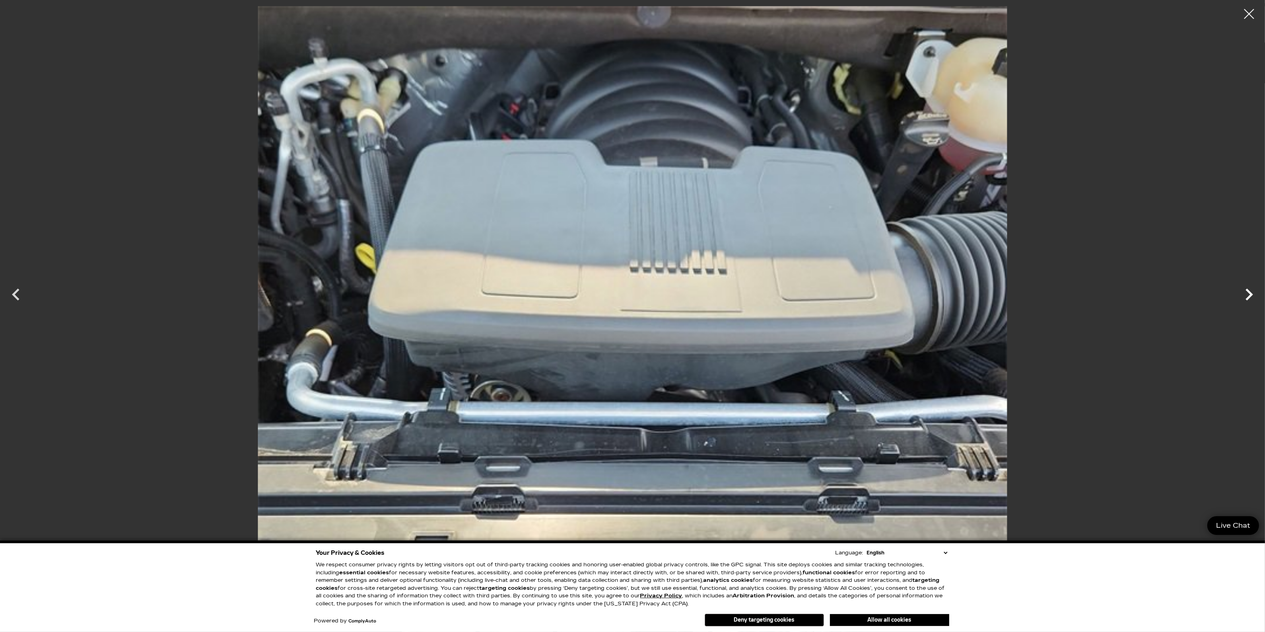
click at [1247, 298] on icon "Next" at bounding box center [1250, 294] width 24 height 24
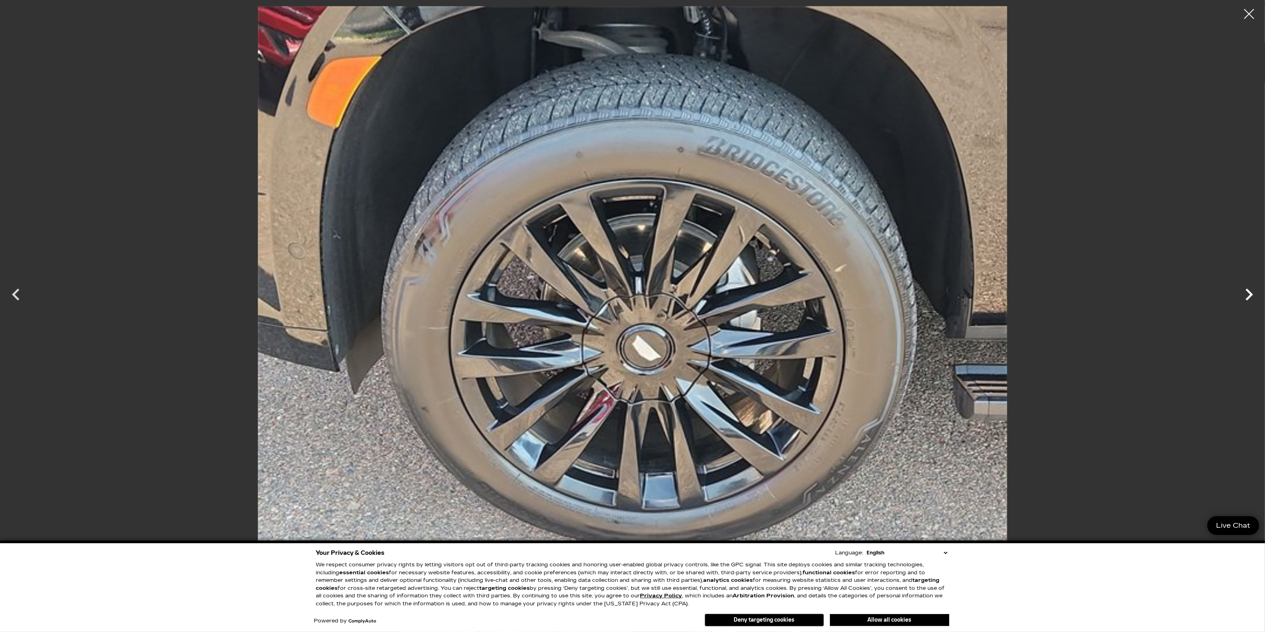
click at [1247, 298] on icon "Next" at bounding box center [1250, 294] width 24 height 24
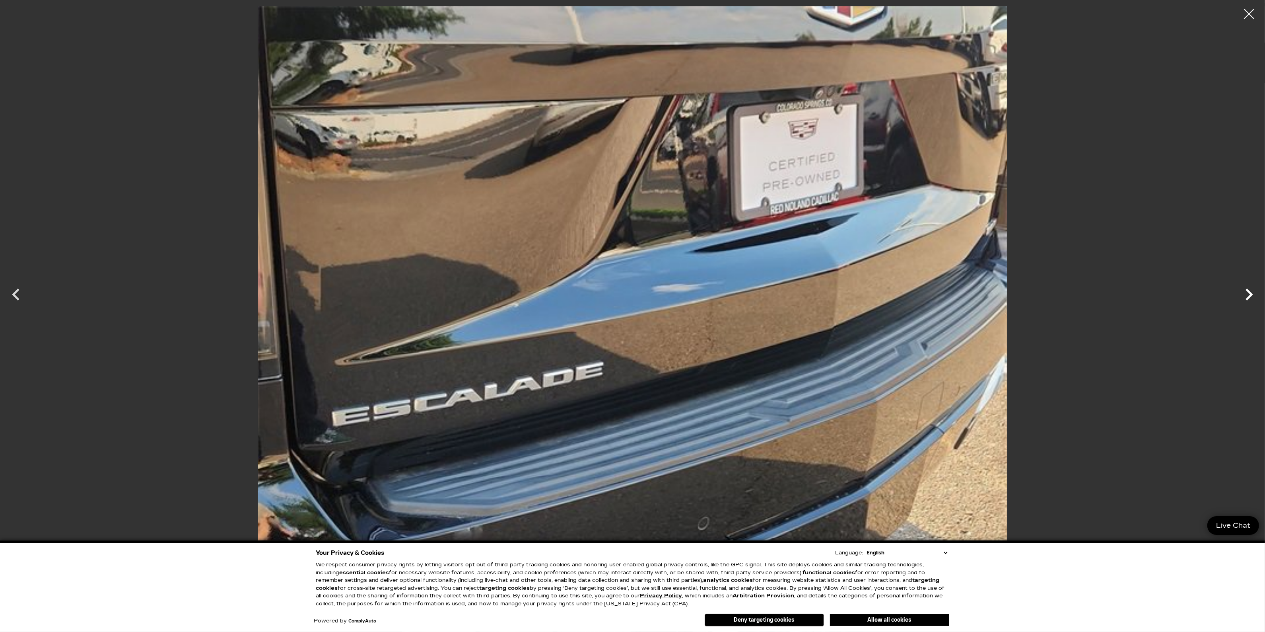
click at [1247, 298] on icon "Next" at bounding box center [1250, 294] width 24 height 24
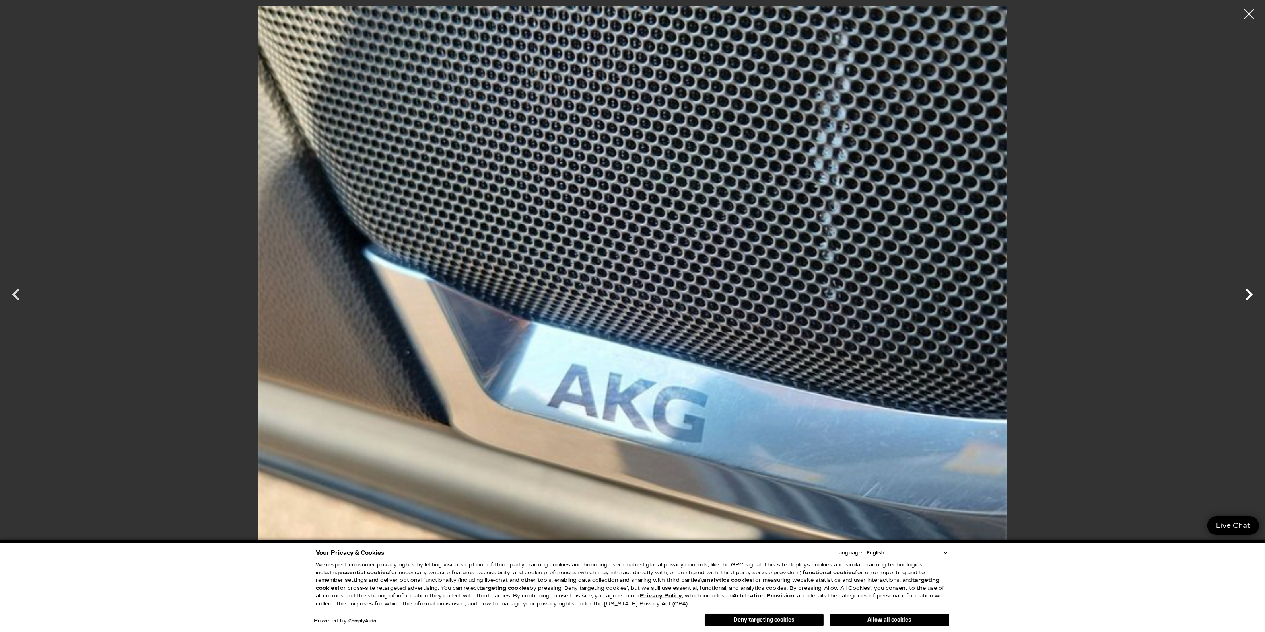
click at [1247, 298] on icon "Next" at bounding box center [1250, 294] width 24 height 24
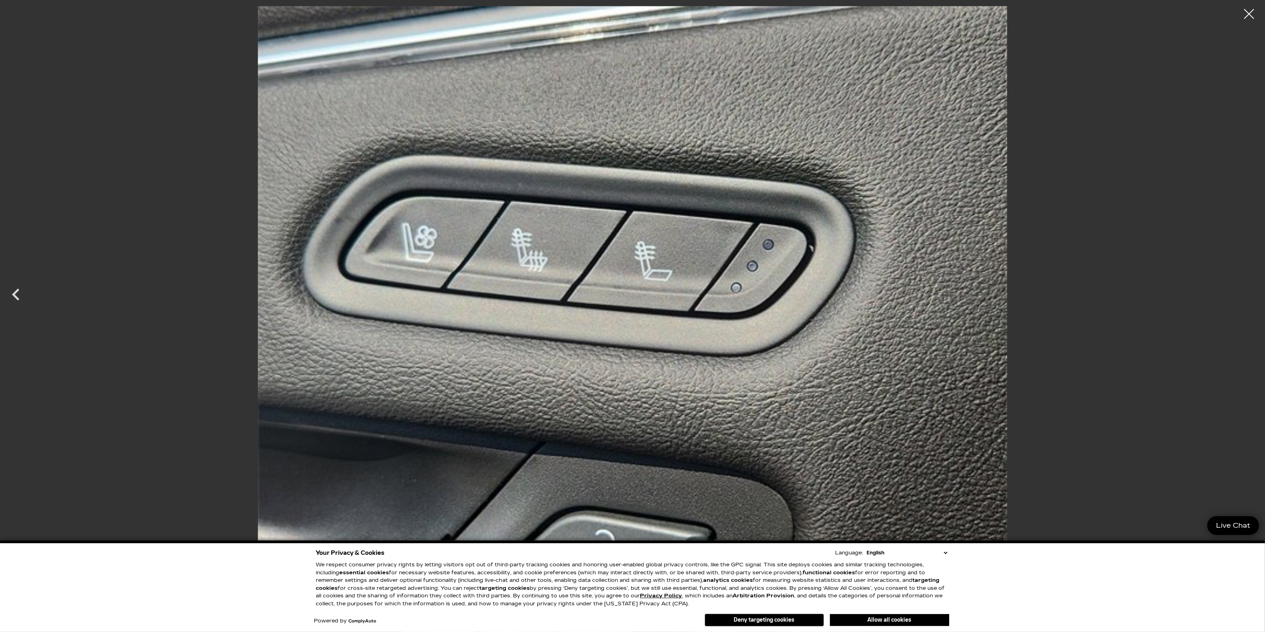
click at [1247, 298] on div at bounding box center [632, 287] width 1265 height 562
click at [1253, 12] on div at bounding box center [1249, 14] width 20 height 20
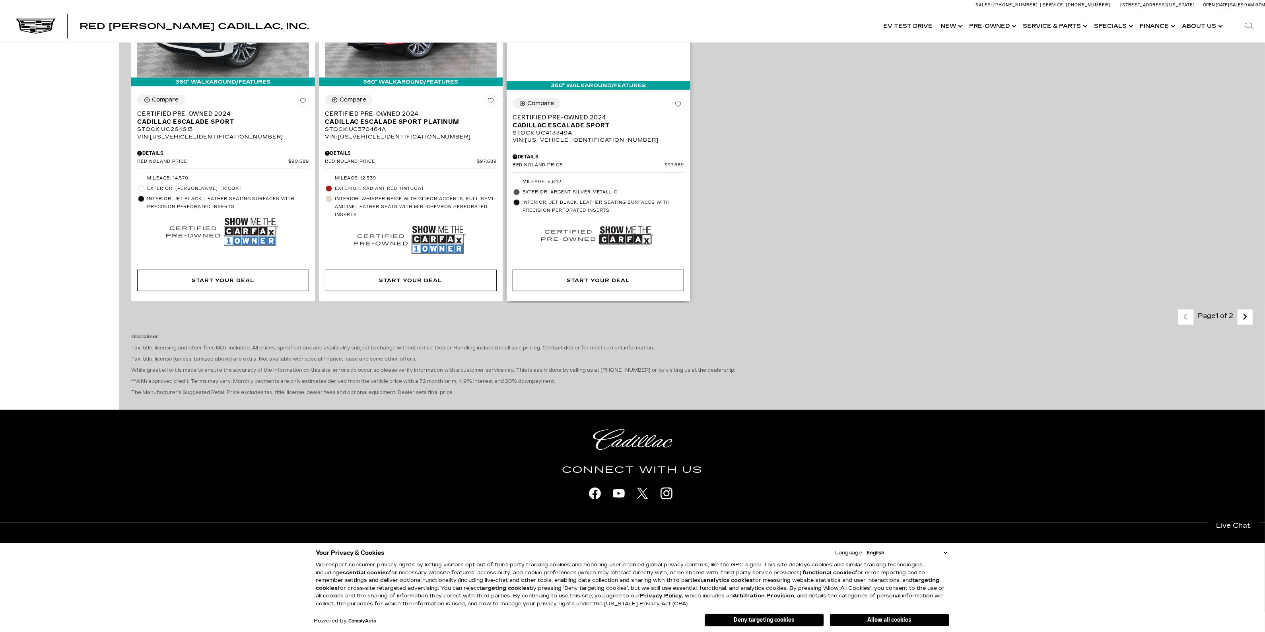
scroll to position [1641, 0]
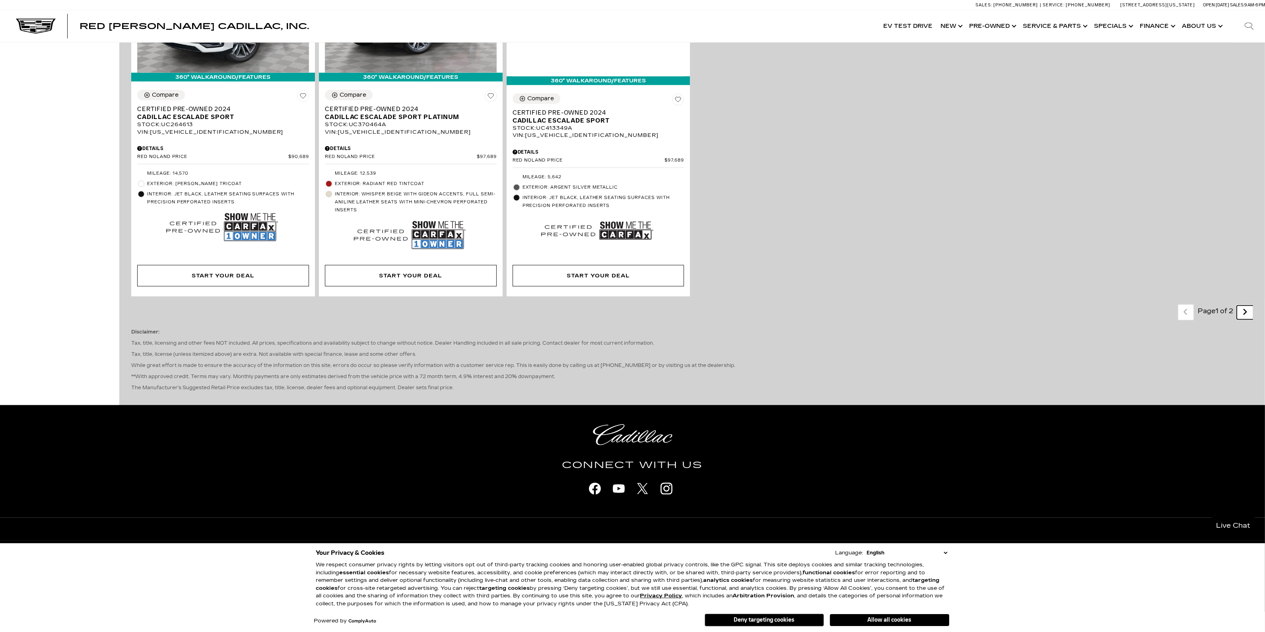
click at [1248, 318] on icon "next page" at bounding box center [1245, 311] width 5 height 13
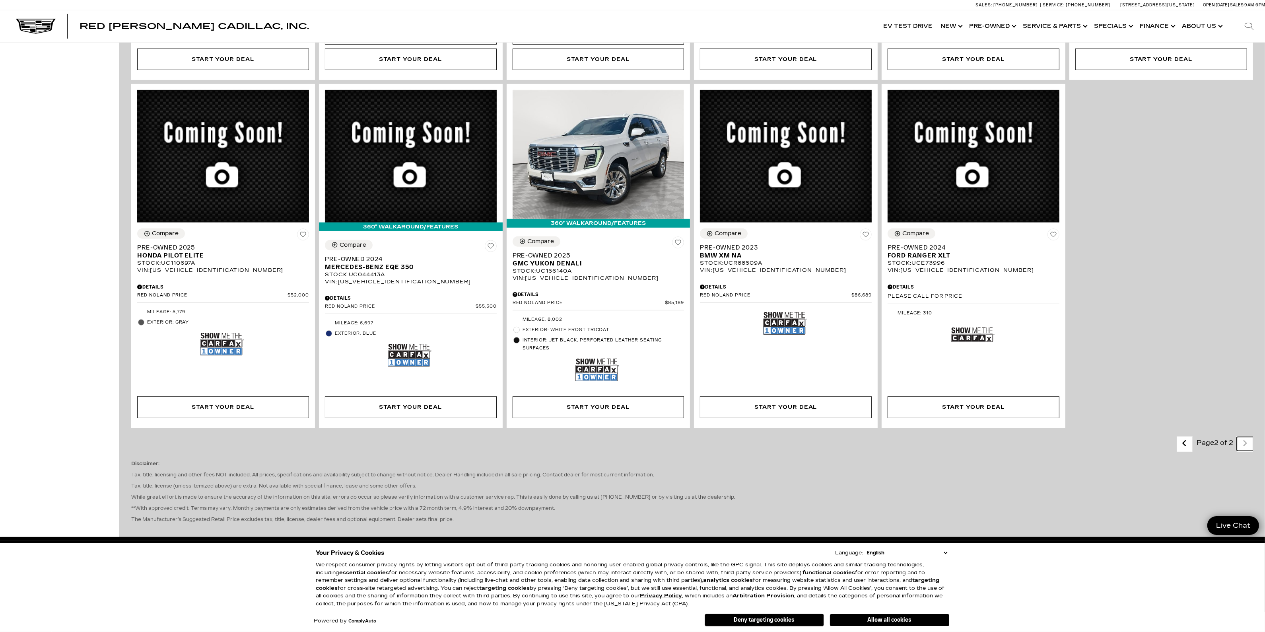
scroll to position [696, 0]
